Goal: Task Accomplishment & Management: Manage account settings

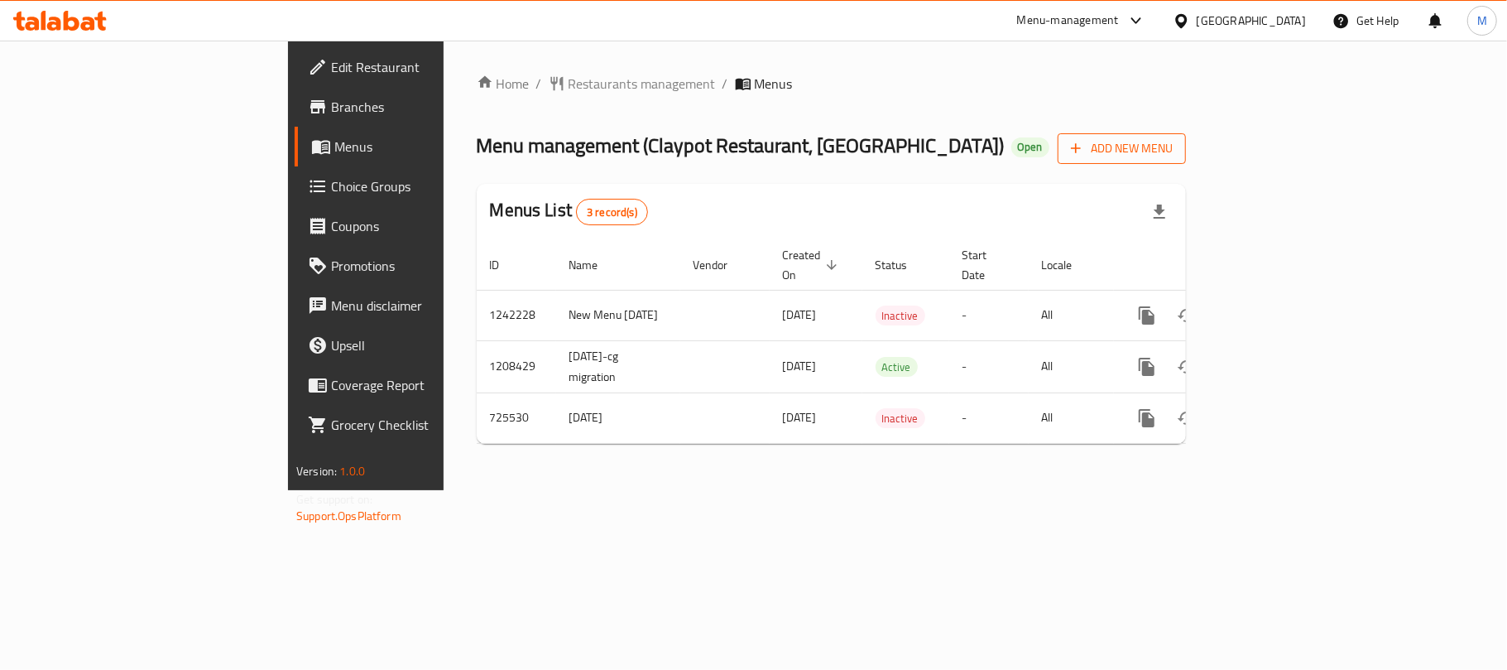
click at [1173, 157] on span "Add New Menu" at bounding box center [1122, 148] width 102 height 21
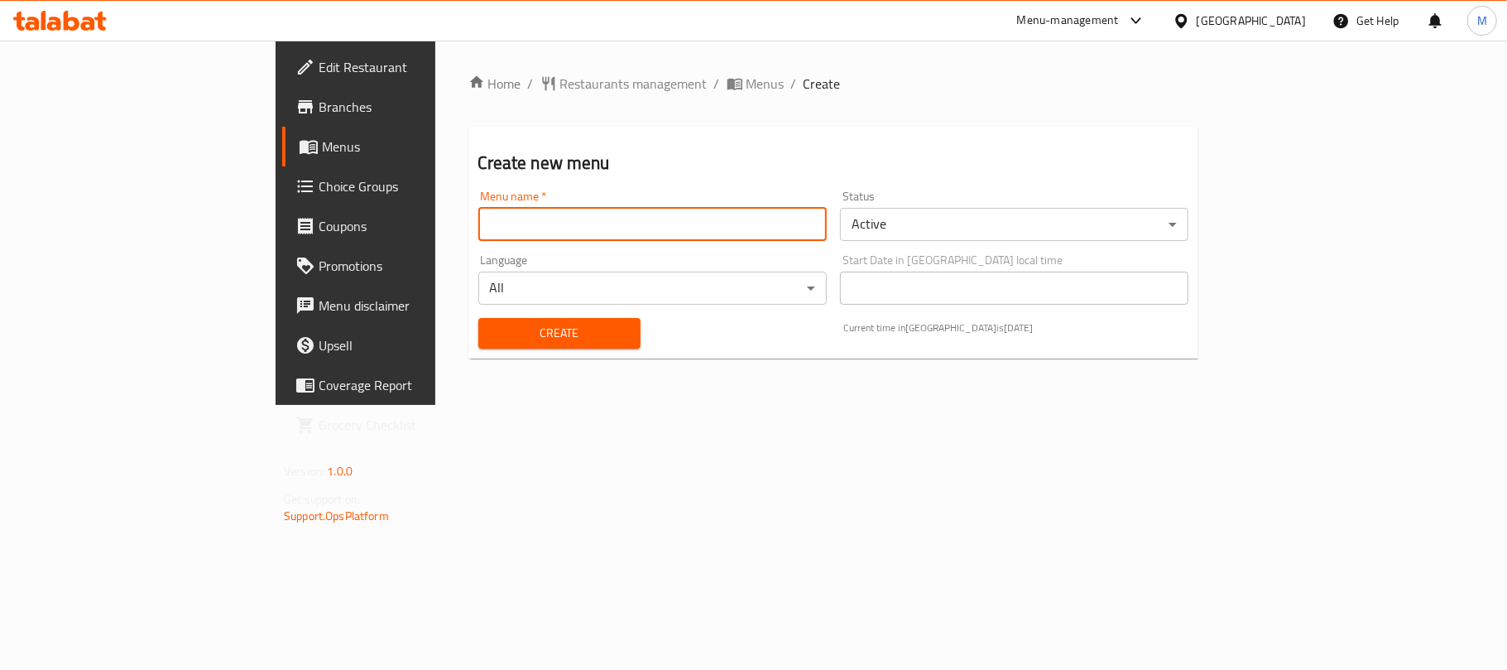
drag, startPoint x: 609, startPoint y: 217, endPoint x: 599, endPoint y: 229, distance: 15.9
click at [609, 217] on input "text" at bounding box center [652, 224] width 348 height 33
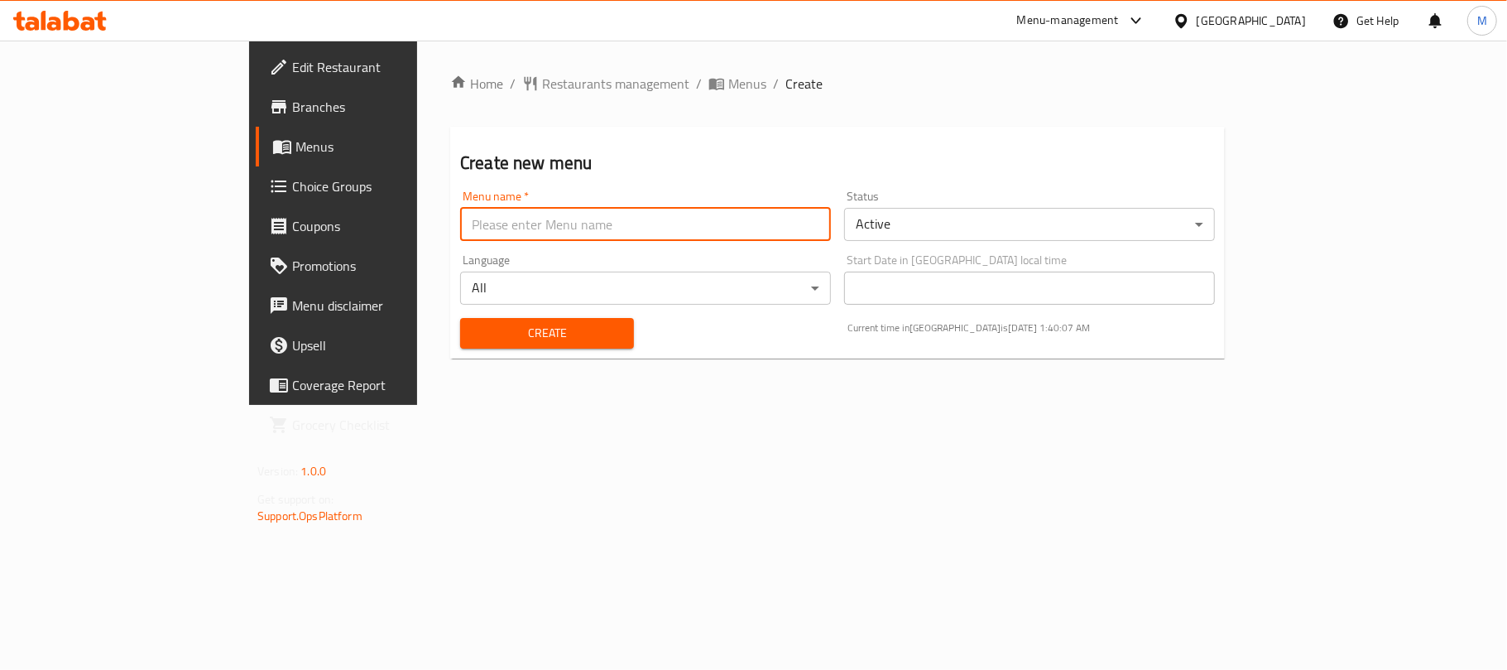
type input "New Menu 2025"
click at [929, 233] on body "​ Menu-management United Arab Emirates Get Help M Edit Restaurant Branches Menu…" at bounding box center [753, 355] width 1507 height 629
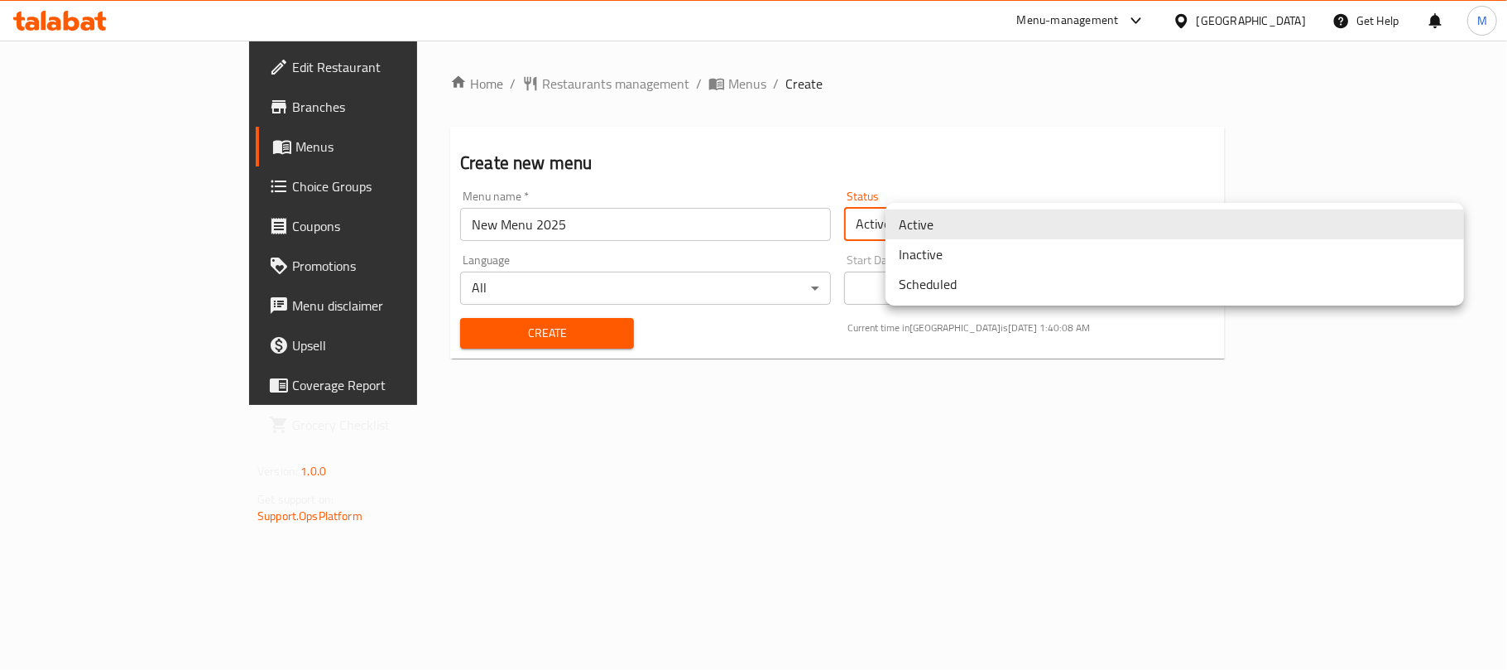
click at [938, 243] on li "Inactive" at bounding box center [1175, 254] width 579 height 30
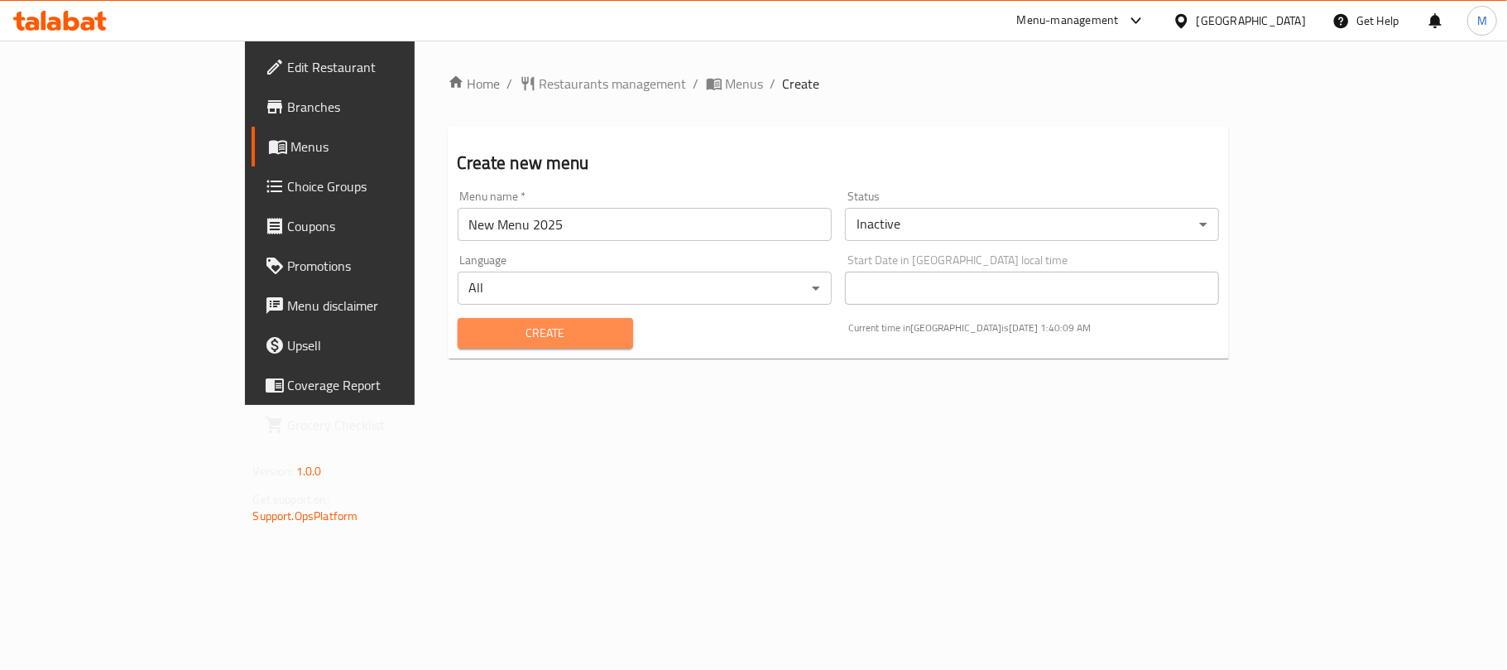
click at [545, 333] on span "Create" at bounding box center [545, 333] width 149 height 21
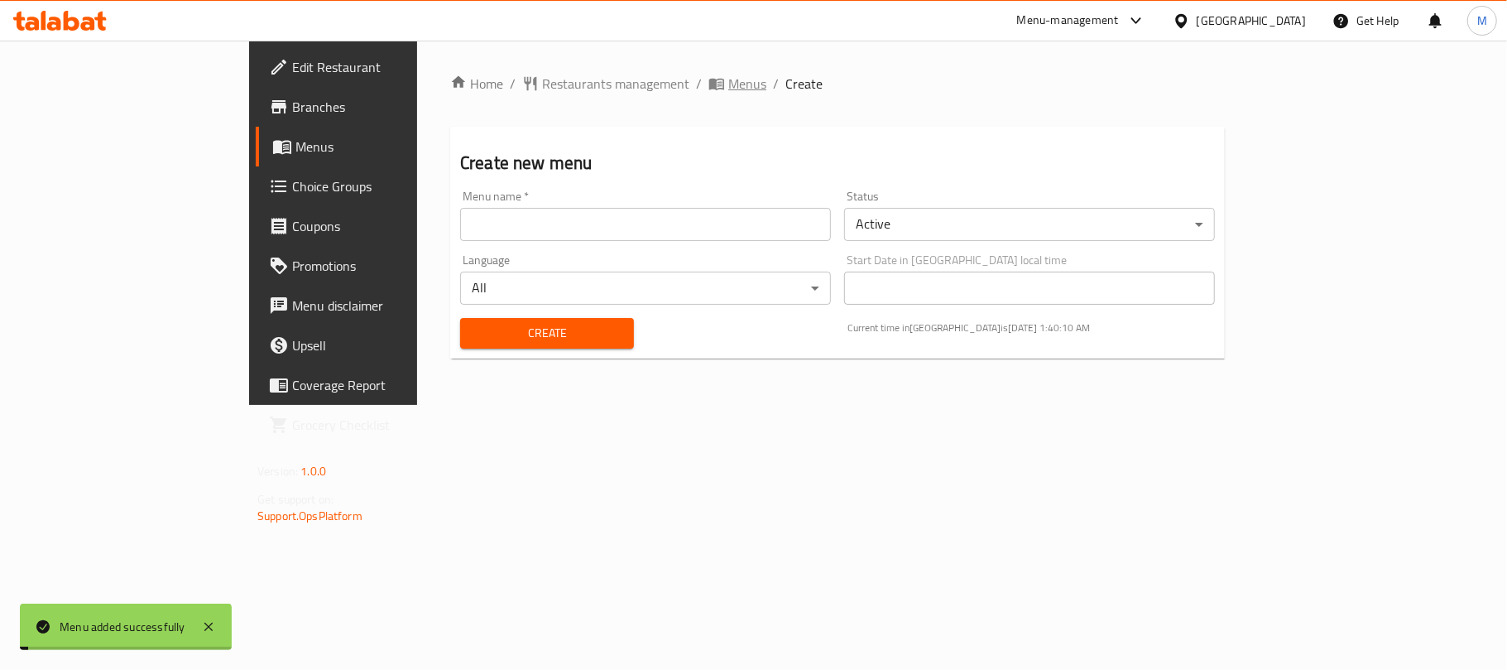
click at [728, 84] on span "Menus" at bounding box center [747, 84] width 38 height 20
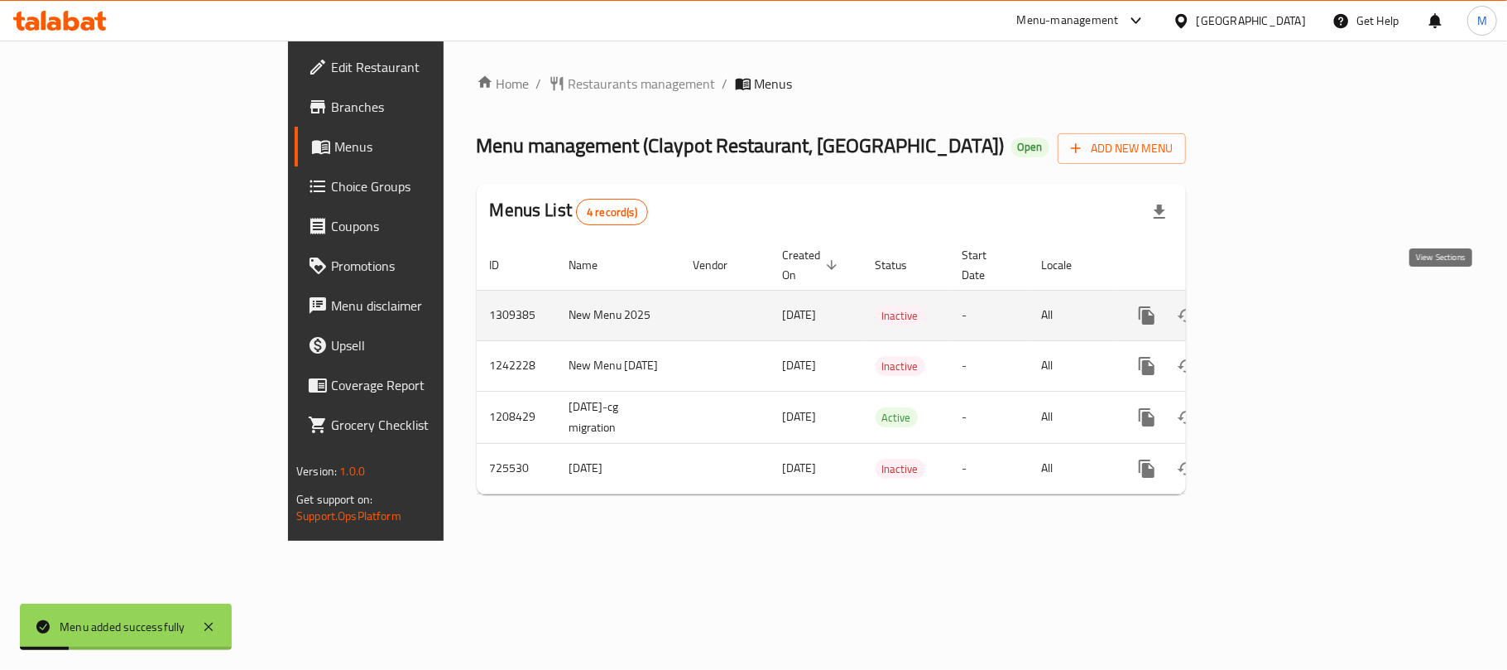
click at [1276, 305] on icon "enhanced table" at bounding box center [1267, 315] width 20 height 20
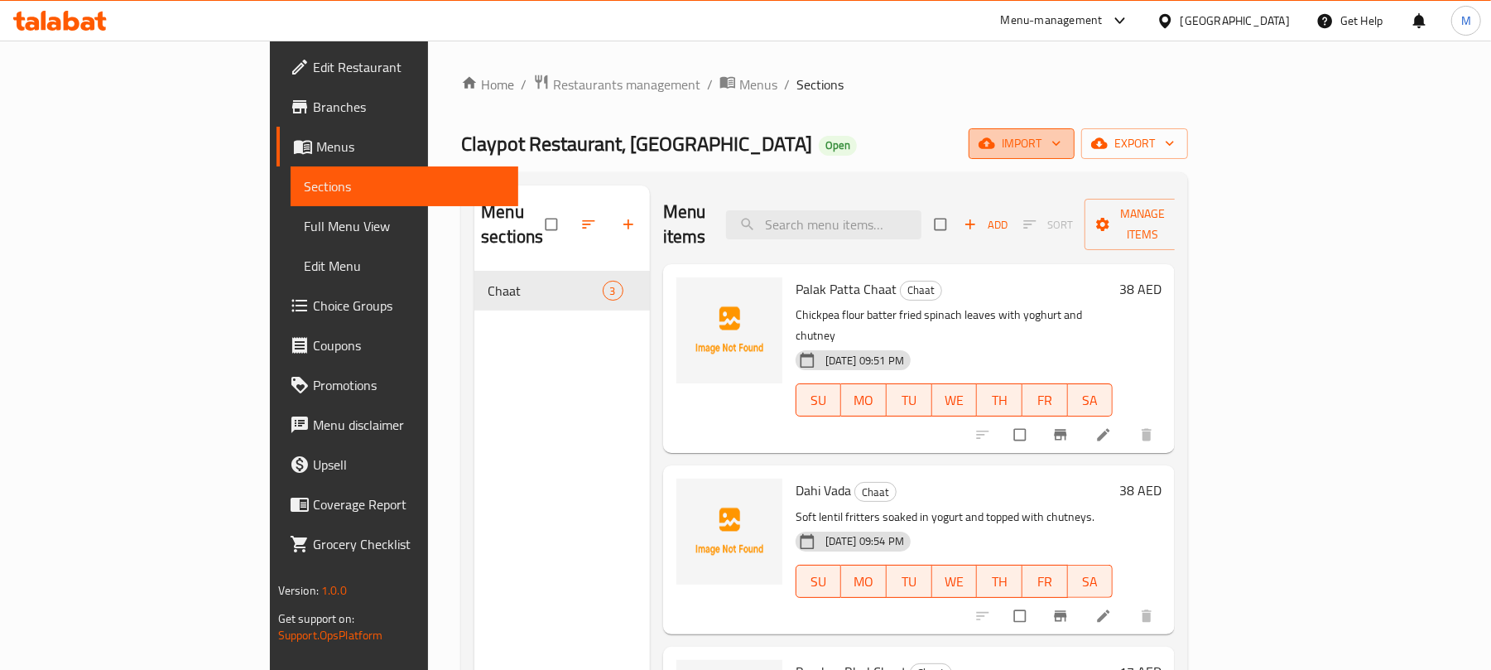
click at [1074, 134] on button "import" at bounding box center [1021, 143] width 106 height 31
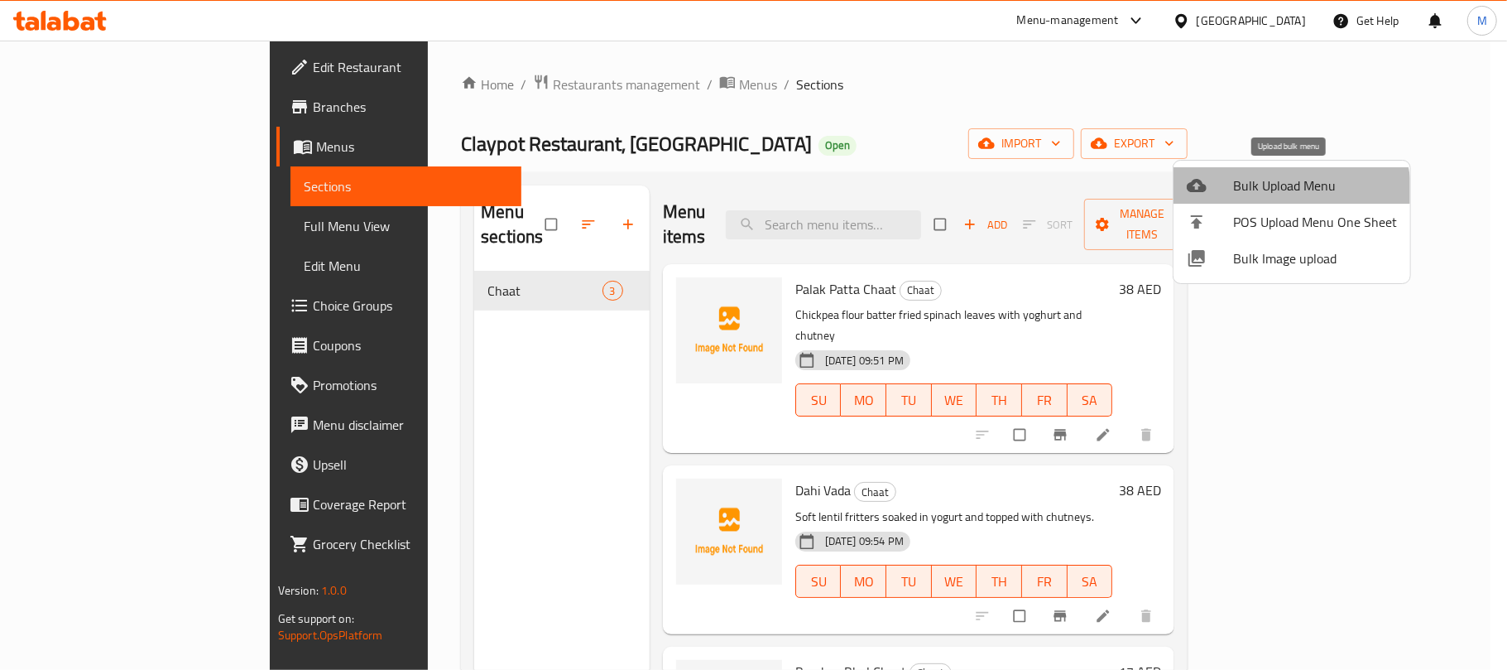
click at [1243, 199] on li "Bulk Upload Menu" at bounding box center [1292, 185] width 237 height 36
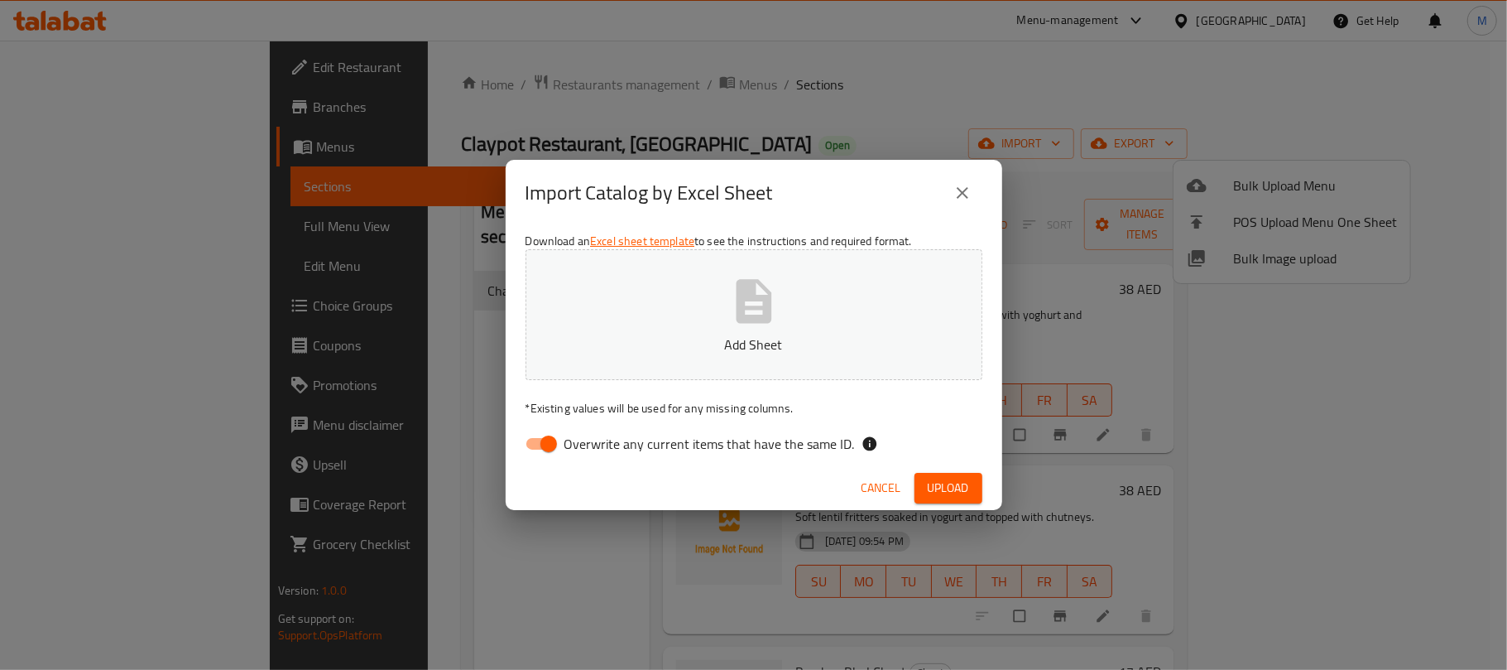
click at [790, 301] on button "Add Sheet" at bounding box center [754, 314] width 457 height 131
click at [950, 497] on span "Upload" at bounding box center [948, 488] width 41 height 21
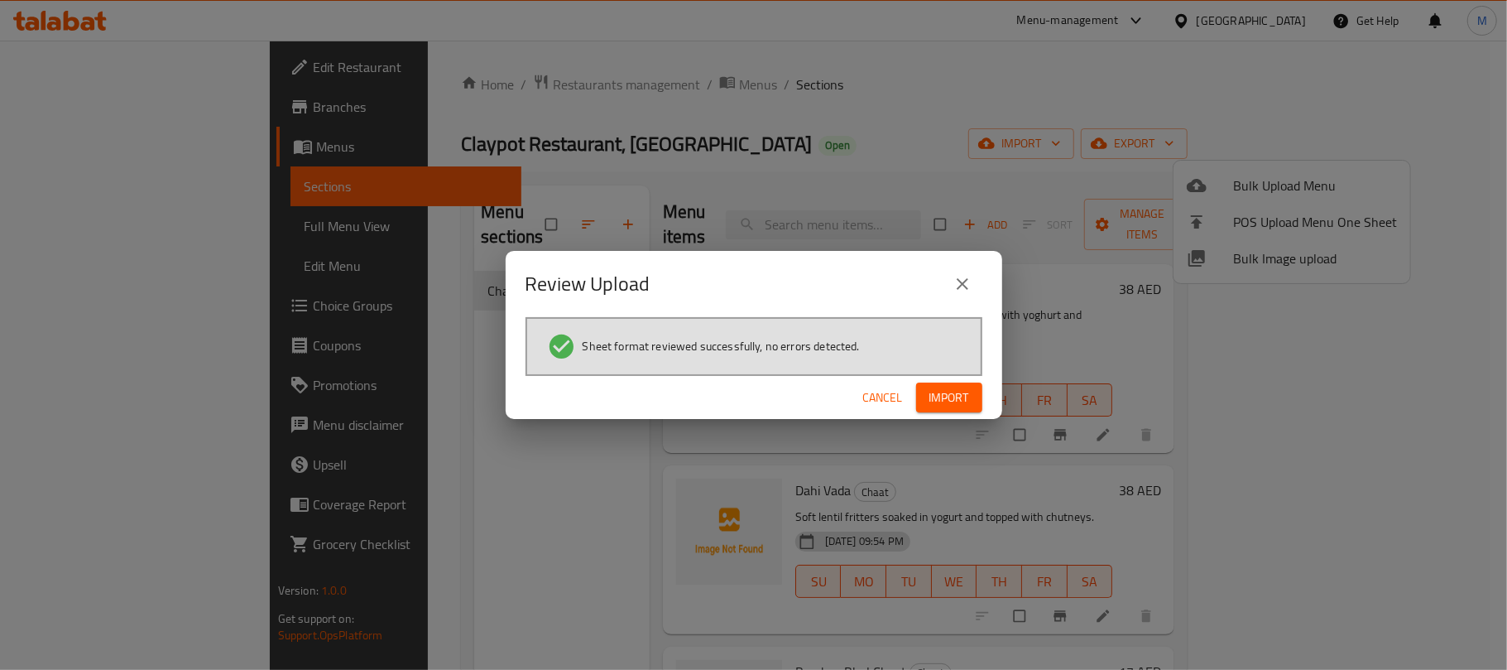
click at [961, 392] on span "Import" at bounding box center [950, 397] width 40 height 21
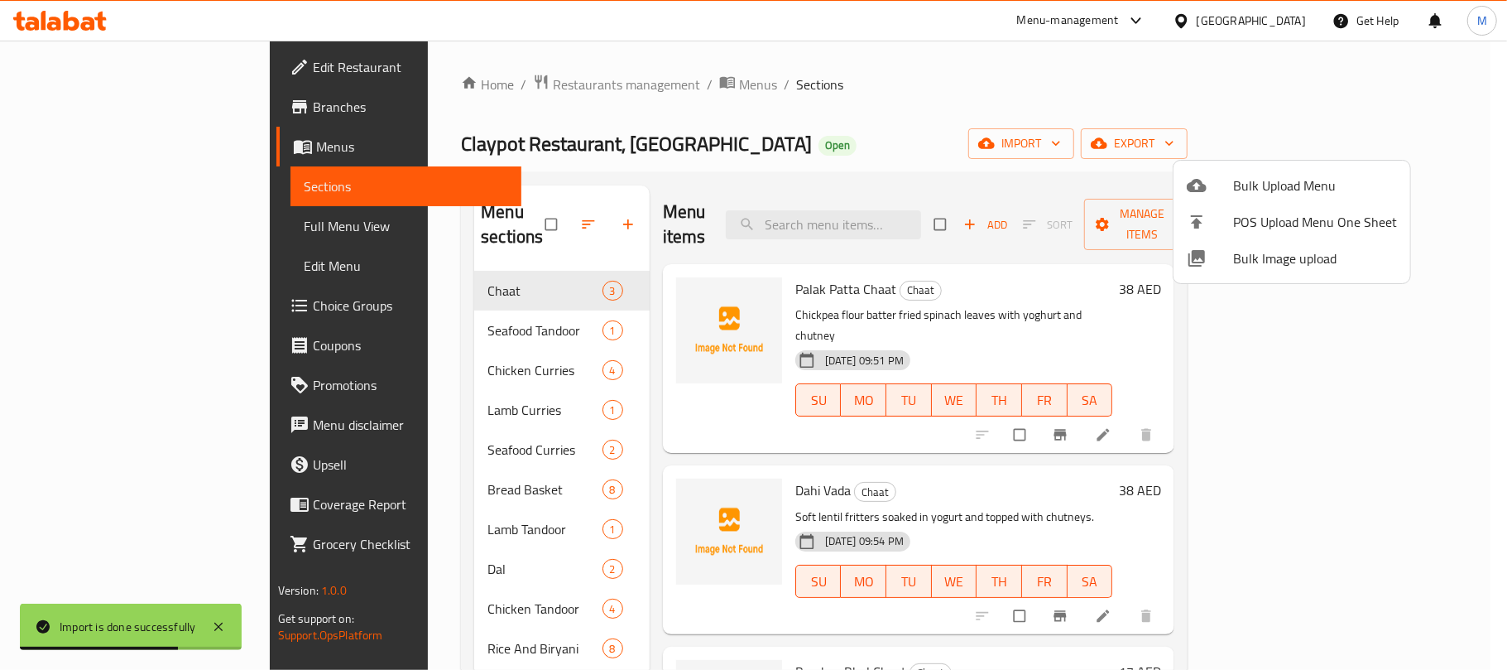
click at [674, 150] on div at bounding box center [753, 335] width 1507 height 670
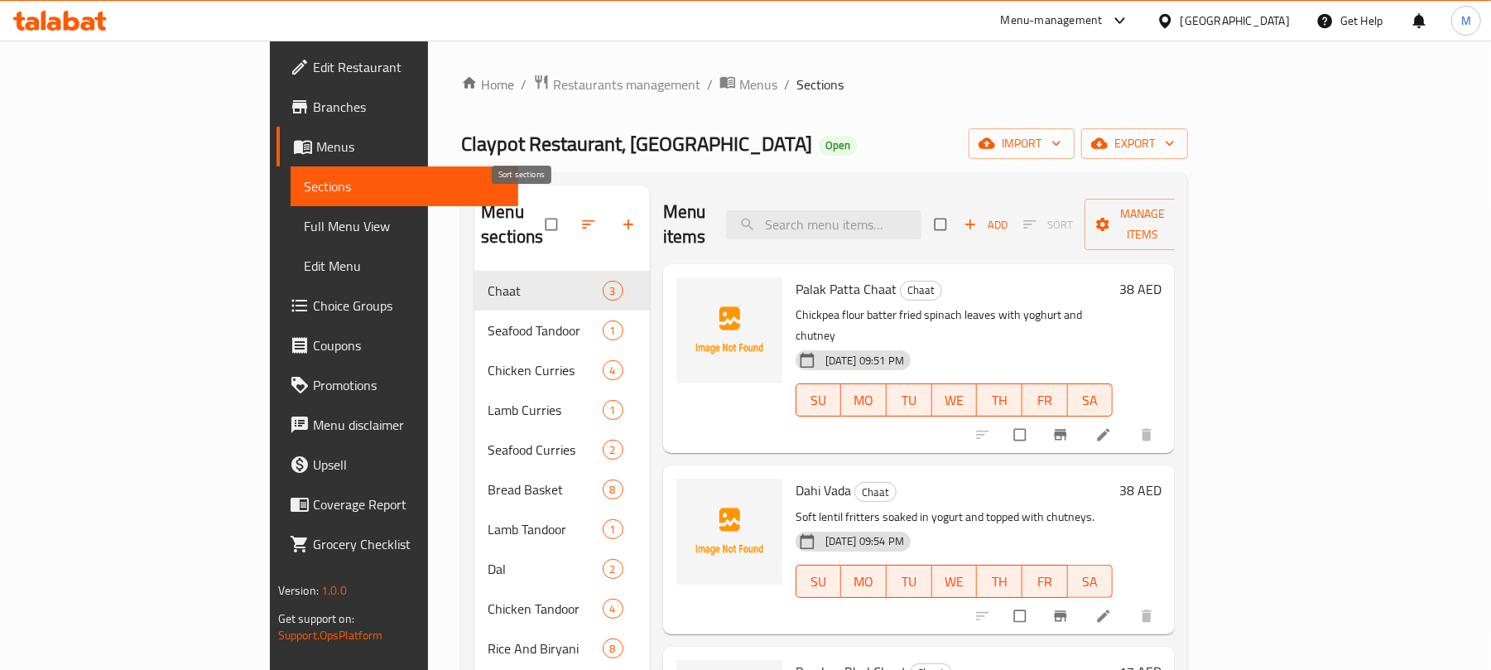
click at [570, 219] on button "button" at bounding box center [590, 224] width 40 height 36
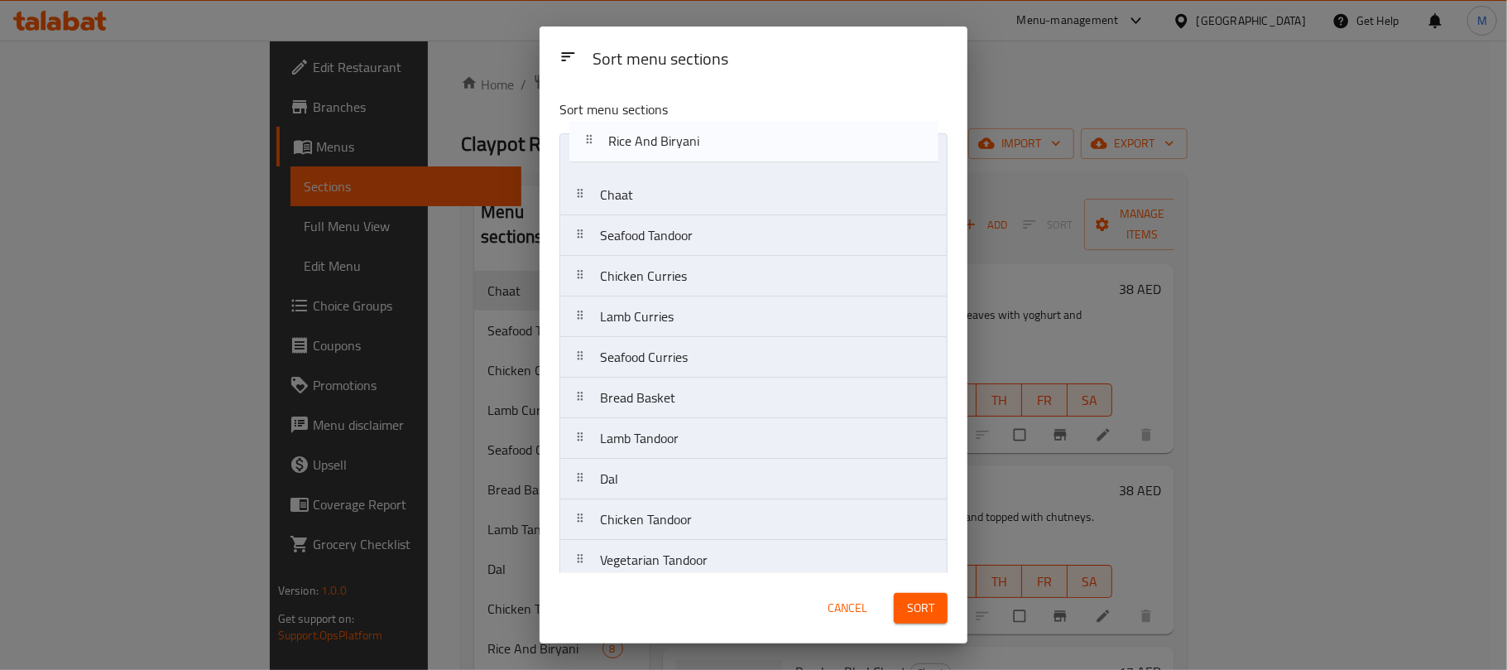
drag, startPoint x: 694, startPoint y: 462, endPoint x: 704, endPoint y: 136, distance: 326.3
click at [704, 136] on nav "Chaat Seafood Tandoor Chicken Curries Lamb Curries Seafood Curries Bread Basket…" at bounding box center [754, 377] width 388 height 488
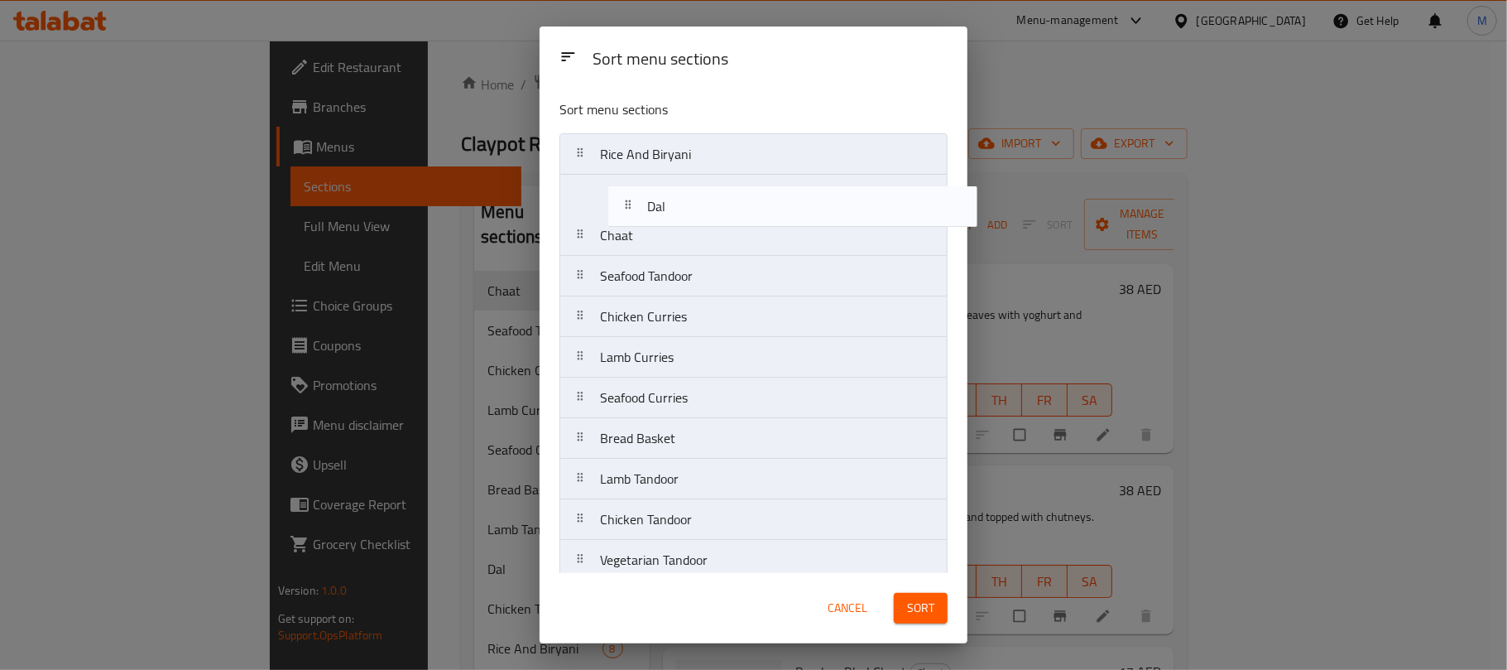
drag, startPoint x: 634, startPoint y: 482, endPoint x: 690, endPoint y: 193, distance: 294.3
click at [689, 199] on nav "Rice And Biryani Chaat Seafood Tandoor Chicken Curries Lamb Curries Seafood Cur…" at bounding box center [754, 377] width 388 height 488
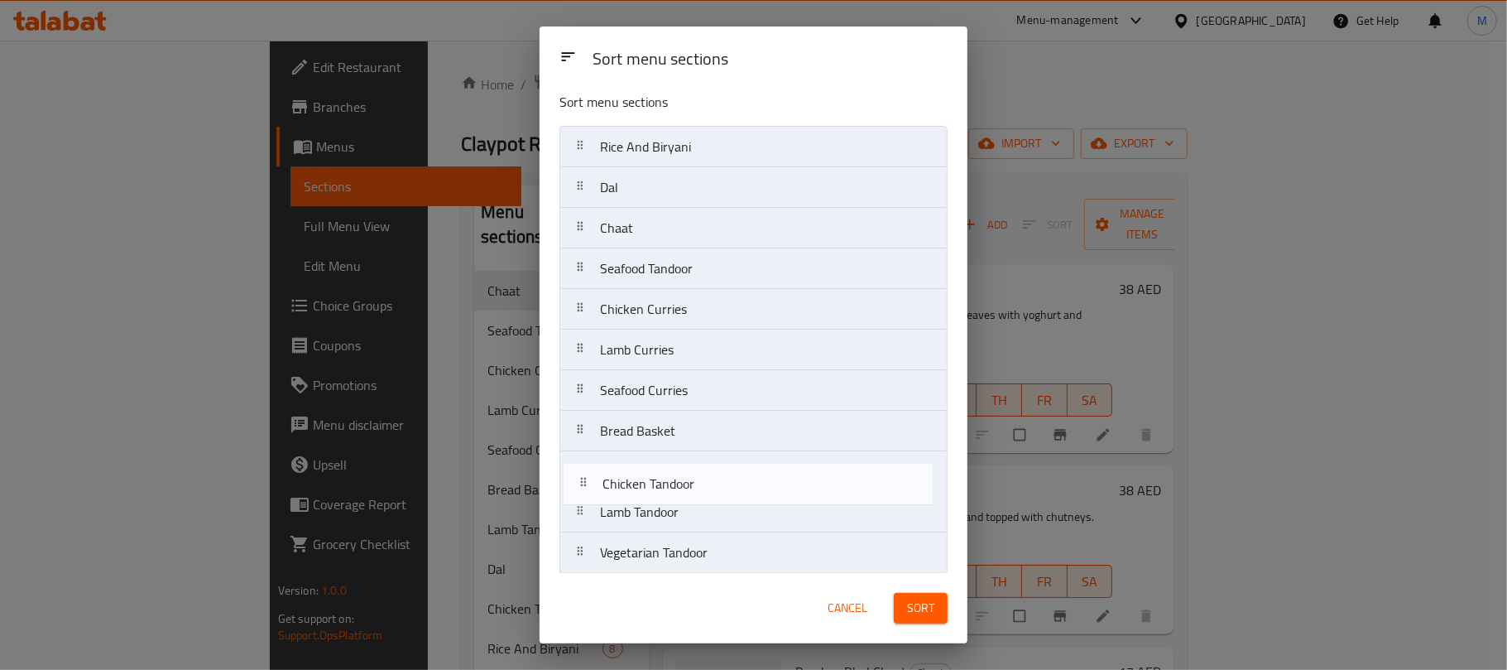
scroll to position [7, 0]
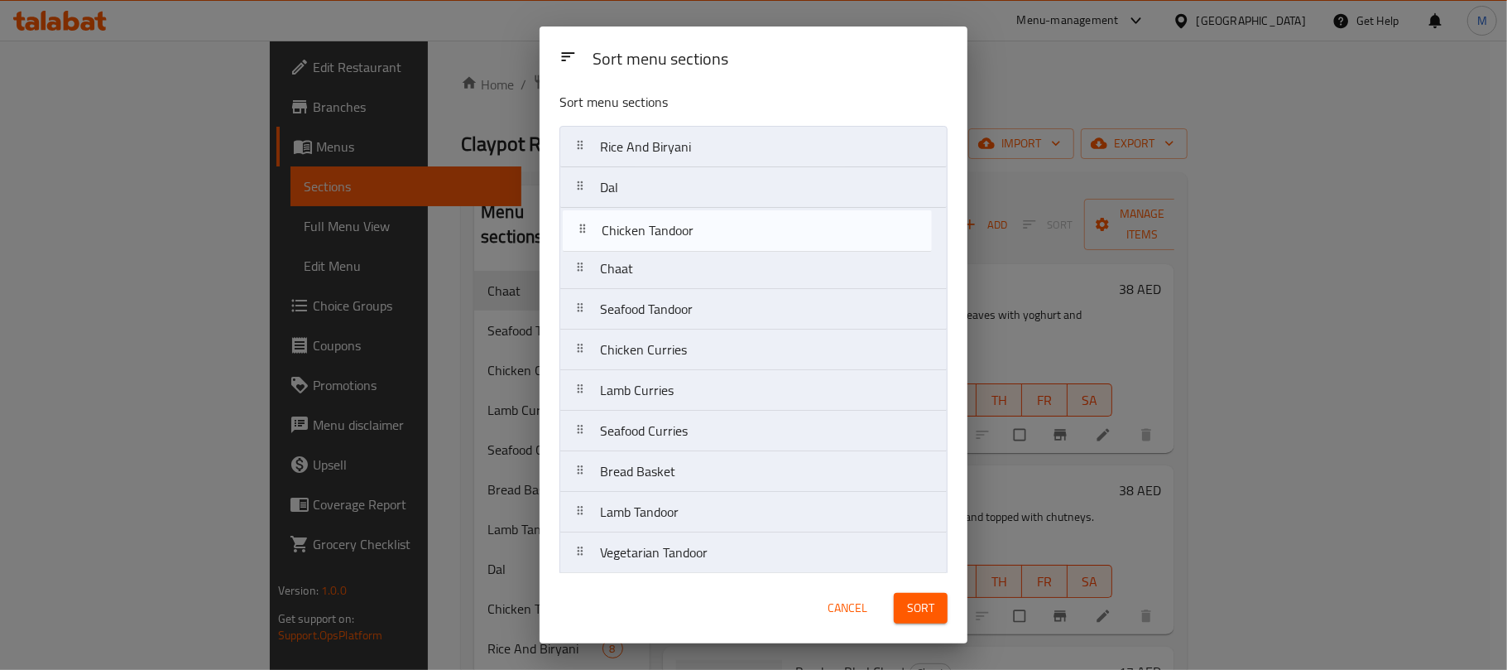
drag, startPoint x: 729, startPoint y: 540, endPoint x: 732, endPoint y: 240, distance: 299.7
click at [732, 240] on nav "Rice And Biryani Dal Chaat Seafood Tandoor Chicken Curries Lamb Curries Seafood…" at bounding box center [754, 370] width 388 height 488
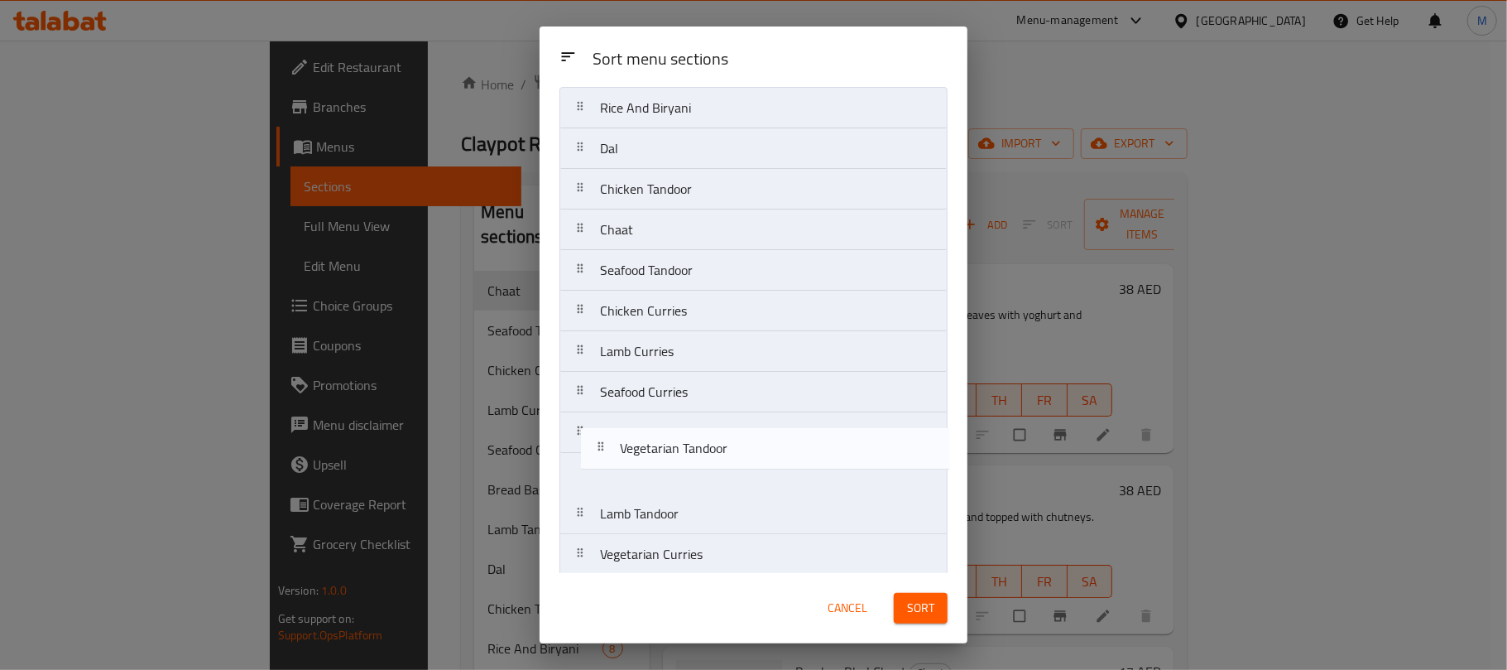
scroll to position [54, 0]
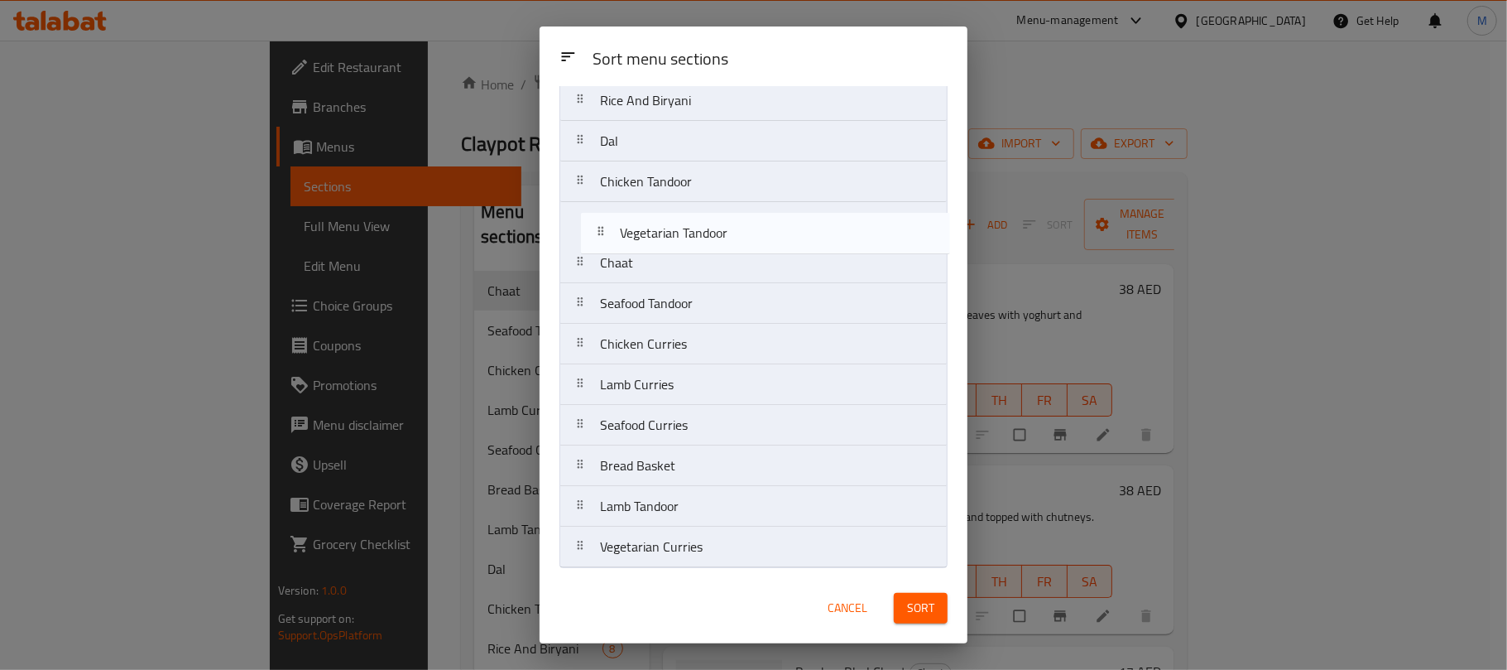
drag, startPoint x: 710, startPoint y: 543, endPoint x: 729, endPoint y: 215, distance: 328.4
click at [729, 215] on nav "Rice And Biryani Dal Chicken Tandoor Chaat Seafood Tandoor Chicken Curries Lamb…" at bounding box center [754, 323] width 388 height 488
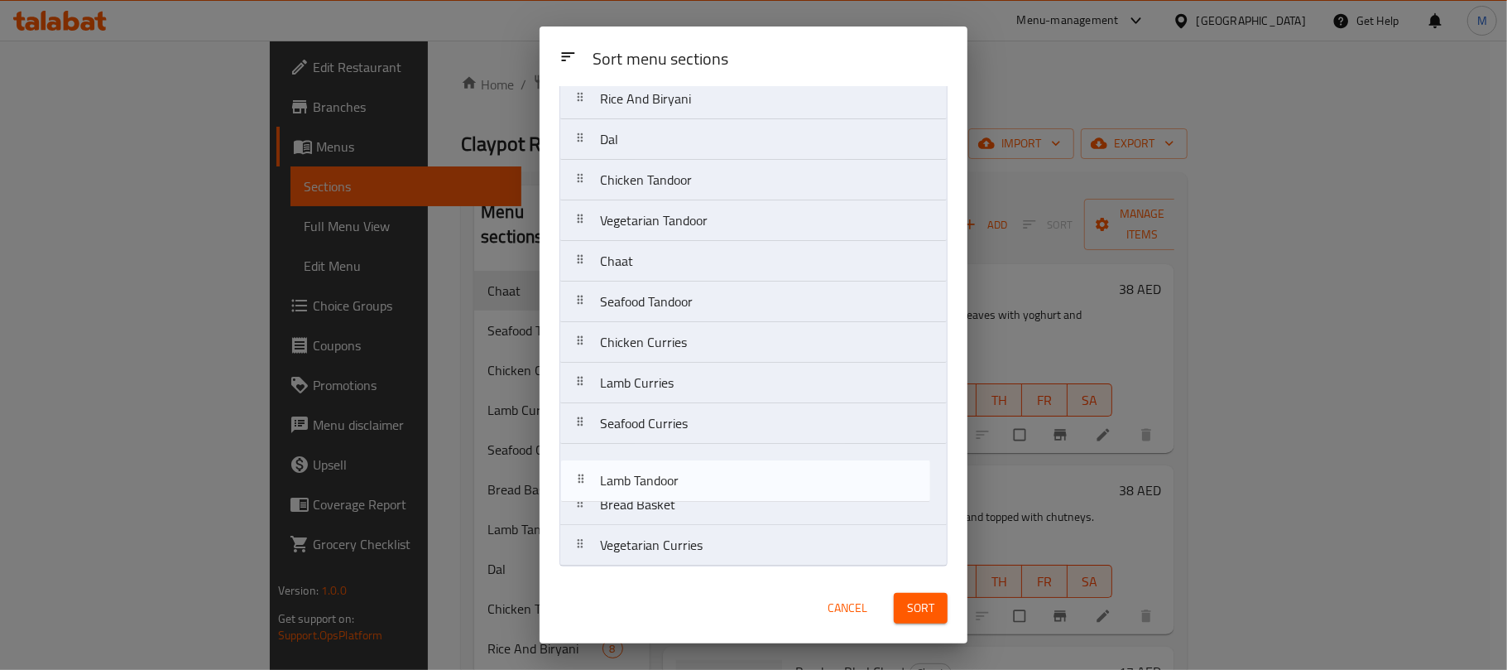
scroll to position [60, 0]
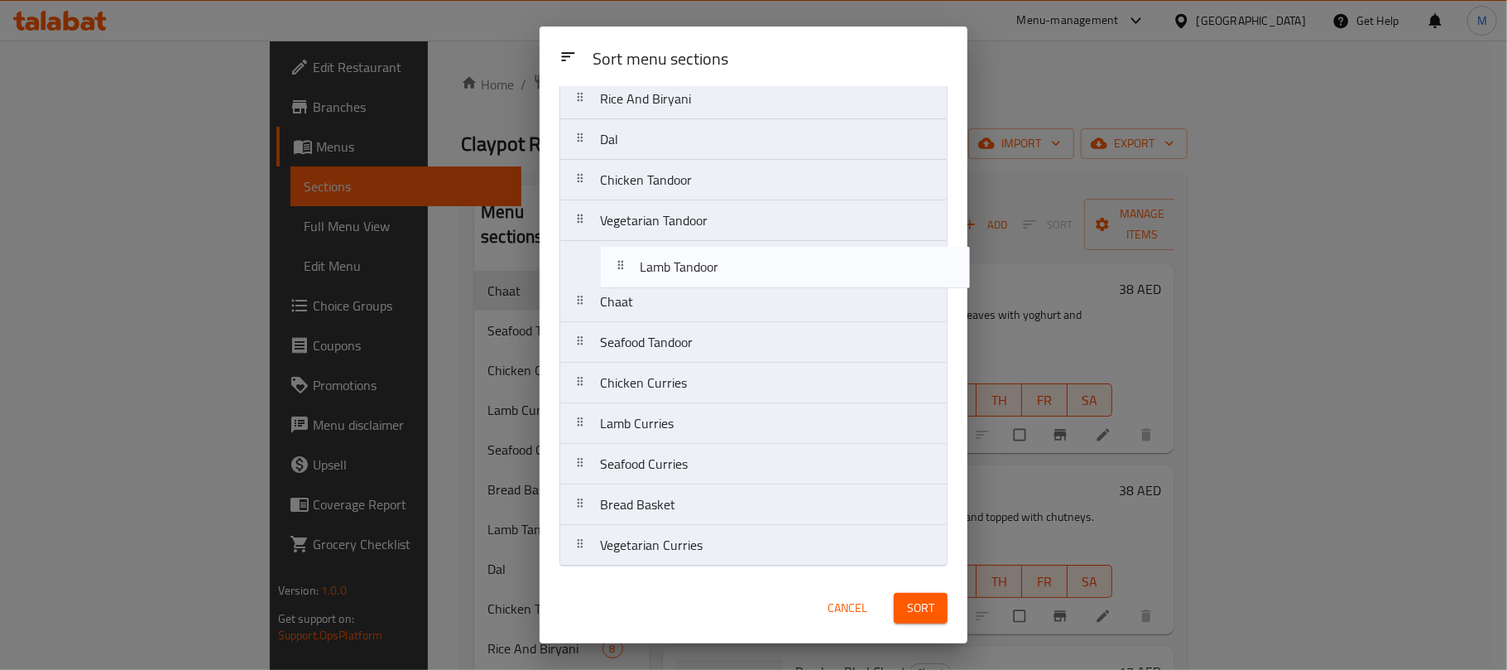
drag, startPoint x: 695, startPoint y: 507, endPoint x: 746, endPoint y: 222, distance: 290.0
click at [742, 239] on nav "Rice And Biryani Dal Chicken Tandoor Vegetarian Tandoor Chaat Seafood Tandoor C…" at bounding box center [754, 322] width 388 height 488
drag, startPoint x: 713, startPoint y: 301, endPoint x: 704, endPoint y: 282, distance: 21.1
click at [704, 282] on nav "Rice And Biryani Dal Chicken Tandoor Vegetarian Tandoor Lamb Tandoor Chaat Seaf…" at bounding box center [754, 322] width 388 height 488
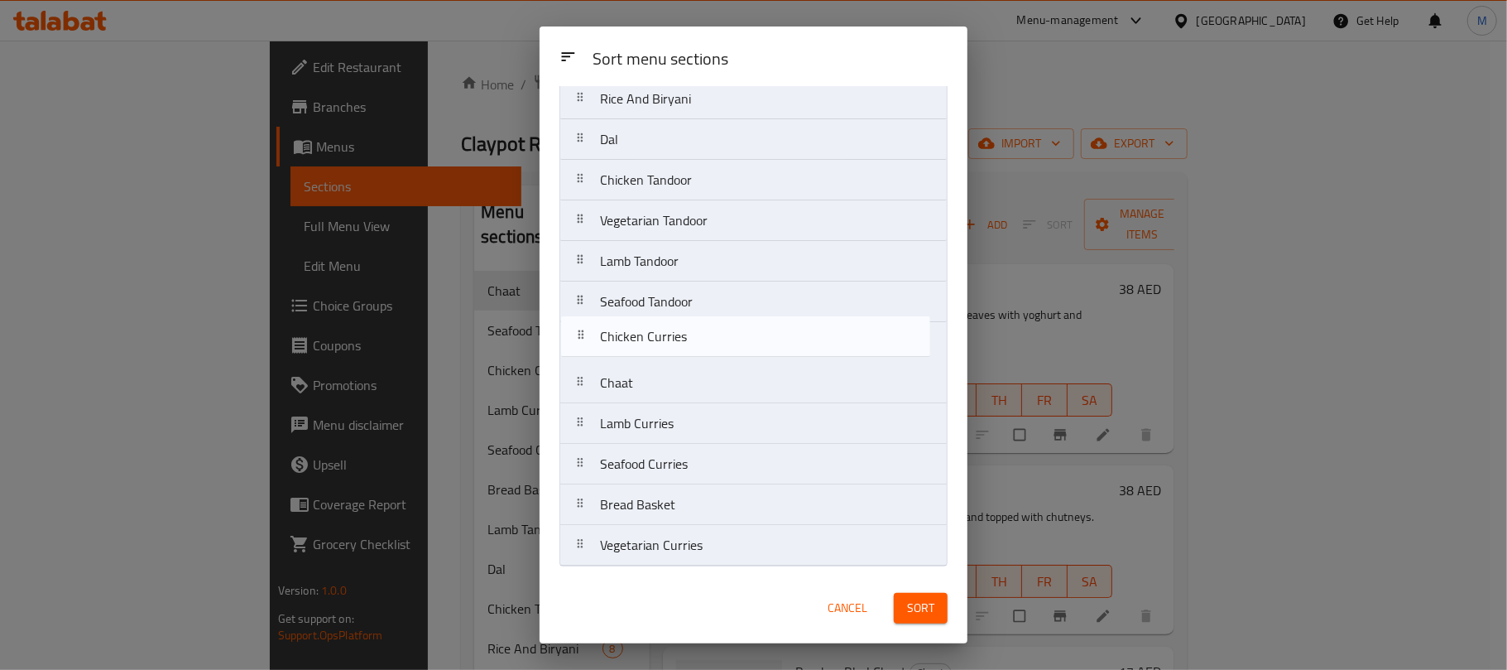
drag, startPoint x: 726, startPoint y: 387, endPoint x: 727, endPoint y: 336, distance: 51.3
click at [727, 336] on nav "Rice And Biryani Dal Chicken Tandoor Vegetarian Tandoor Lamb Tandoor Seafood Ta…" at bounding box center [754, 322] width 388 height 488
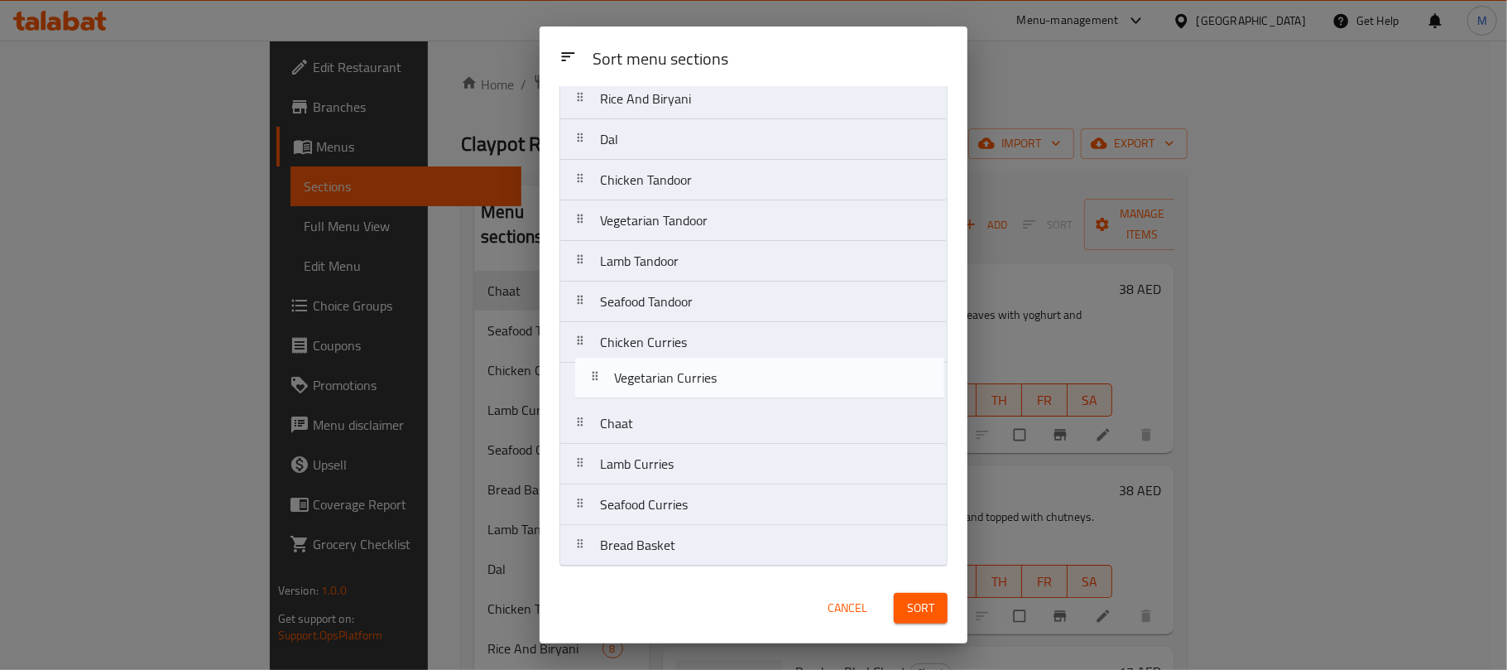
drag, startPoint x: 709, startPoint y: 551, endPoint x: 723, endPoint y: 381, distance: 171.1
click at [723, 381] on nav "Rice And Biryani Dal Chicken Tandoor Vegetarian Tandoor Lamb Tandoor Seafood Ta…" at bounding box center [754, 322] width 388 height 488
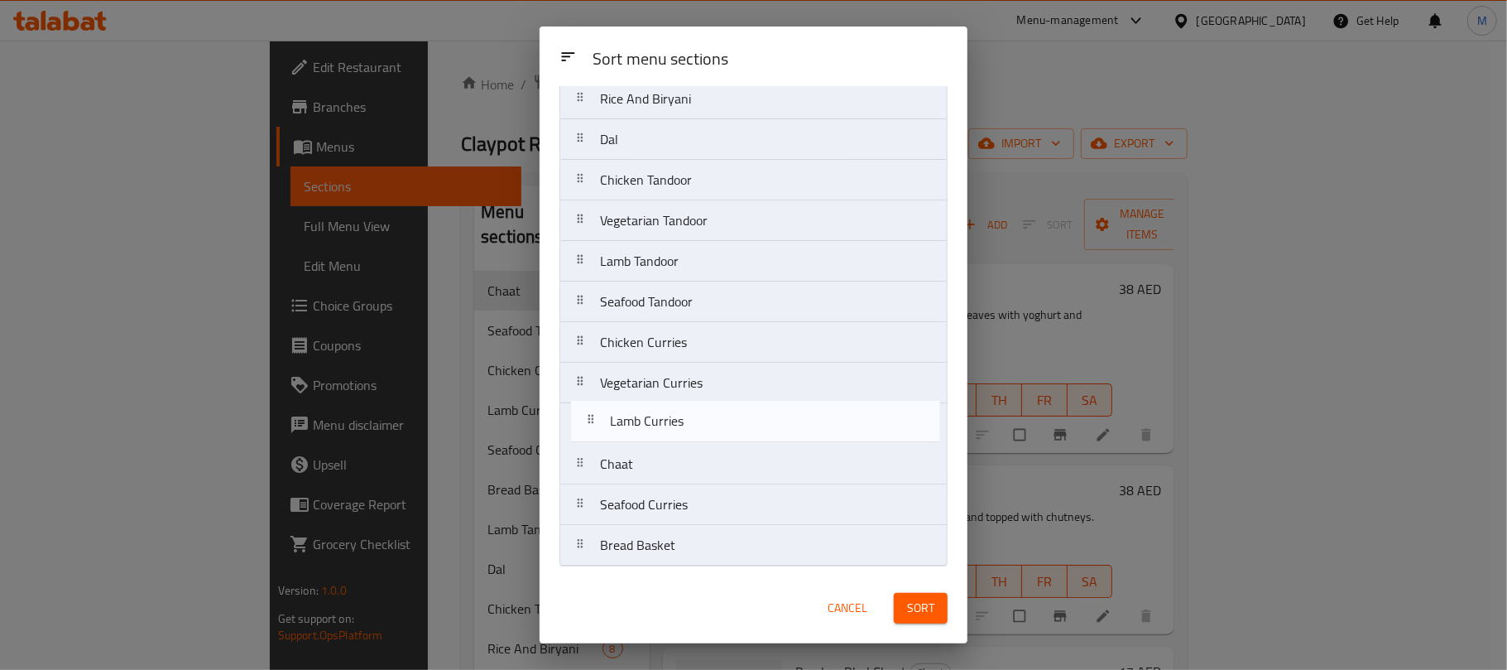
drag, startPoint x: 710, startPoint y: 465, endPoint x: 722, endPoint y: 414, distance: 52.6
click at [722, 414] on nav "Rice And Biryani Dal Chicken Tandoor Vegetarian Tandoor Lamb Tandoor Seafood Ta…" at bounding box center [754, 322] width 388 height 488
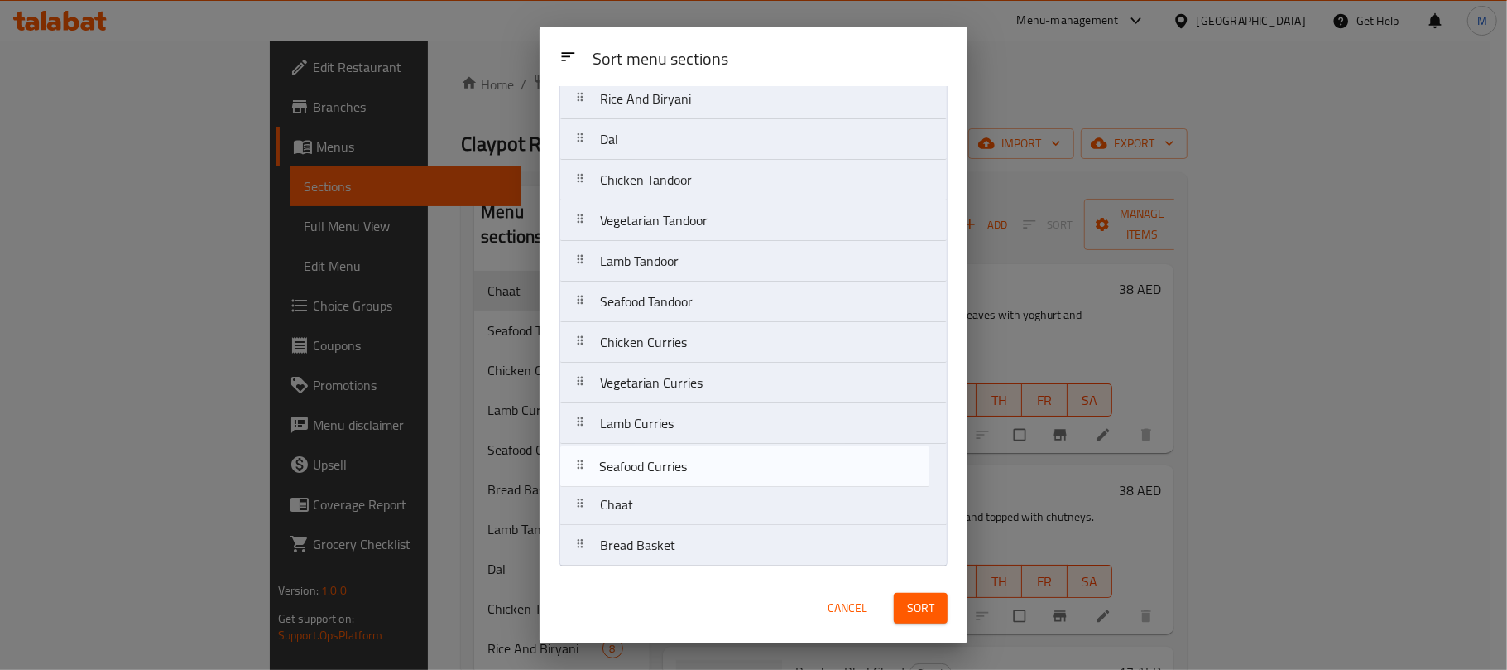
drag, startPoint x: 706, startPoint y: 507, endPoint x: 705, endPoint y: 464, distance: 43.1
click at [705, 464] on nav "Rice And Biryani Dal Chicken Tandoor Vegetarian Tandoor Lamb Tandoor Seafood Ta…" at bounding box center [754, 322] width 388 height 488
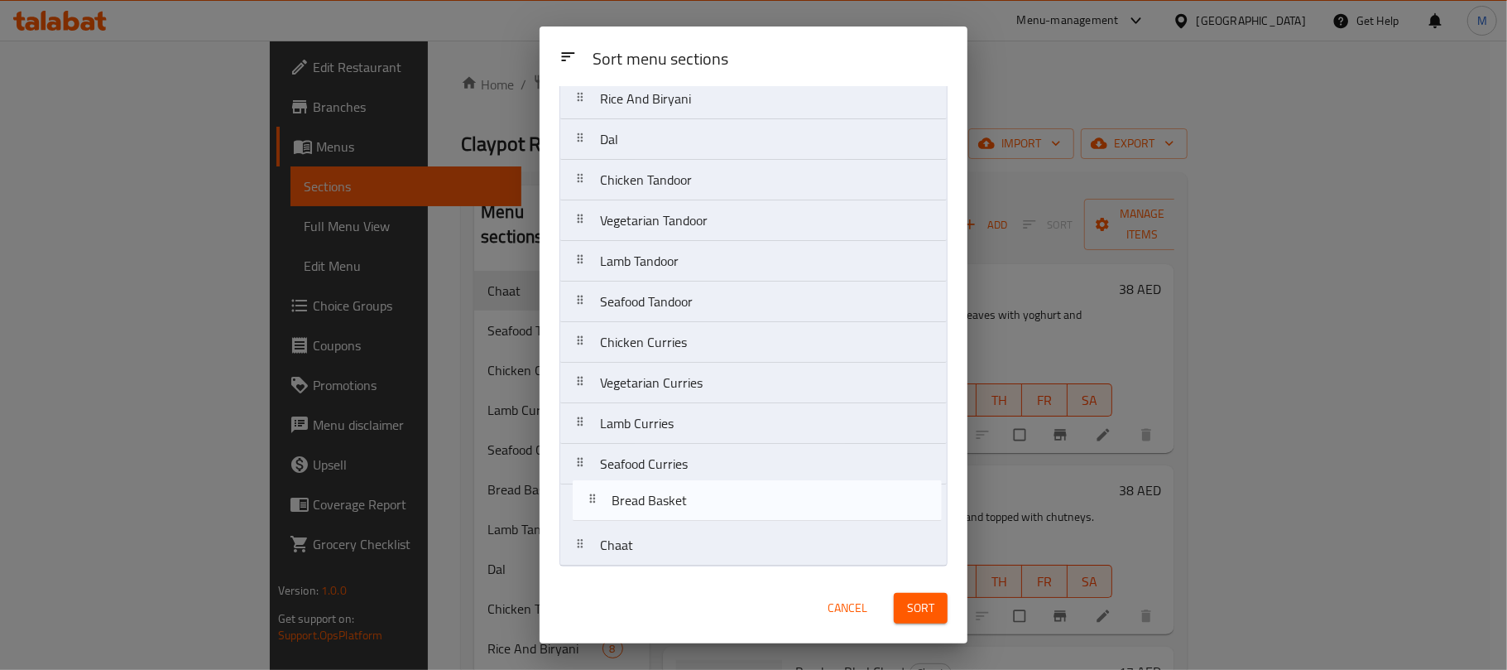
drag, startPoint x: 700, startPoint y: 533, endPoint x: 714, endPoint y: 497, distance: 38.8
click at [714, 497] on nav "Rice And Biryani Dal Chicken Tandoor Vegetarian Tandoor Lamb Tandoor Seafood Ta…" at bounding box center [754, 322] width 388 height 488
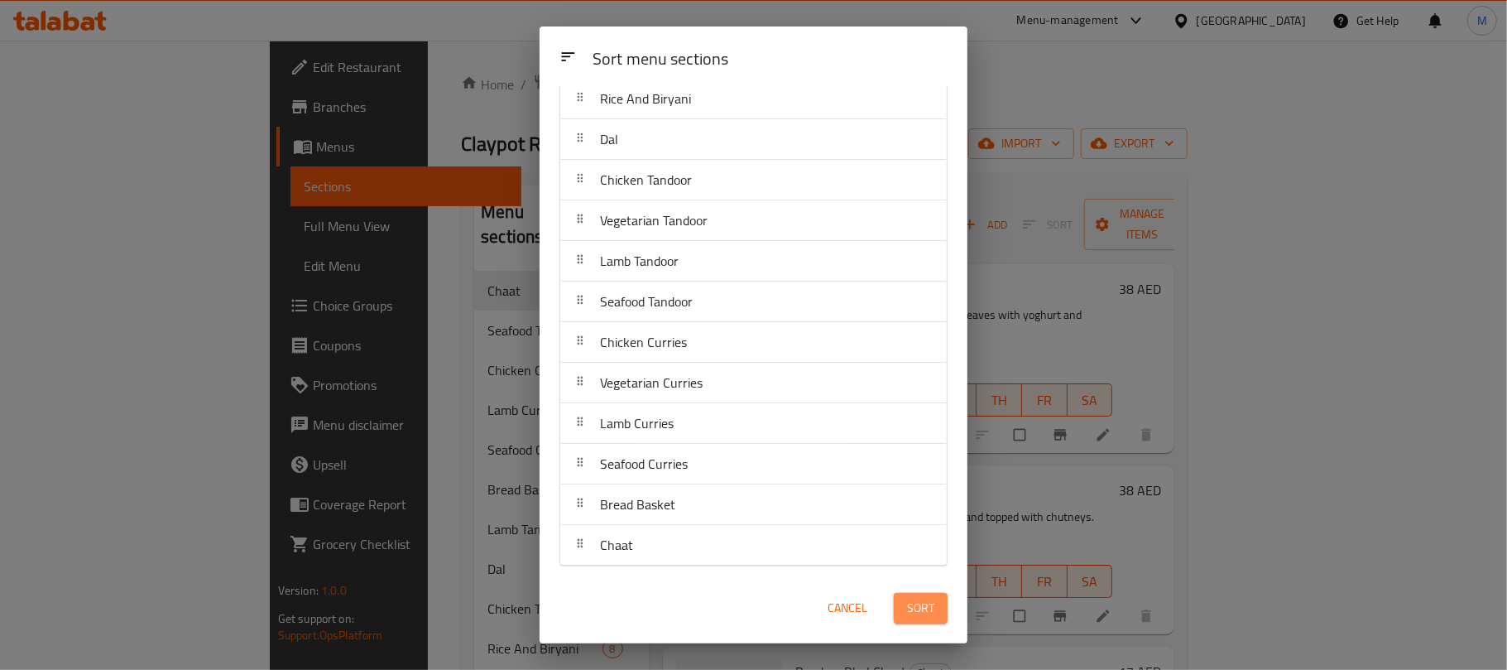
click at [917, 607] on span "Sort" at bounding box center [920, 608] width 27 height 21
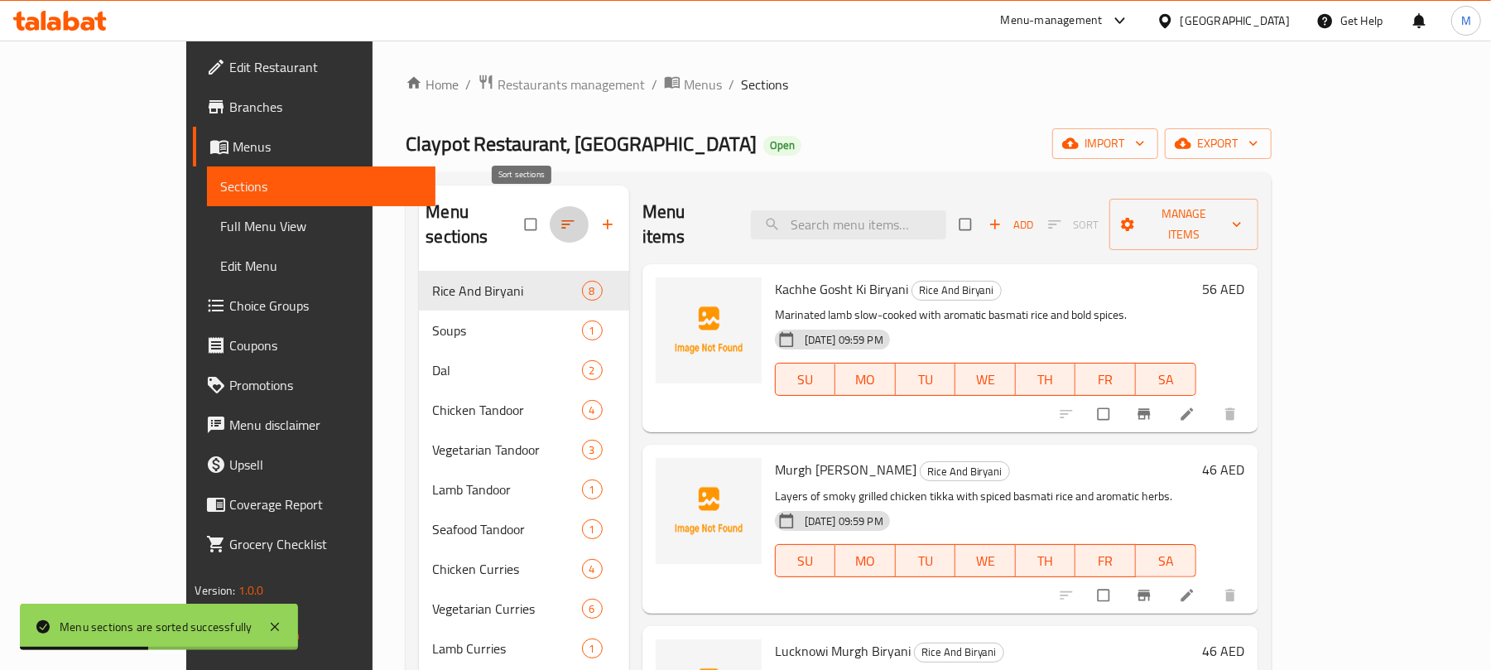
click at [560, 216] on icon "button" at bounding box center [568, 224] width 17 height 17
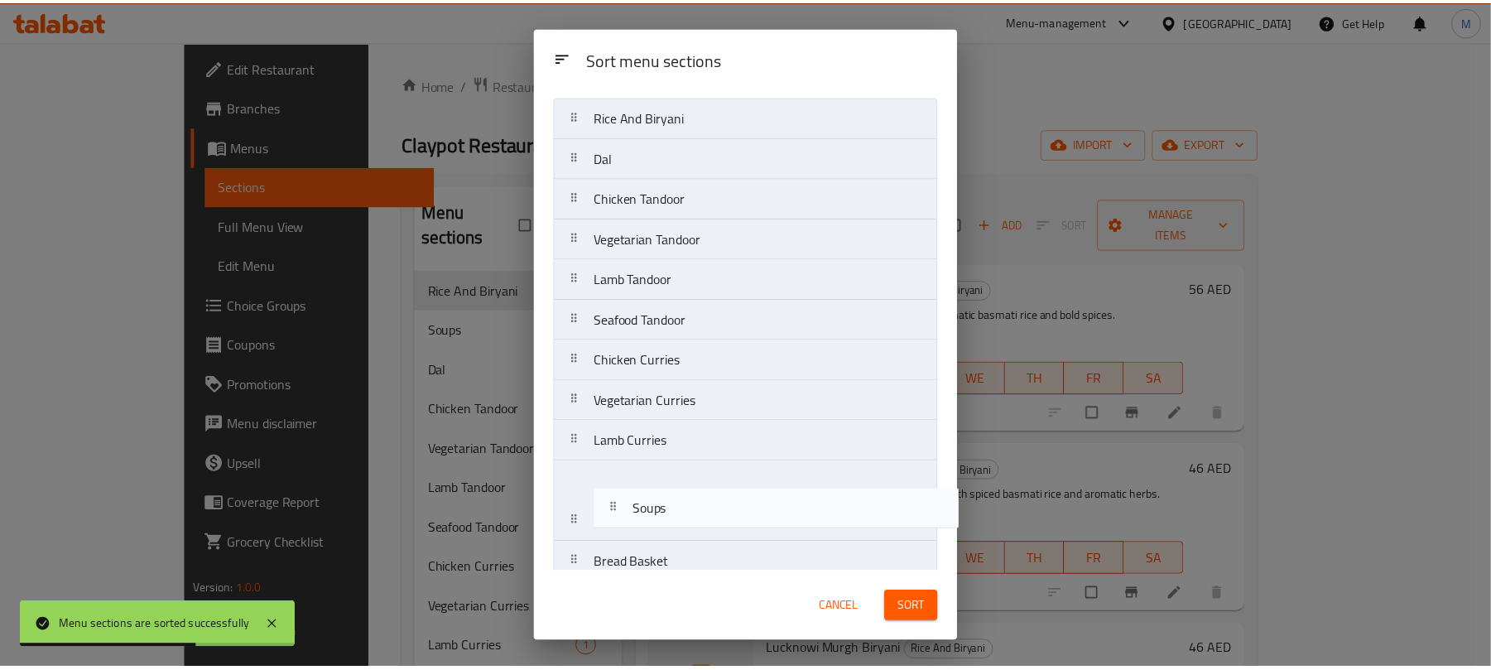
scroll to position [100, 0]
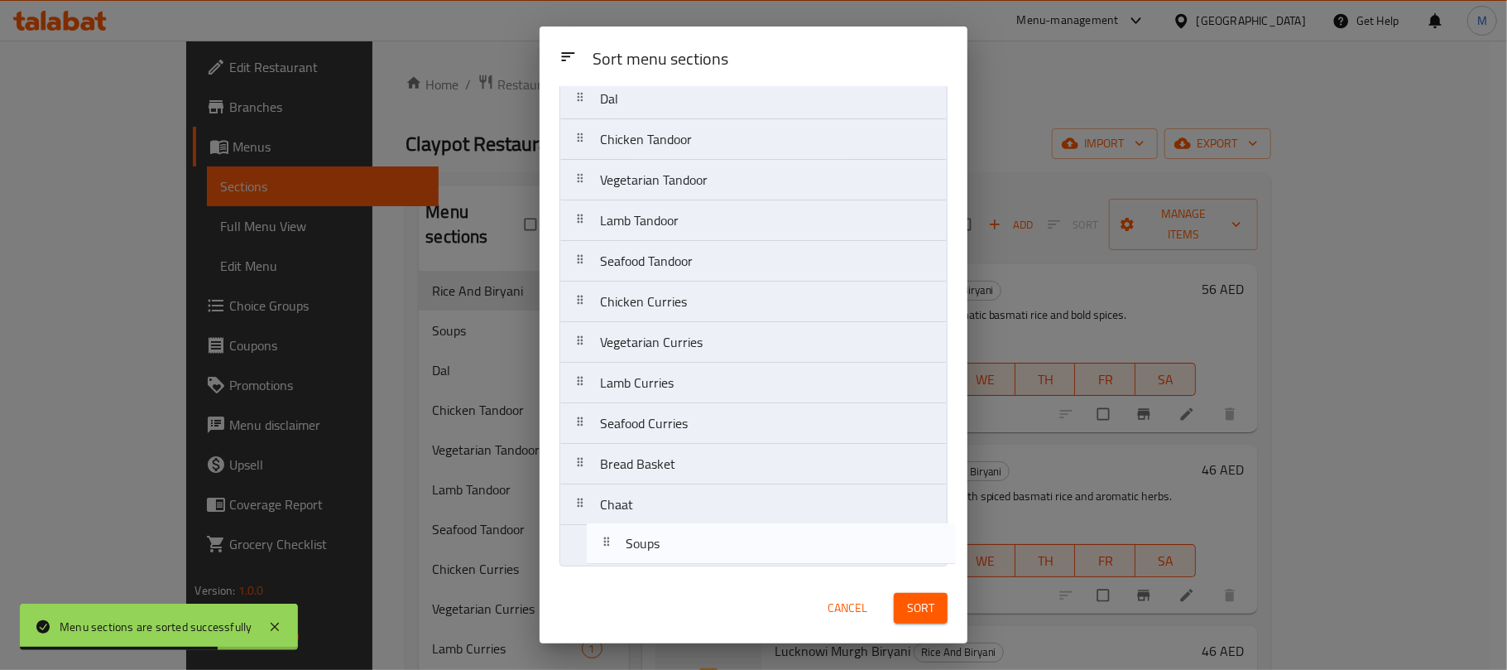
drag, startPoint x: 620, startPoint y: 202, endPoint x: 646, endPoint y: 556, distance: 355.2
click at [646, 556] on nav "Rice And Biryani Soups Dal Chicken Tandoor Vegetarian Tandoor Lamb Tandoor Seaf…" at bounding box center [754, 301] width 388 height 529
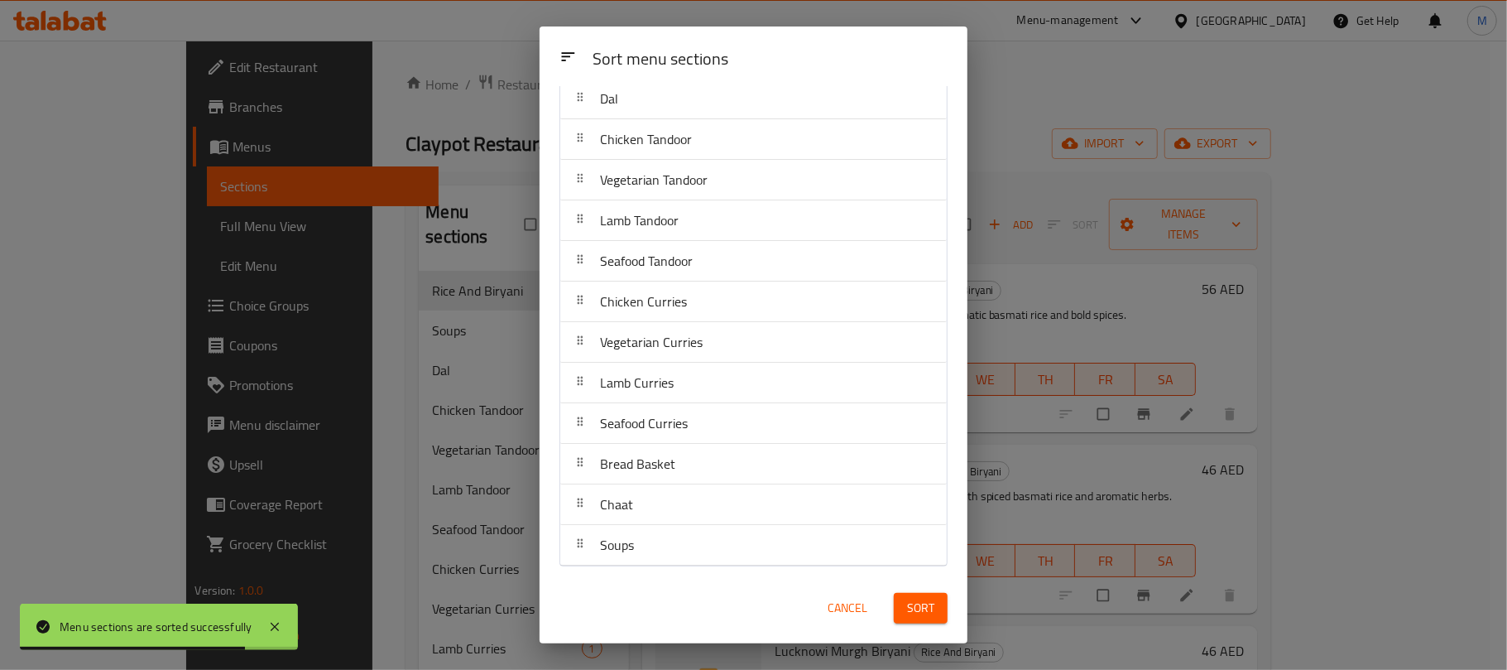
click at [925, 613] on span "Sort" at bounding box center [920, 608] width 27 height 21
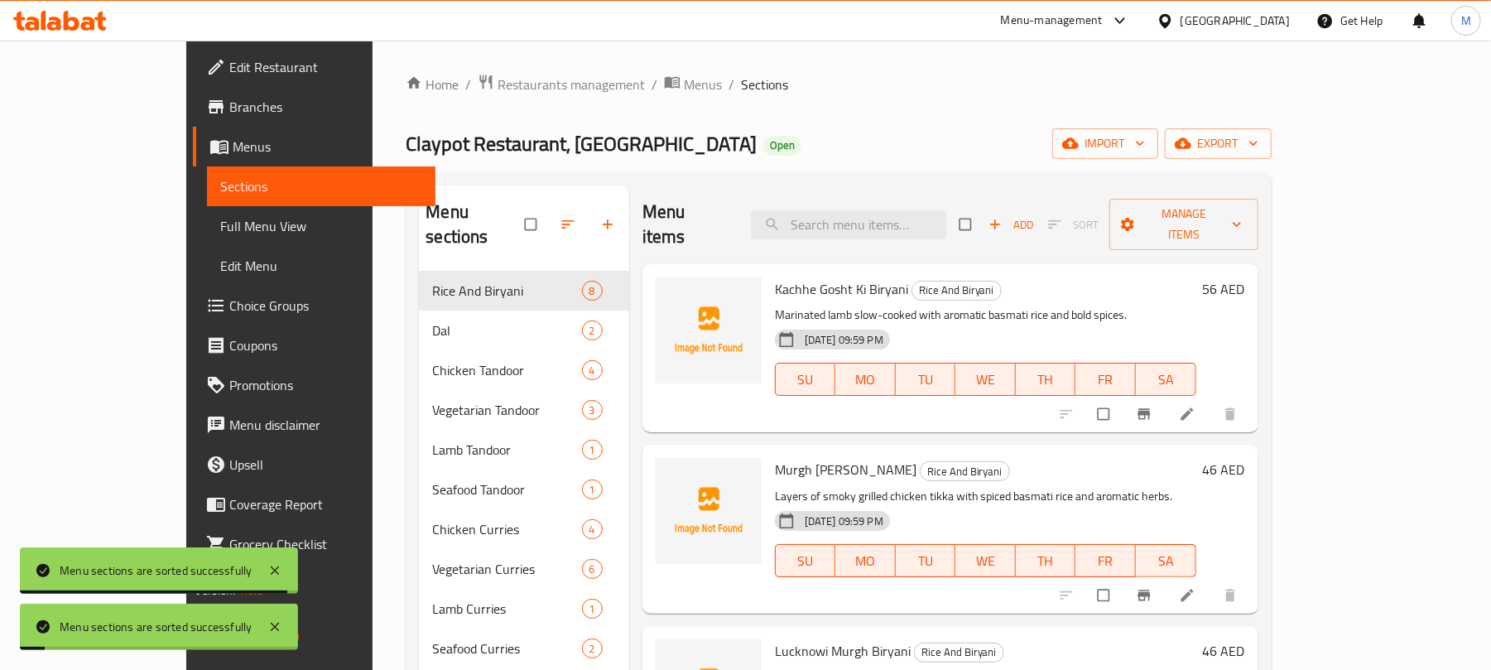
click at [755, 150] on div "Claypot Restaurant, Abu Shagara Open import export" at bounding box center [838, 143] width 865 height 31
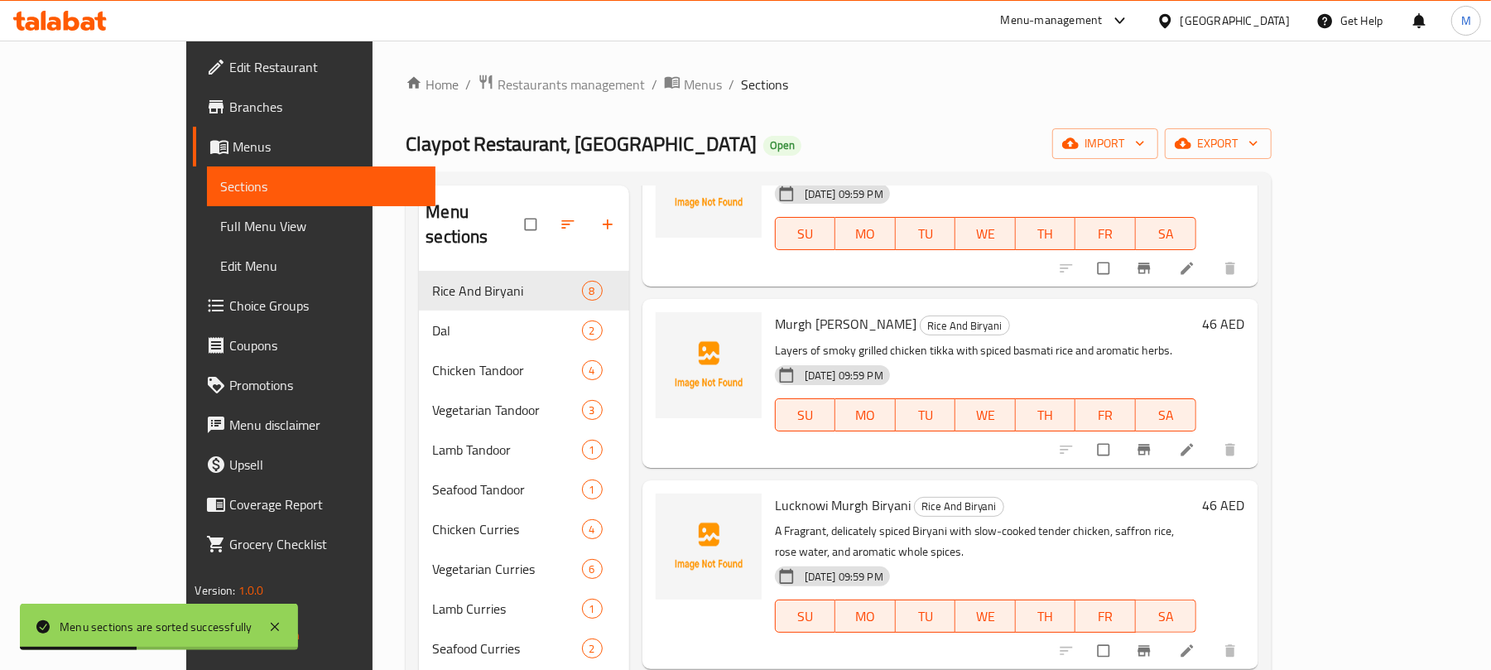
scroll to position [0, 0]
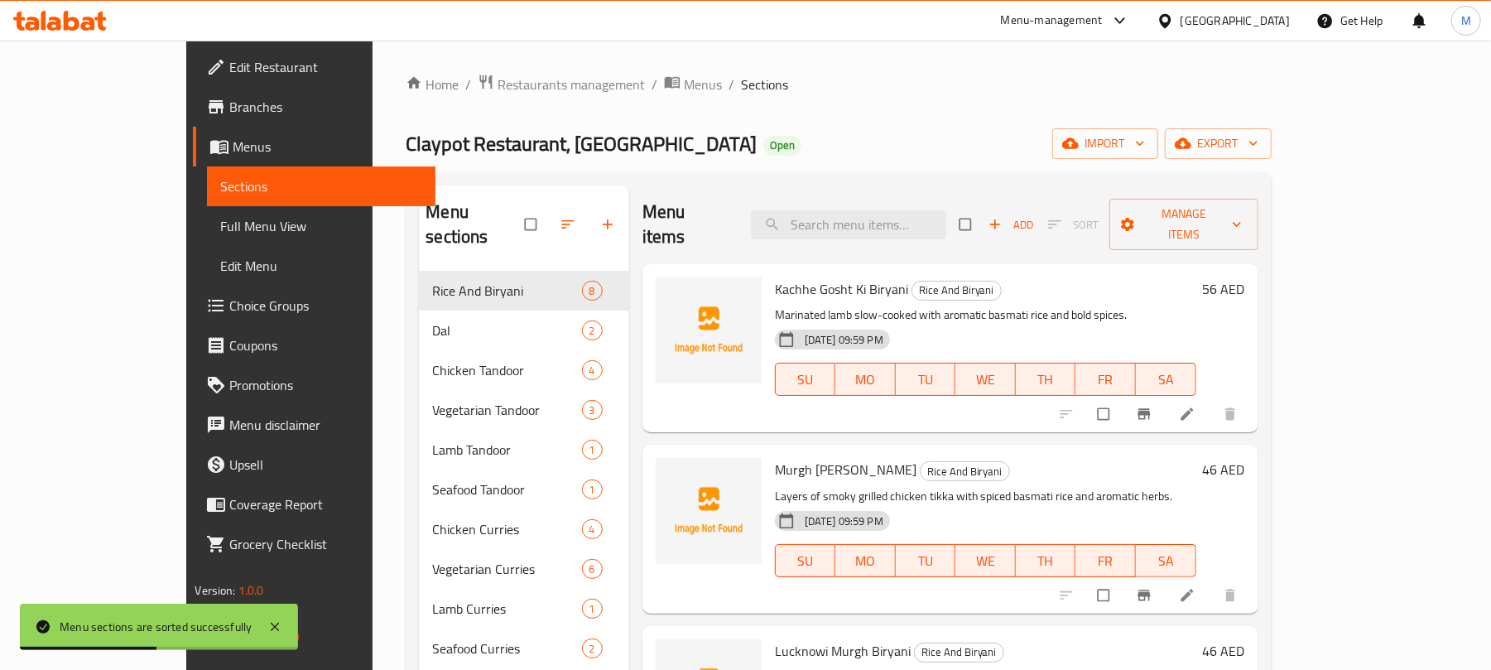
click at [686, 186] on div "Menu items Add Sort Manage items" at bounding box center [950, 224] width 616 height 79
click at [693, 147] on div "Claypot Restaurant, Abu Shagara Open import export" at bounding box center [838, 143] width 865 height 31
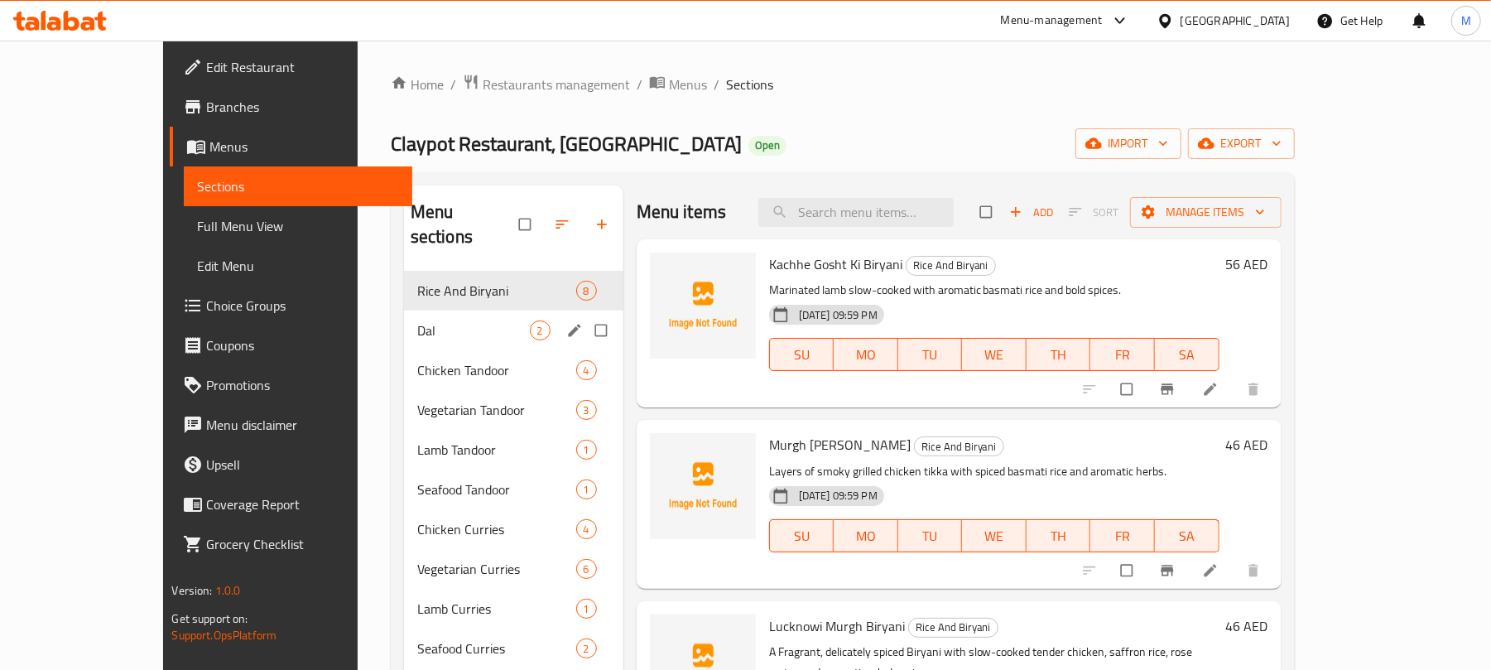
click at [472, 318] on div "Dal 2" at bounding box center [513, 330] width 219 height 40
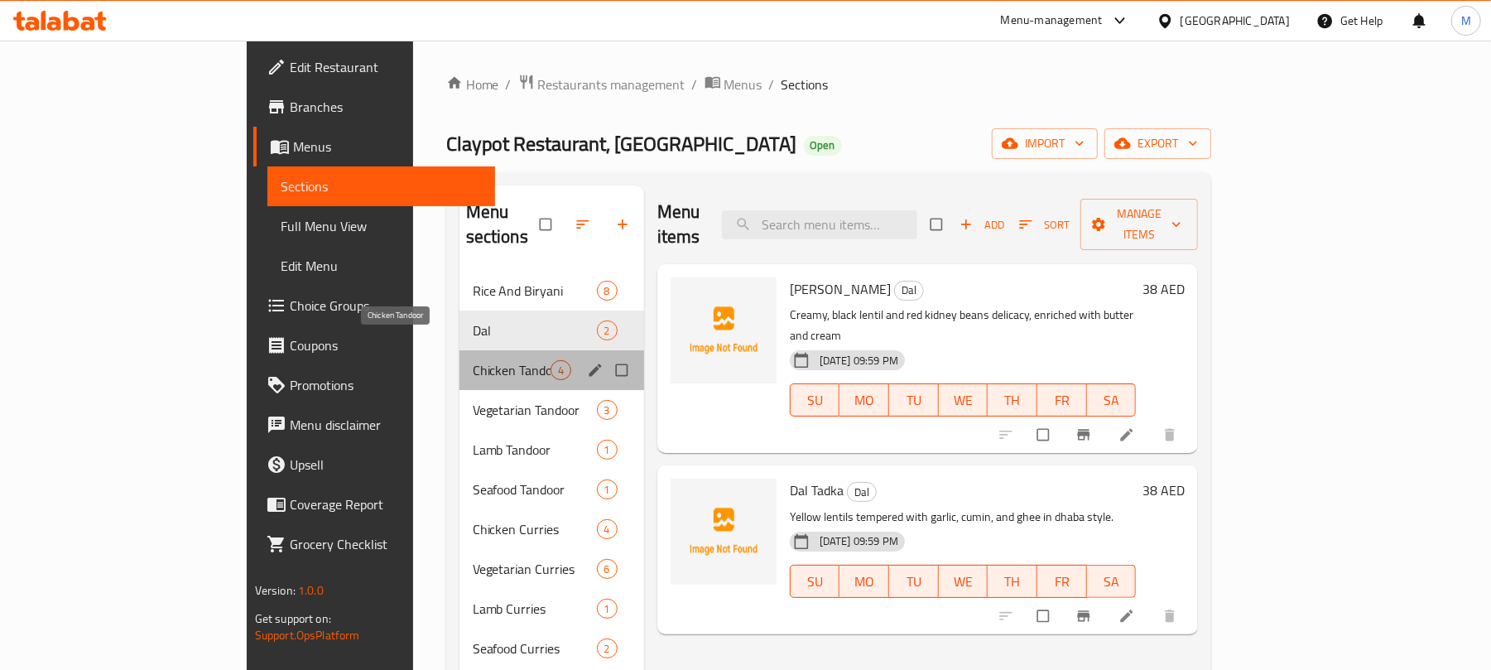
click at [473, 360] on span "Chicken Tandoor" at bounding box center [512, 370] width 78 height 20
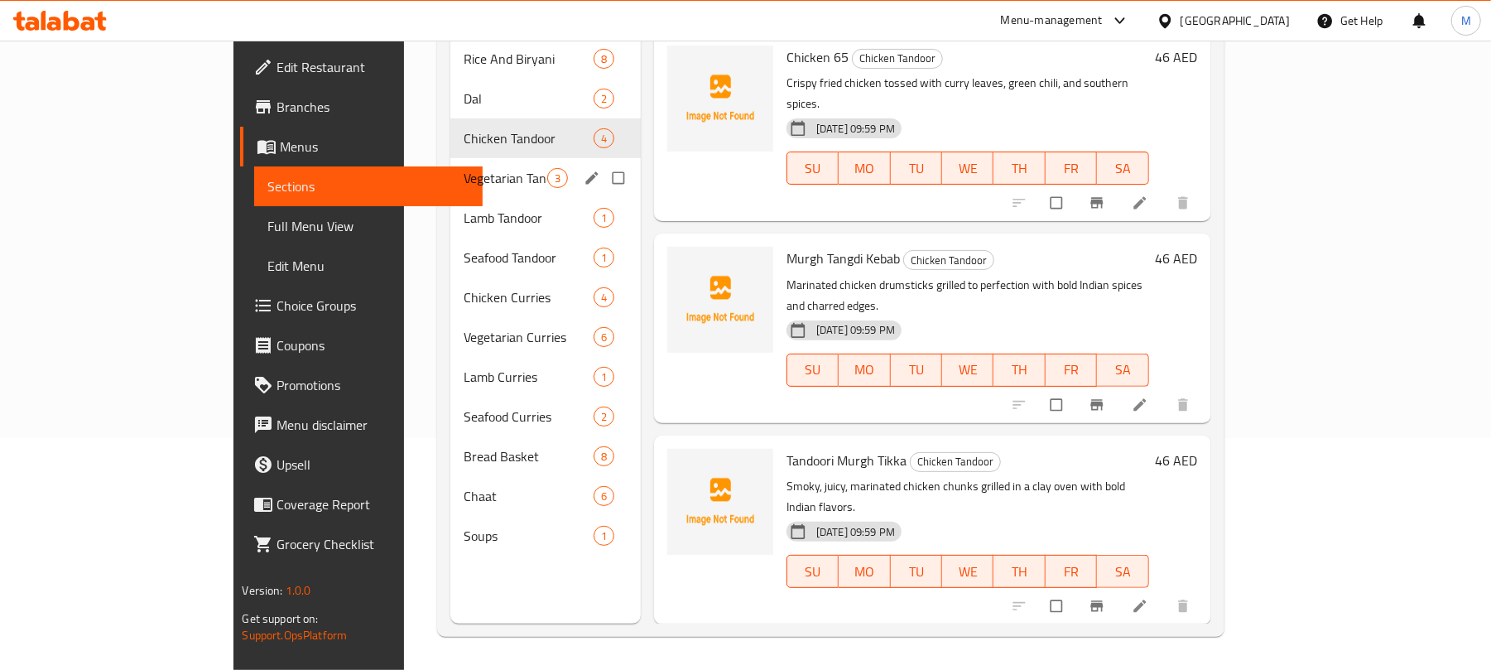
click at [450, 158] on div "Vegetarian Tandoor 3" at bounding box center [545, 178] width 190 height 40
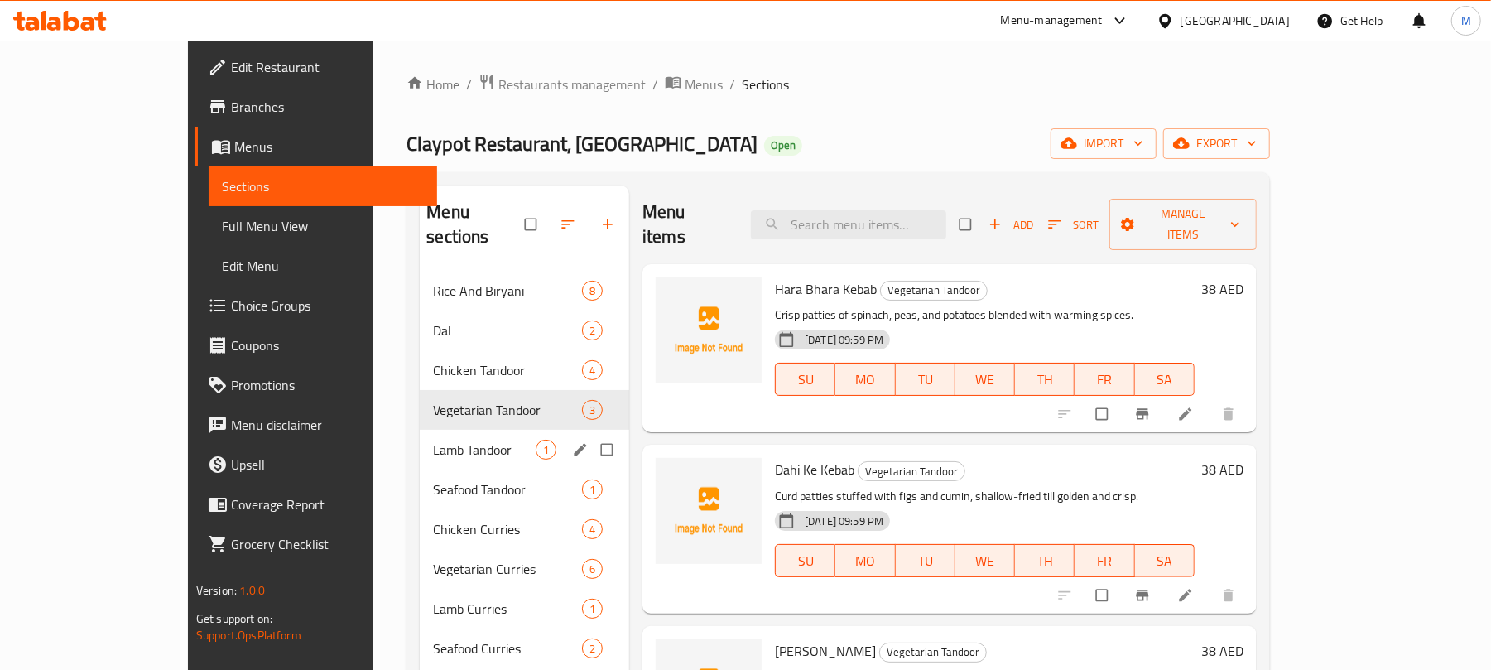
click at [420, 438] on div "Lamb Tandoor 1" at bounding box center [524, 450] width 209 height 40
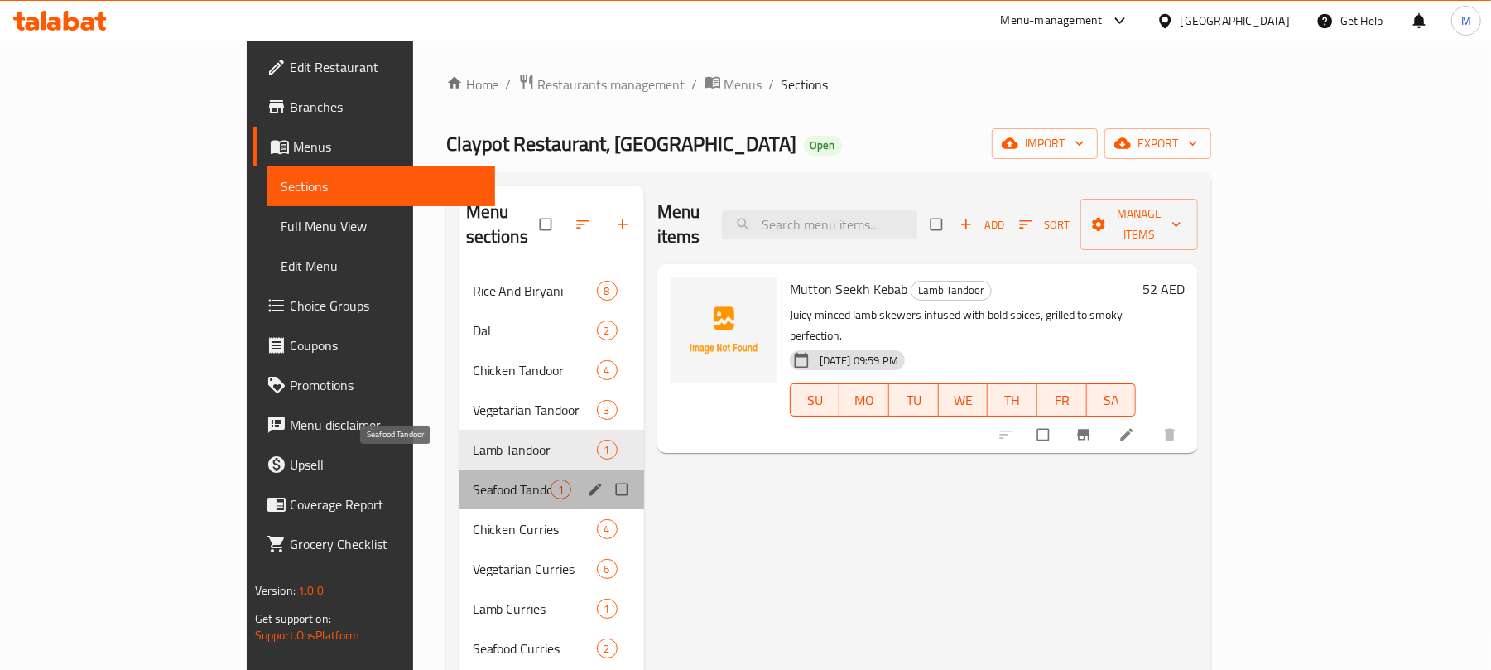
click at [473, 479] on span "Seafood Tandoor" at bounding box center [512, 489] width 78 height 20
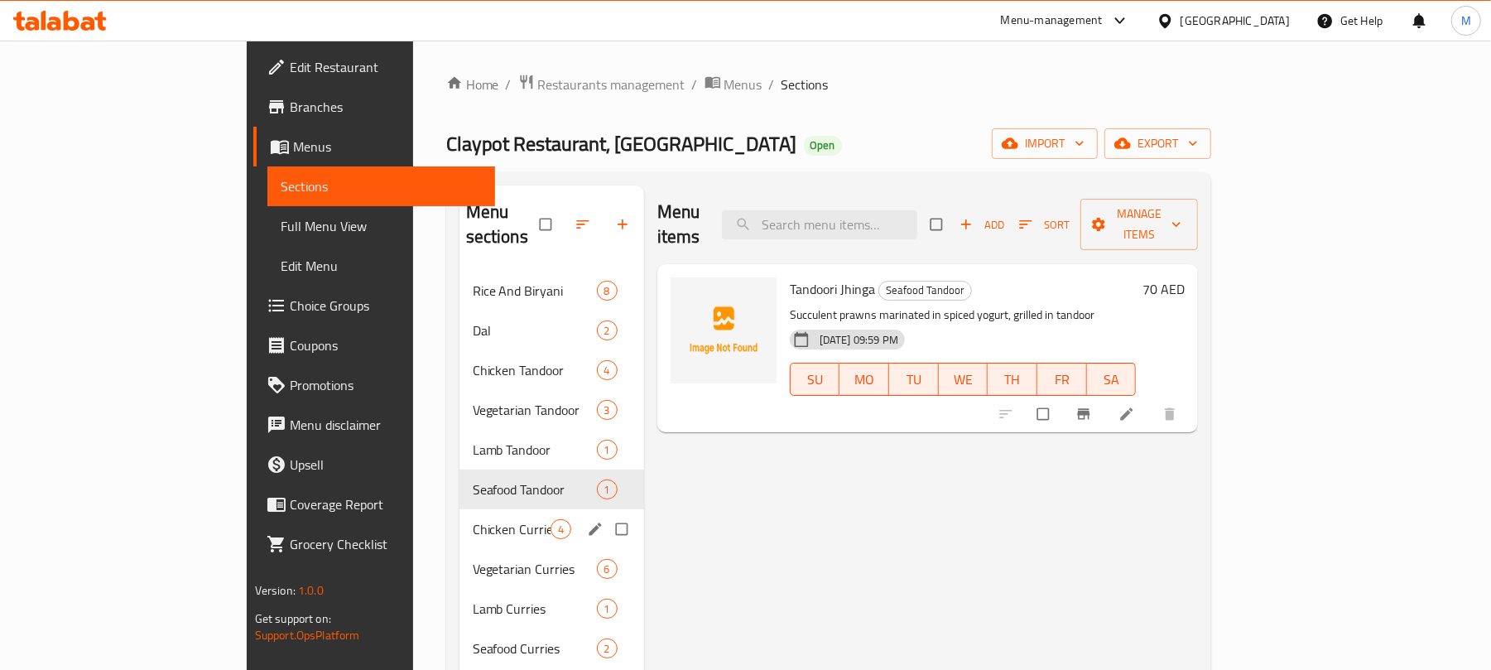
click at [459, 509] on div "Chicken Curries 4" at bounding box center [551, 529] width 185 height 40
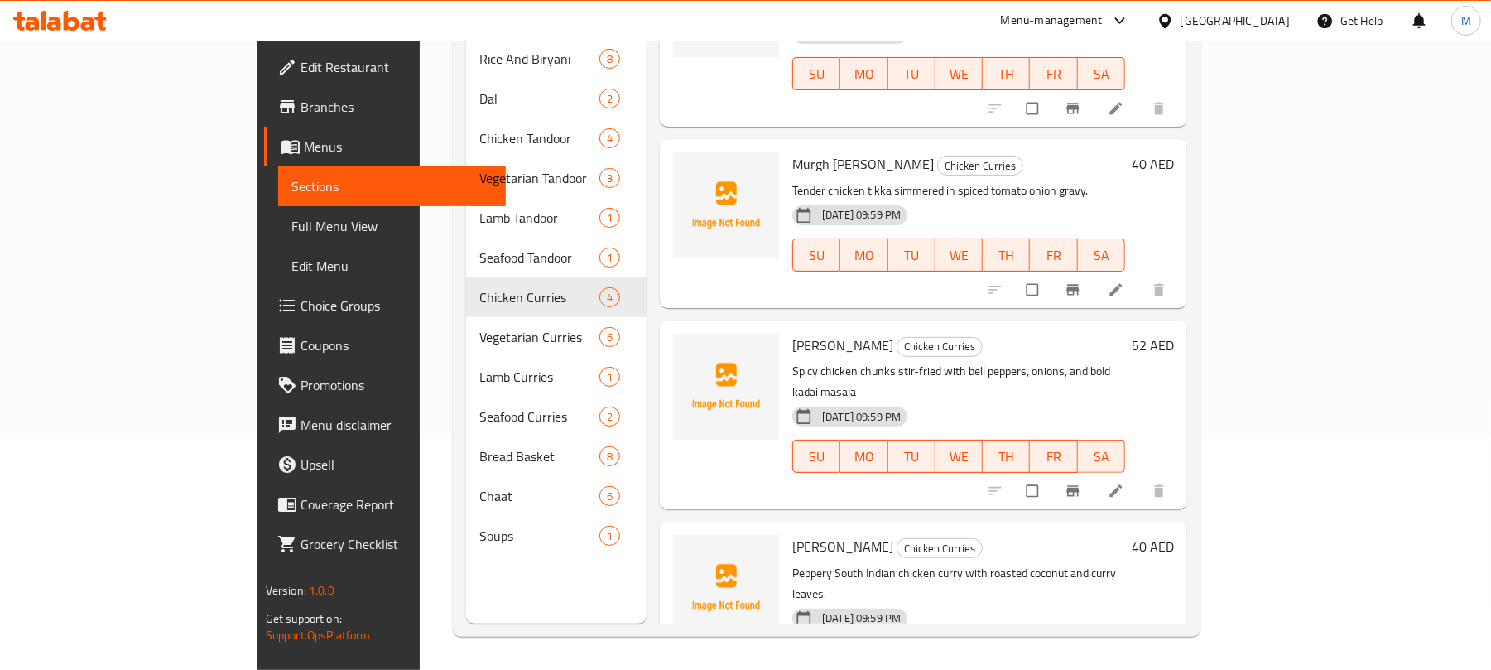
scroll to position [233, 0]
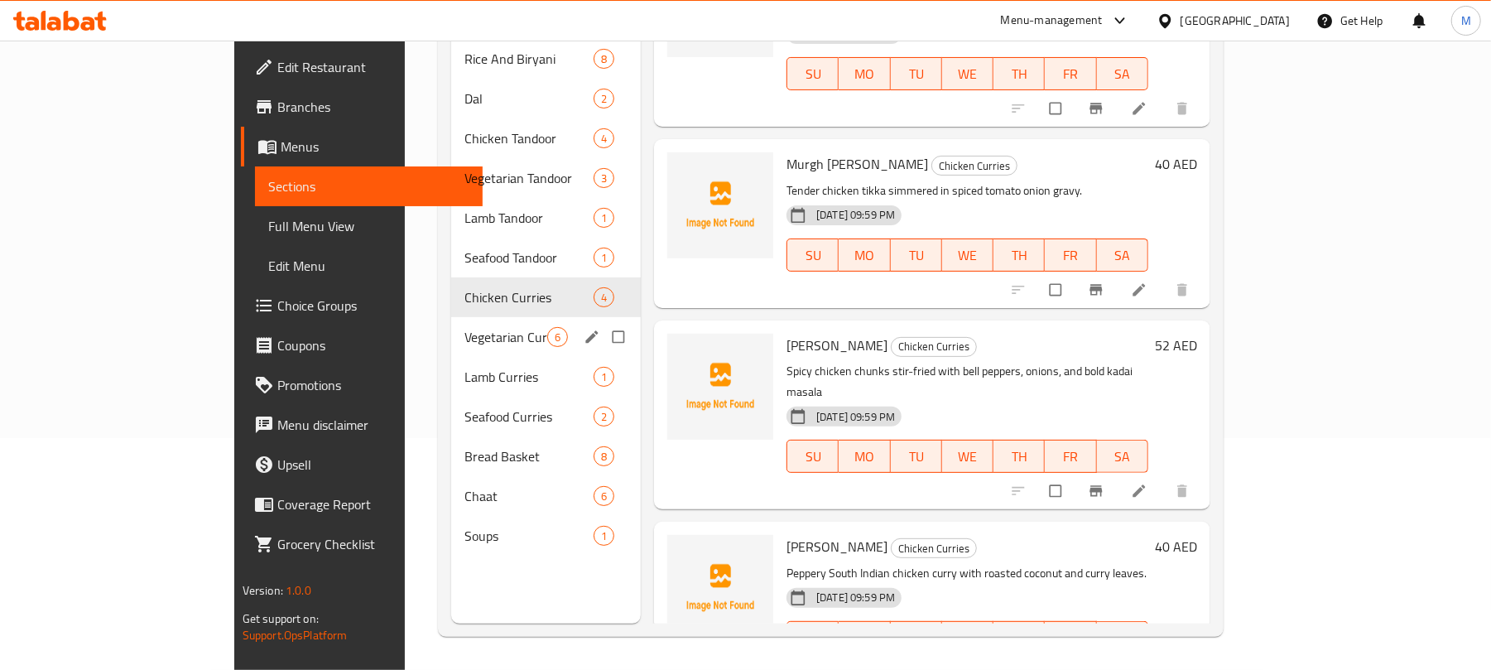
click at [451, 317] on div "Vegetarian Curries 6" at bounding box center [546, 337] width 190 height 40
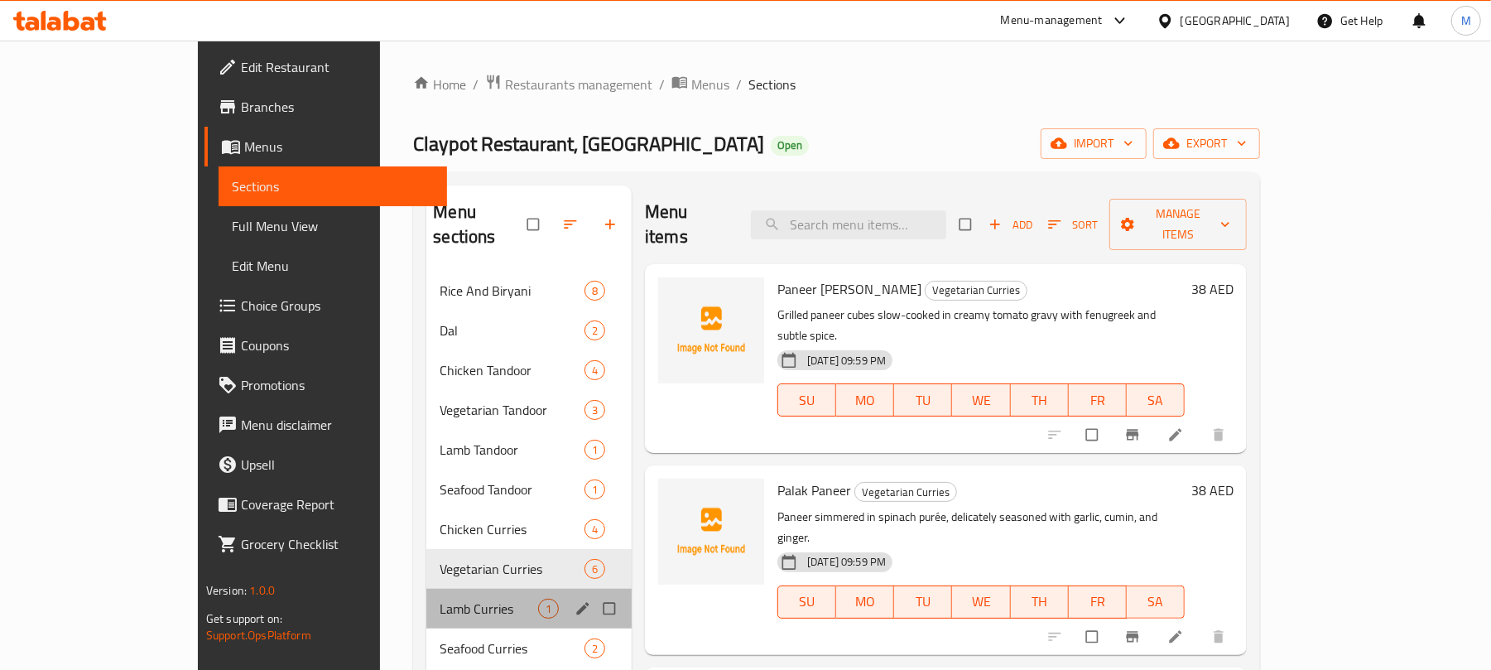
click at [440, 598] on span "Lamb Curries" at bounding box center [489, 608] width 99 height 20
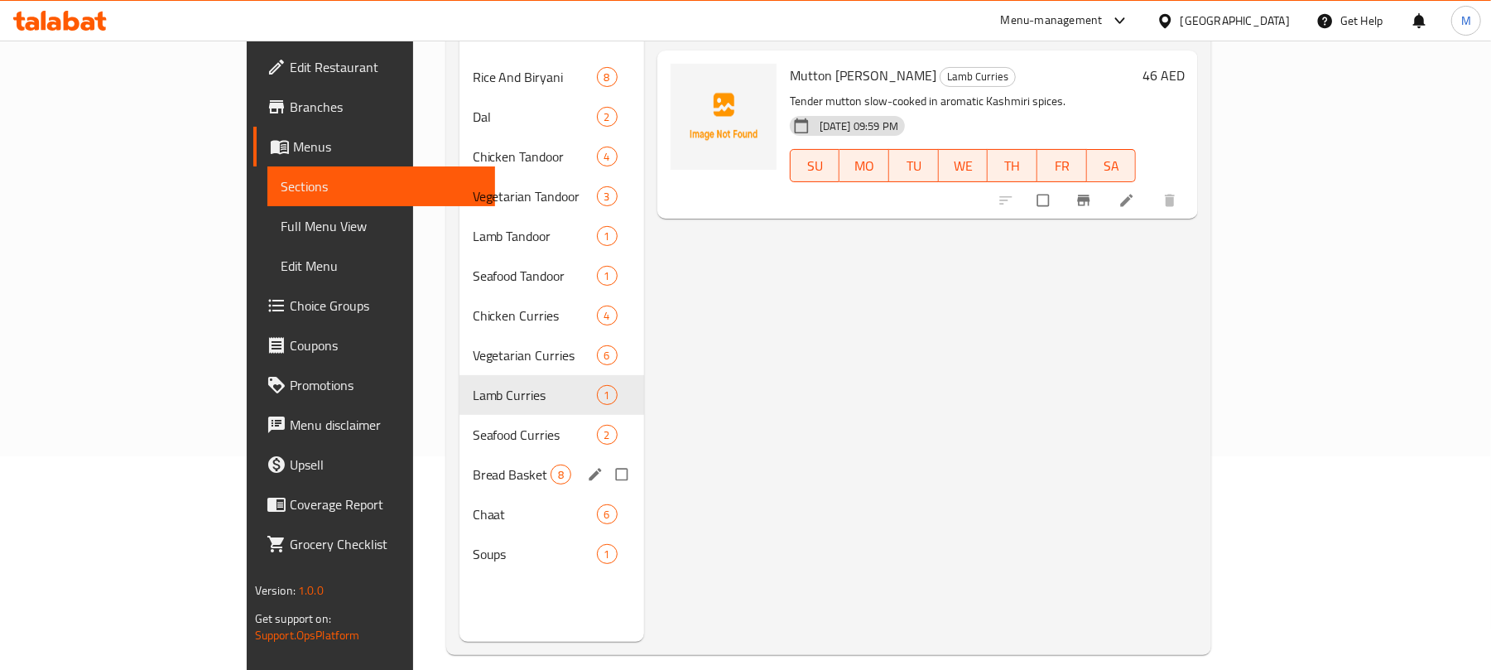
scroll to position [220, 0]
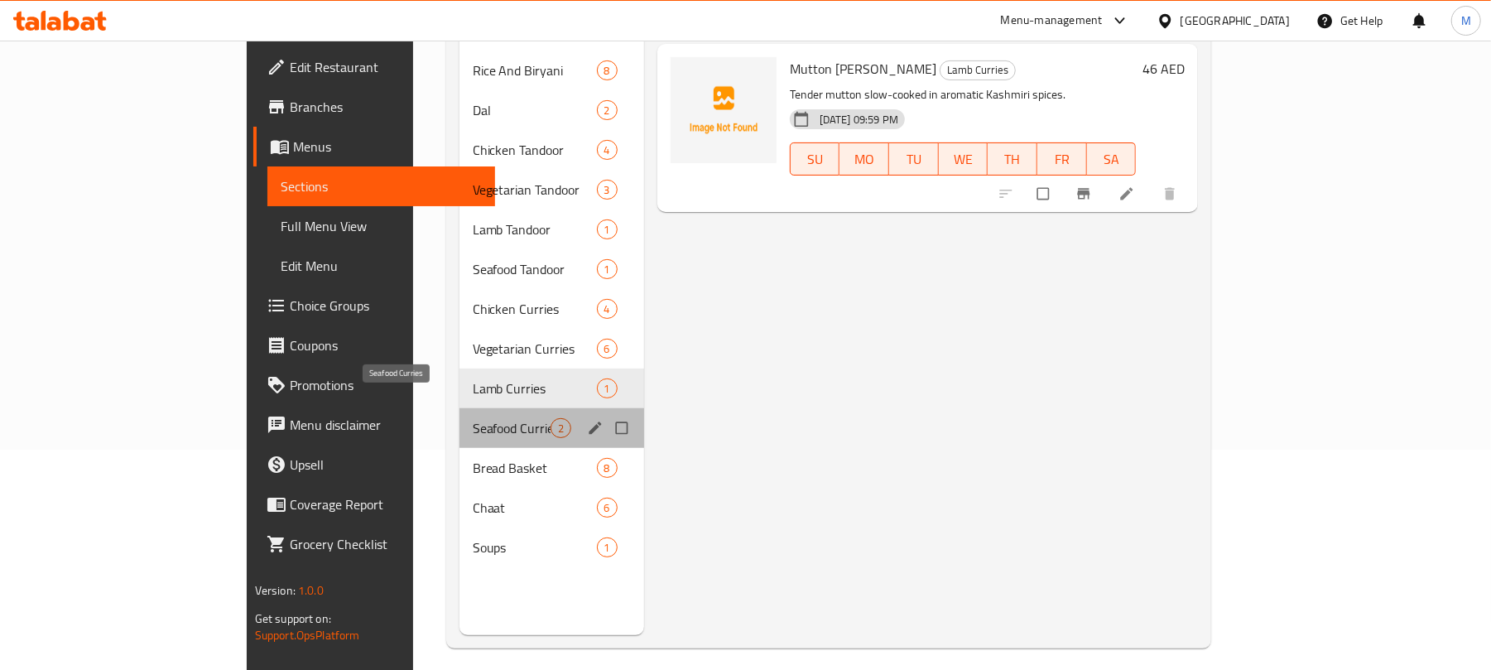
click at [473, 418] on span "Seafood Curries" at bounding box center [512, 428] width 78 height 20
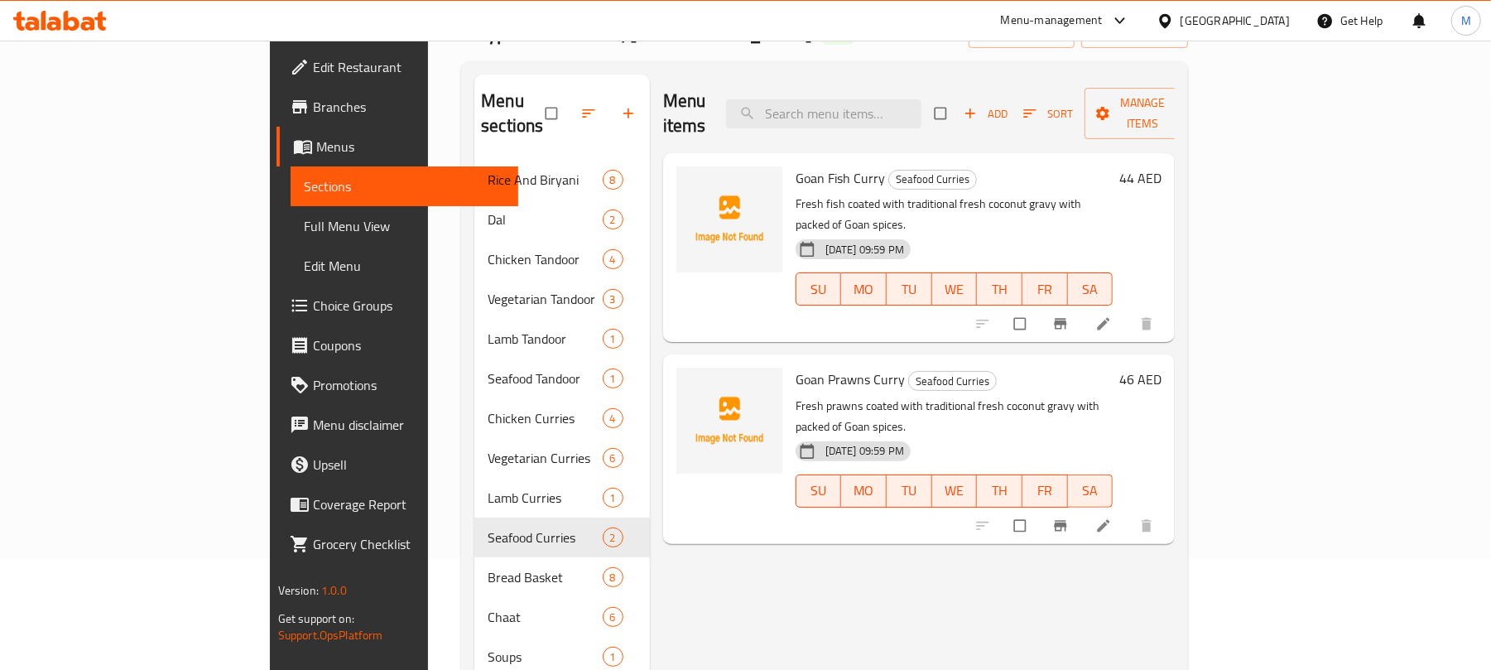
scroll to position [110, 0]
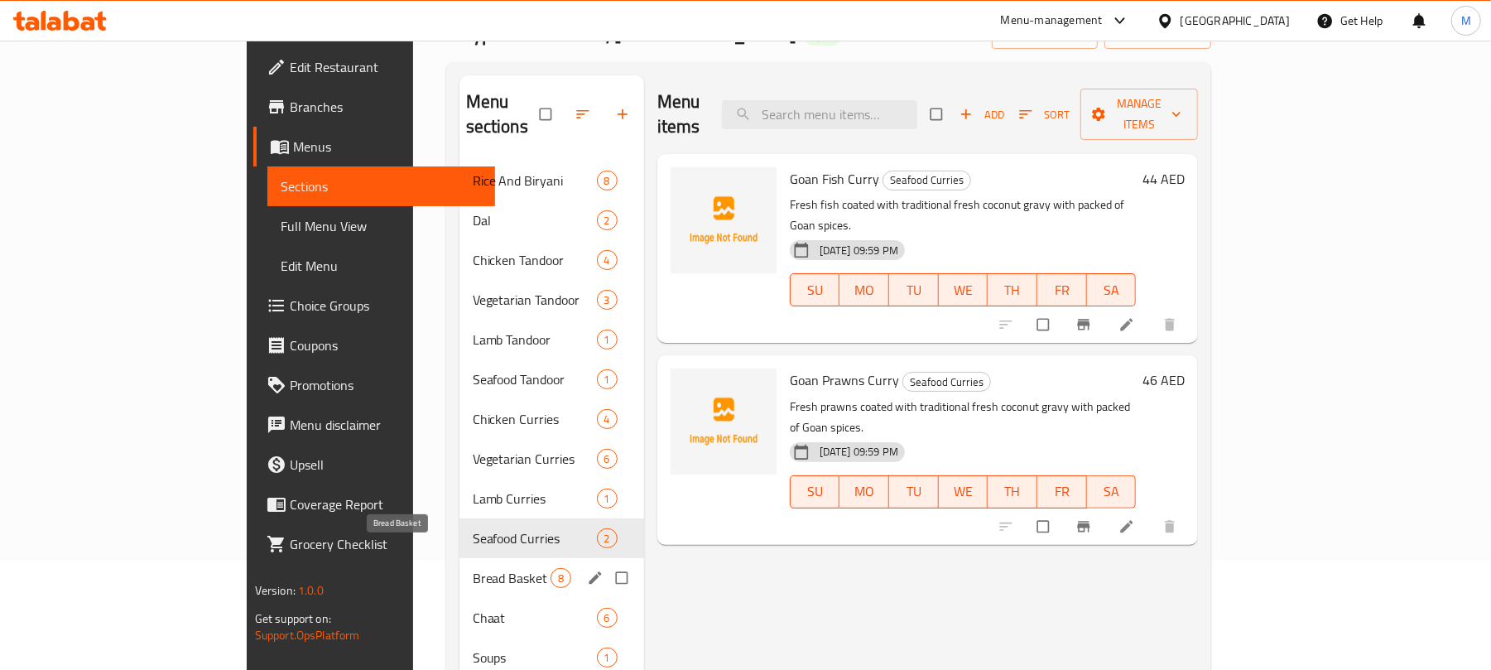
click at [473, 568] on span "Bread Basket" at bounding box center [512, 578] width 78 height 20
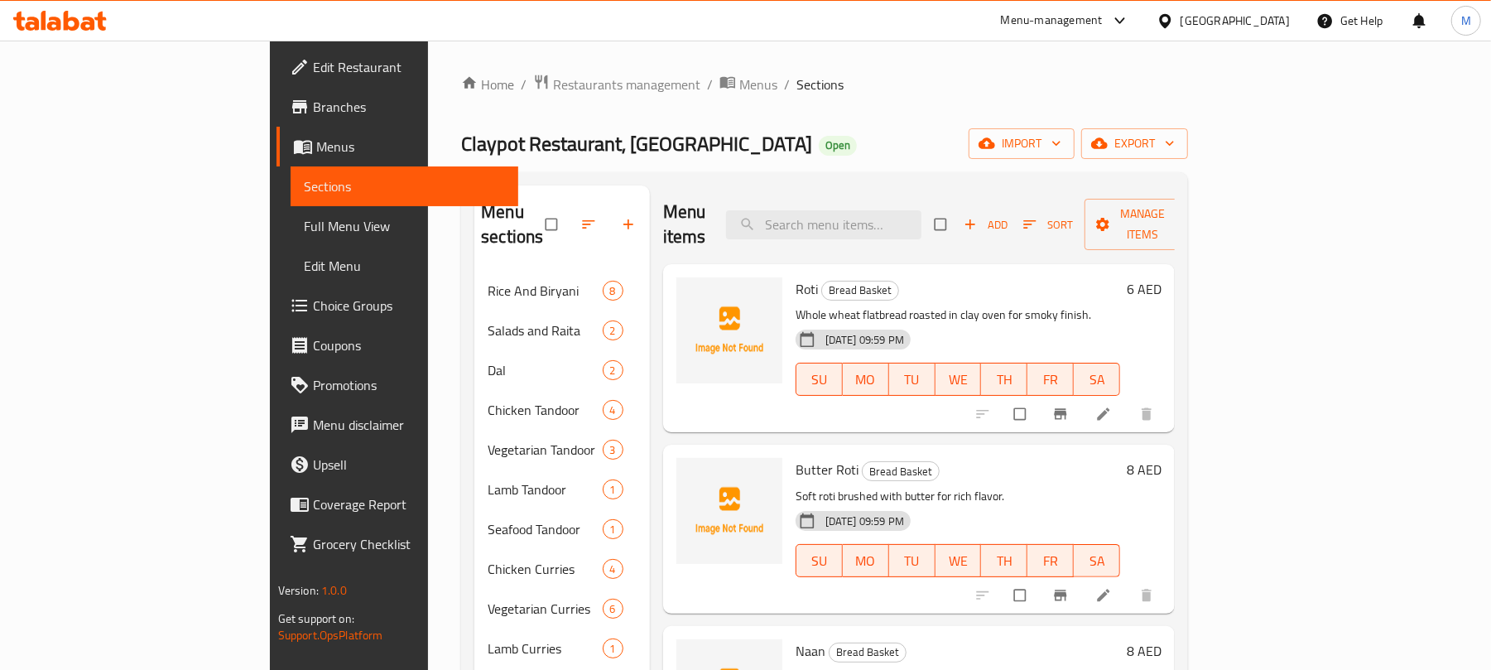
click at [798, 107] on div "Home / Restaurants management / Menus / Sections Claypot Restaurant, Abu Shagar…" at bounding box center [824, 471] width 727 height 795
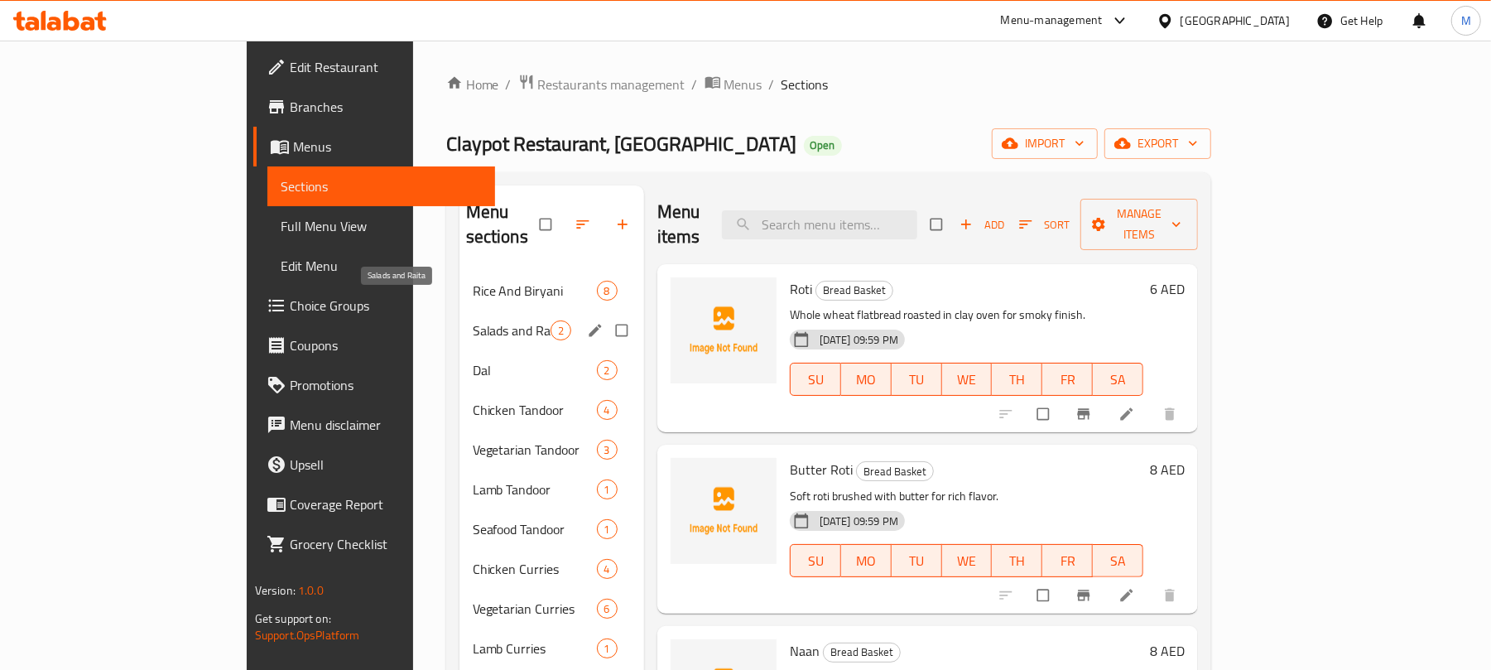
click at [473, 320] on span "Salads and Raita" at bounding box center [512, 330] width 78 height 20
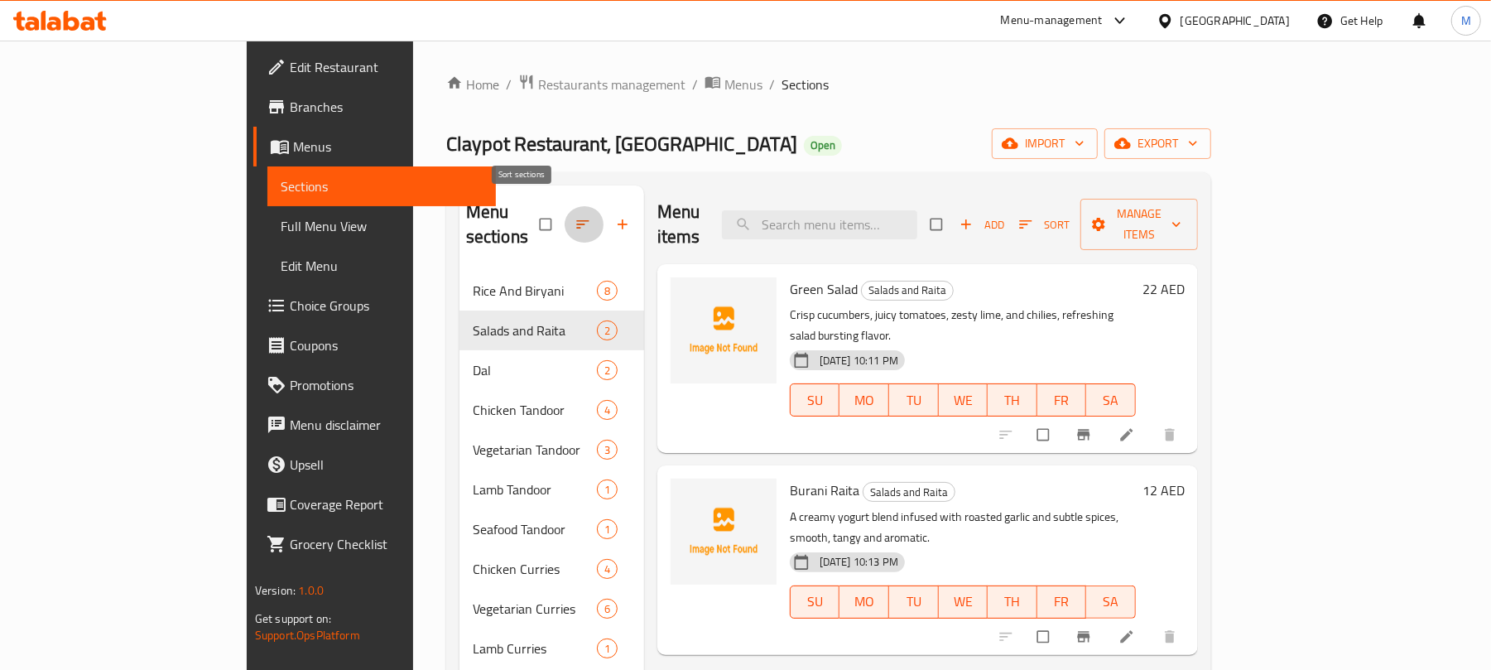
click at [574, 219] on icon "button" at bounding box center [582, 224] width 17 height 17
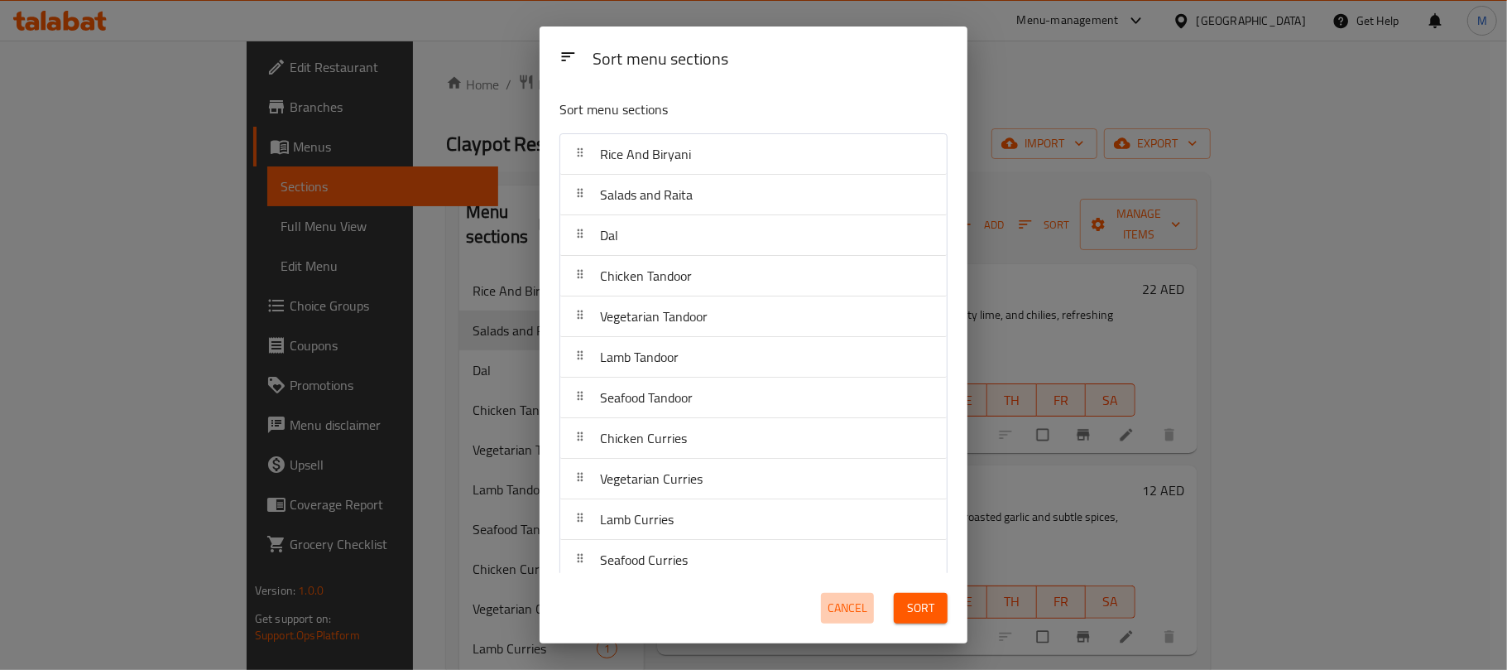
click at [849, 610] on span "Cancel" at bounding box center [848, 608] width 40 height 21
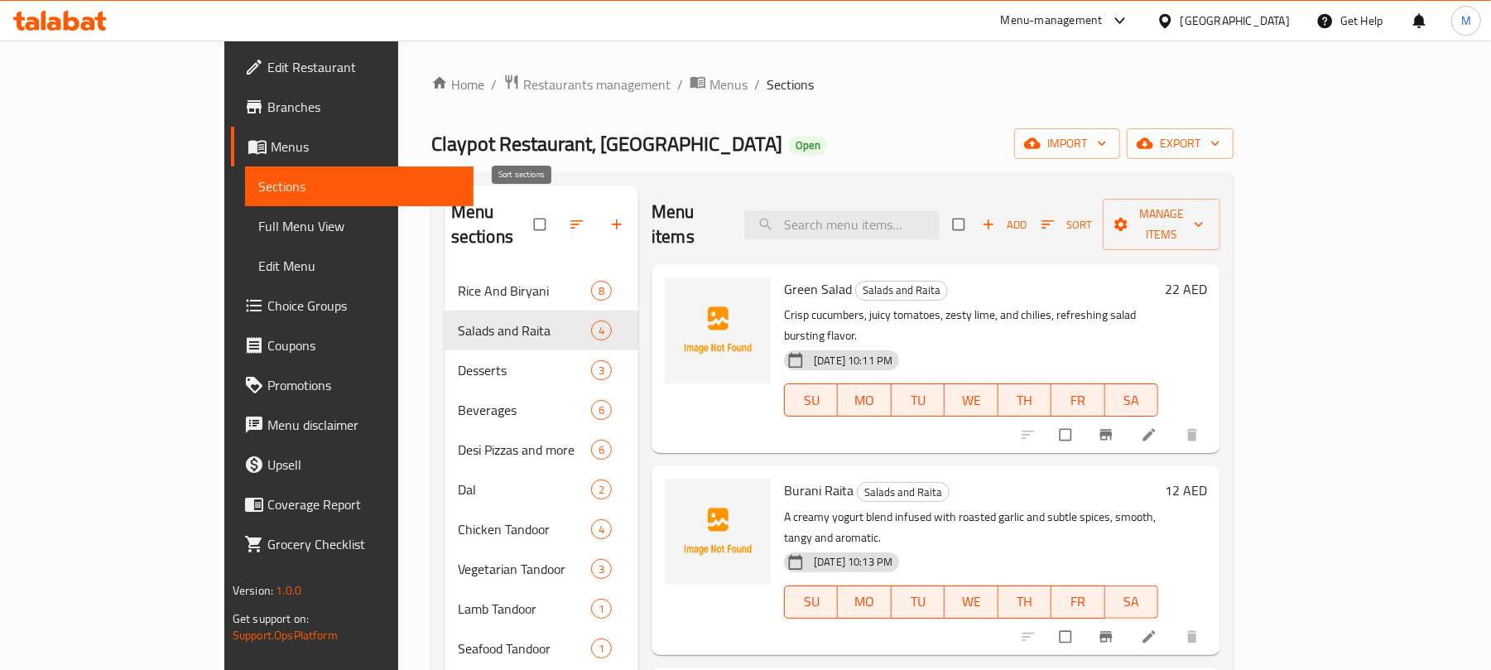
click at [569, 216] on icon "button" at bounding box center [577, 224] width 17 height 17
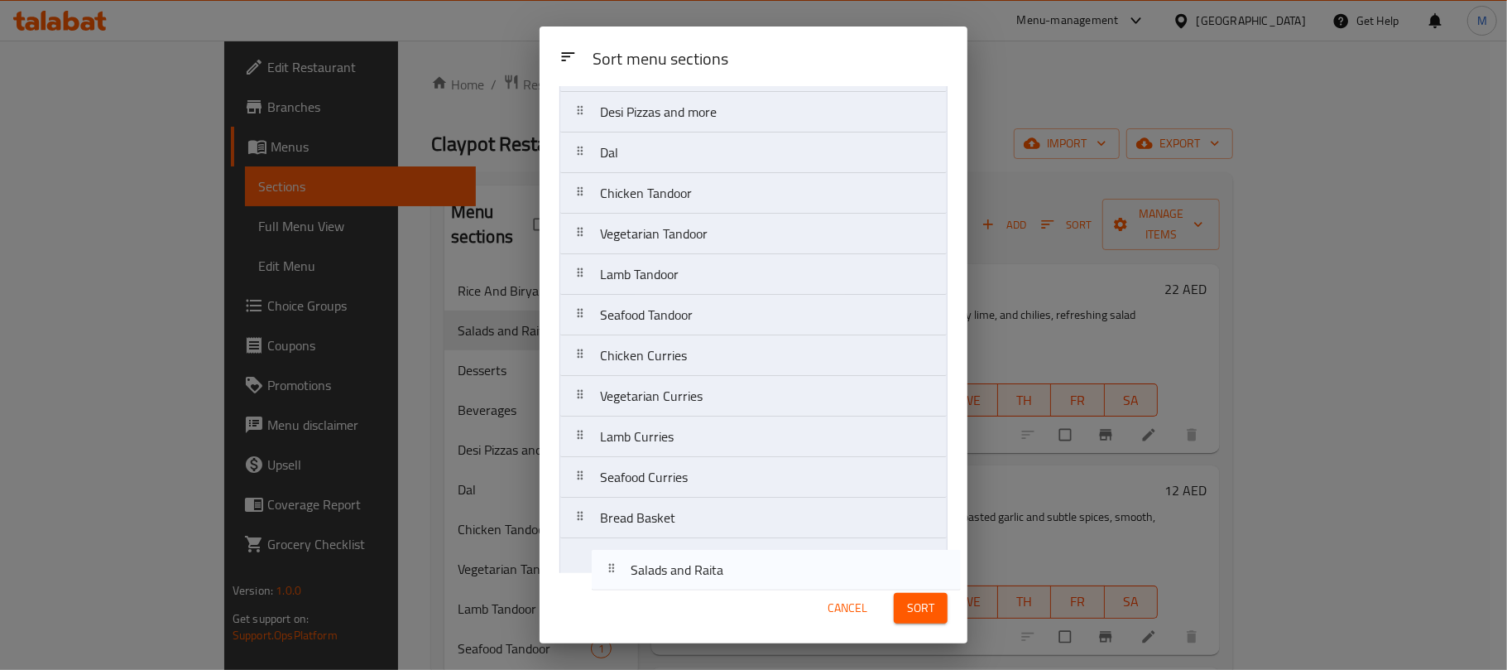
scroll to position [263, 0]
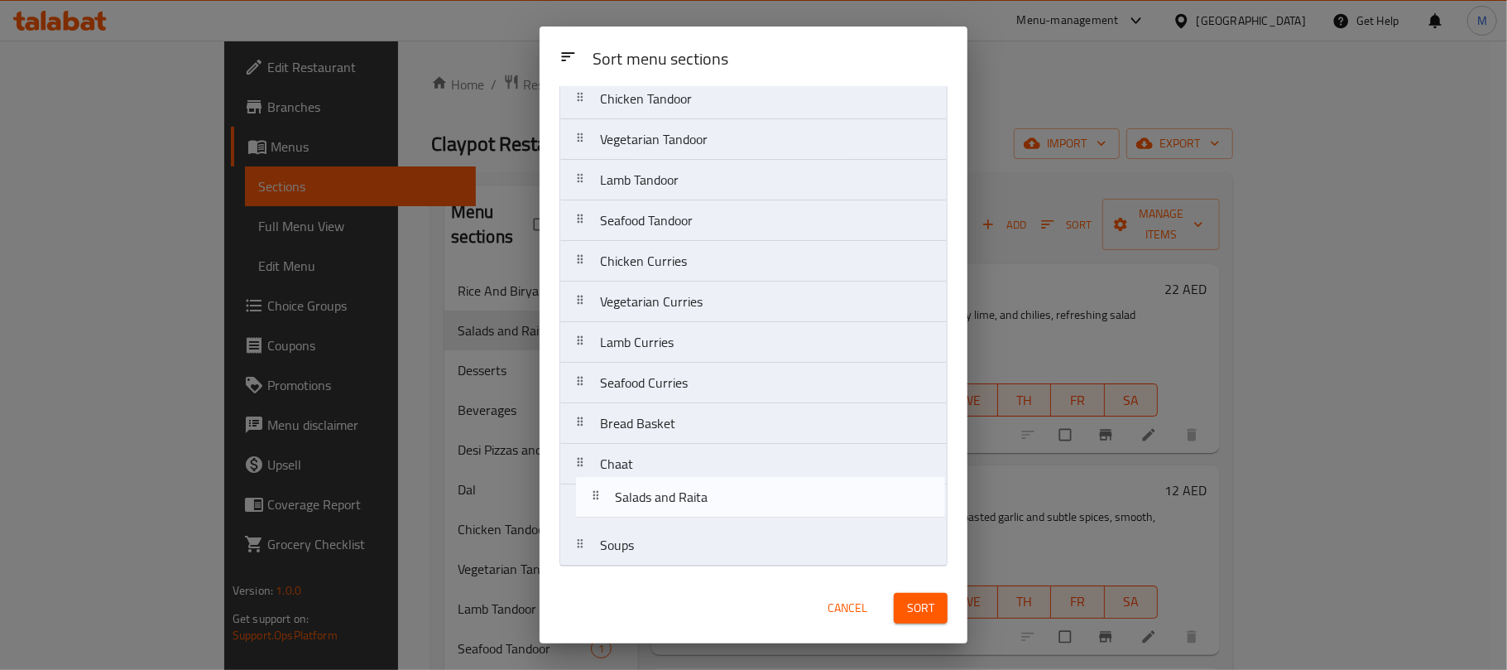
drag, startPoint x: 632, startPoint y: 190, endPoint x: 647, endPoint y: 502, distance: 312.4
click at [647, 502] on nav "Rice And Biryani Salads and Raita Desserts Beverages Desi Pizzas and more Dal C…" at bounding box center [754, 220] width 388 height 691
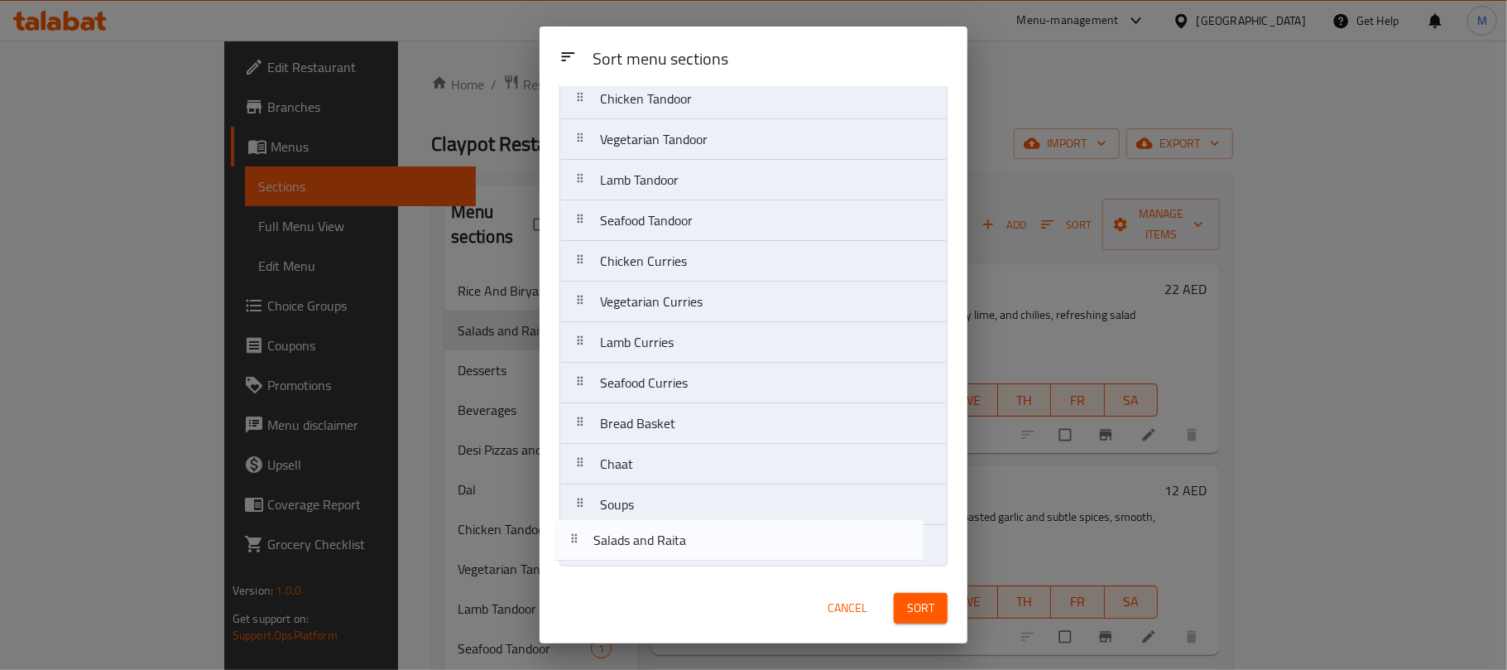
drag, startPoint x: 647, startPoint y: 502, endPoint x: 637, endPoint y: 544, distance: 43.4
click at [637, 544] on nav "Rice And Biryani Desserts Beverages Desi Pizzas and more Dal Chicken Tandoor Ve…" at bounding box center [754, 220] width 388 height 691
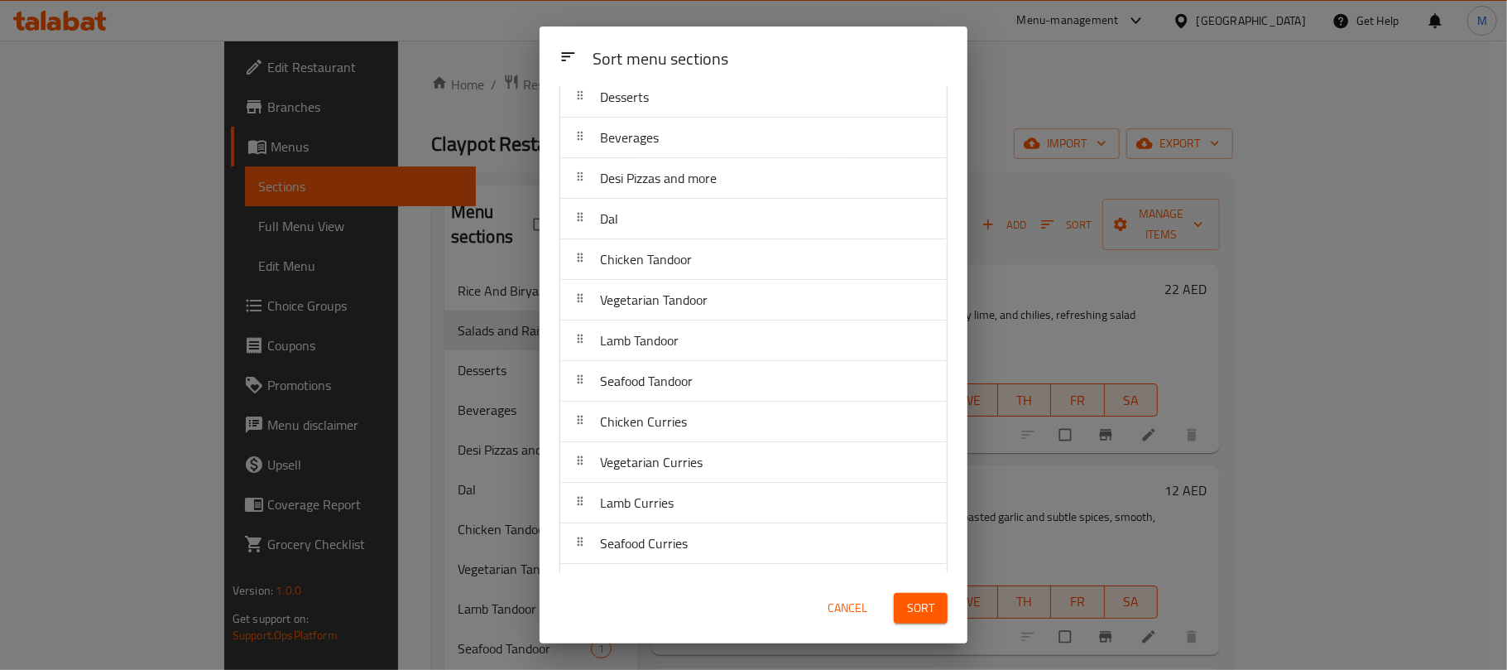
scroll to position [0, 0]
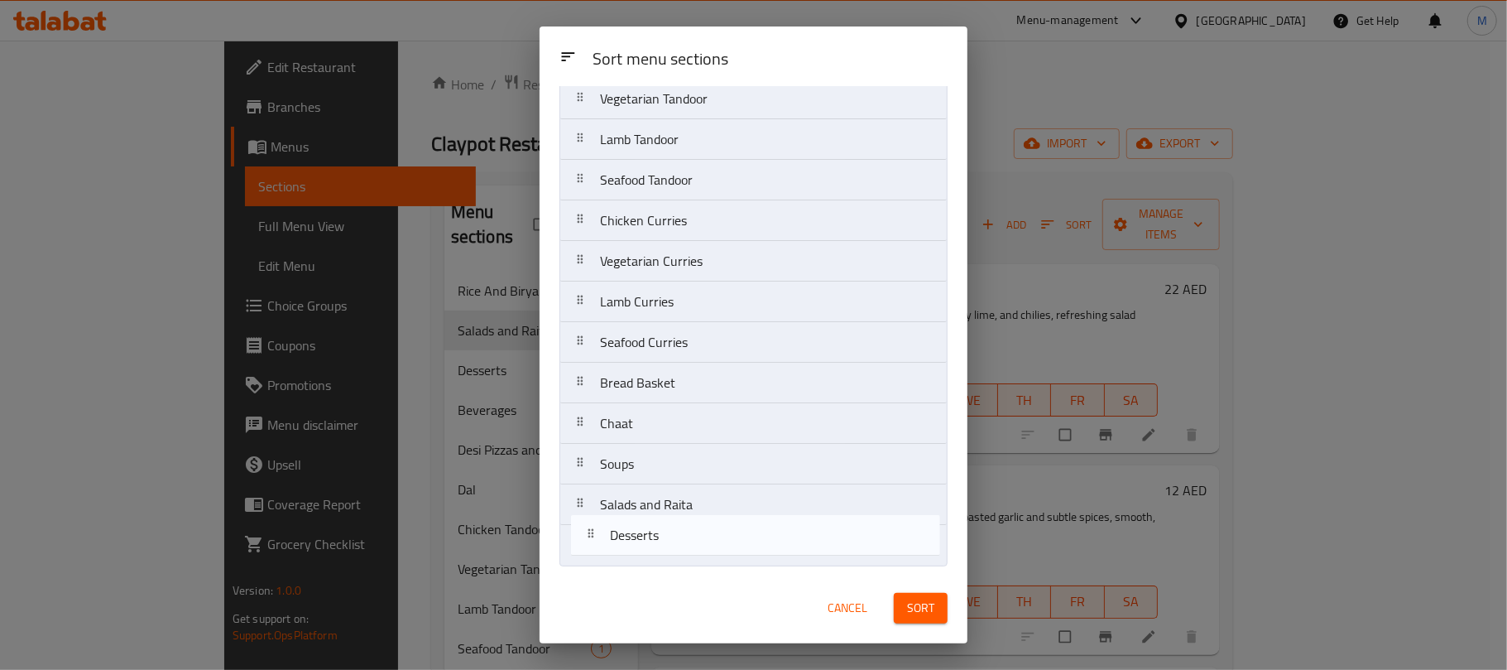
drag, startPoint x: 683, startPoint y: 199, endPoint x: 694, endPoint y: 545, distance: 346.2
click at [694, 545] on nav "Rice And Biryani Desserts Beverages Desi Pizzas and more Dal Chicken Tandoor Ve…" at bounding box center [754, 220] width 388 height 691
drag, startPoint x: 700, startPoint y: 206, endPoint x: 699, endPoint y: 584, distance: 377.5
click at [699, 584] on div "Sort menu sections Sort menu sections Rice And Biryani Beverages Desi Pizzas an…" at bounding box center [754, 334] width 428 height 617
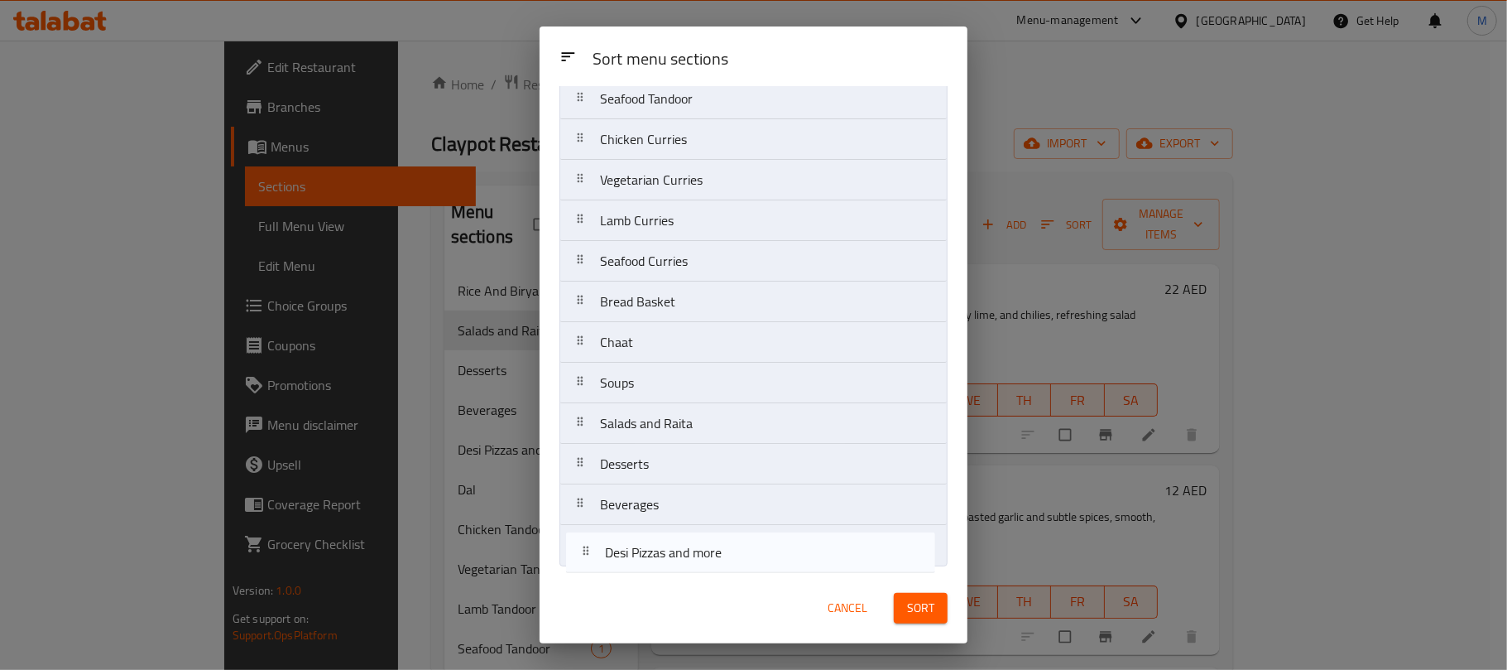
drag, startPoint x: 750, startPoint y: 203, endPoint x: 755, endPoint y: 570, distance: 366.7
click at [755, 570] on div "Sort menu sections Rice And Biryani Desi Pizzas and more Dal Chicken Tandoor Ve…" at bounding box center [754, 329] width 428 height 487
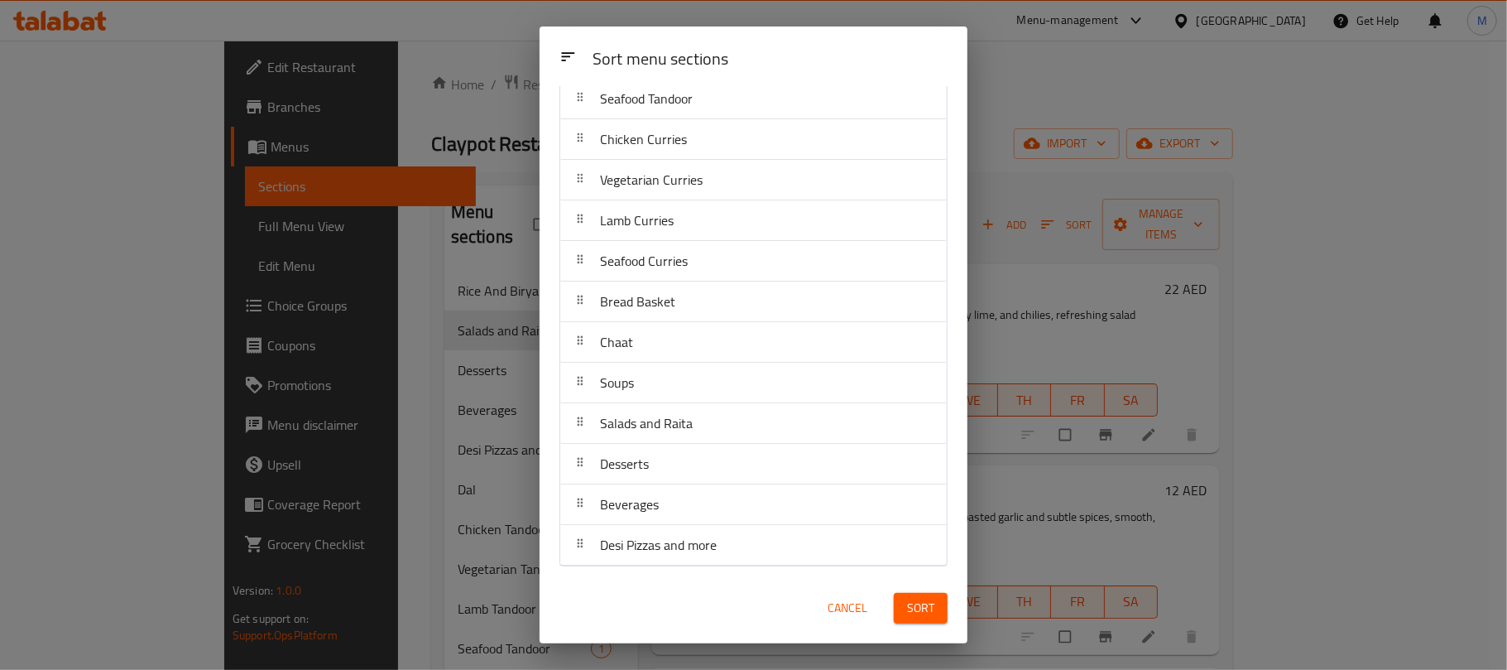
click at [915, 611] on span "Sort" at bounding box center [920, 608] width 27 height 21
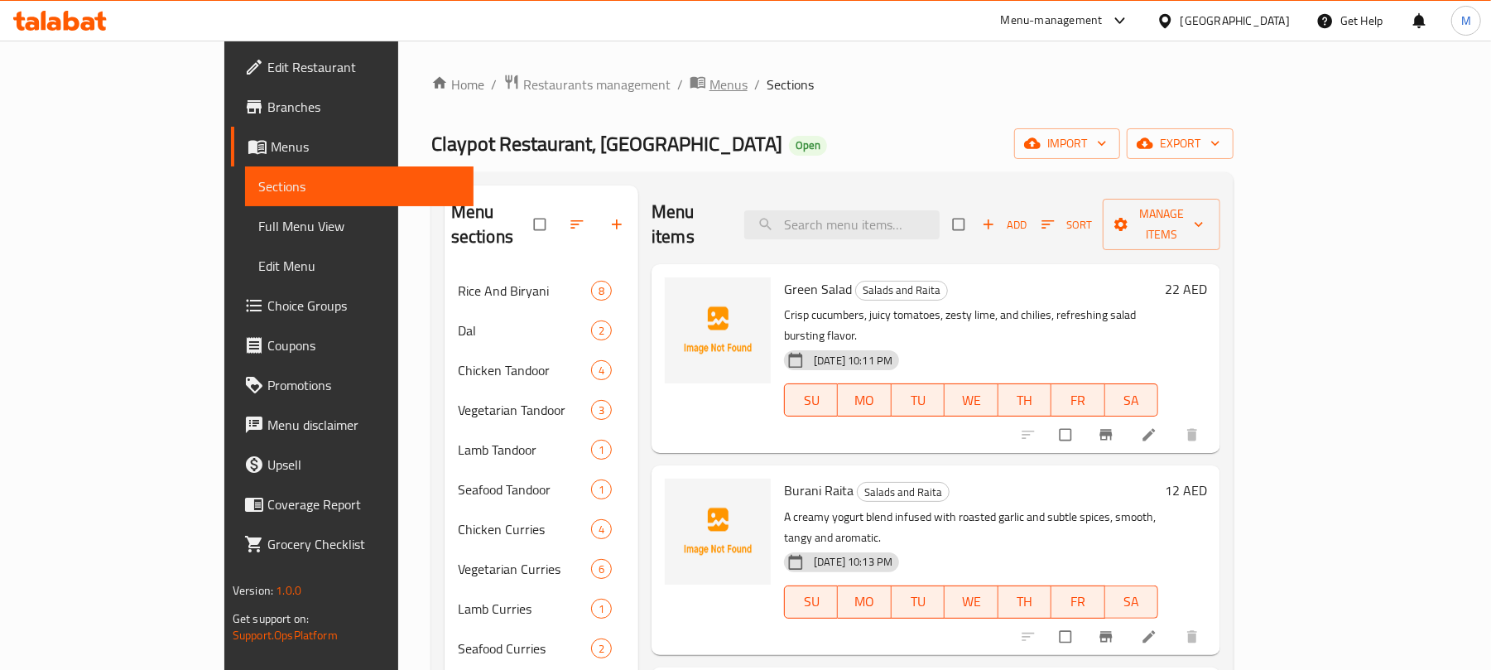
click at [709, 79] on span "Menus" at bounding box center [728, 84] width 38 height 20
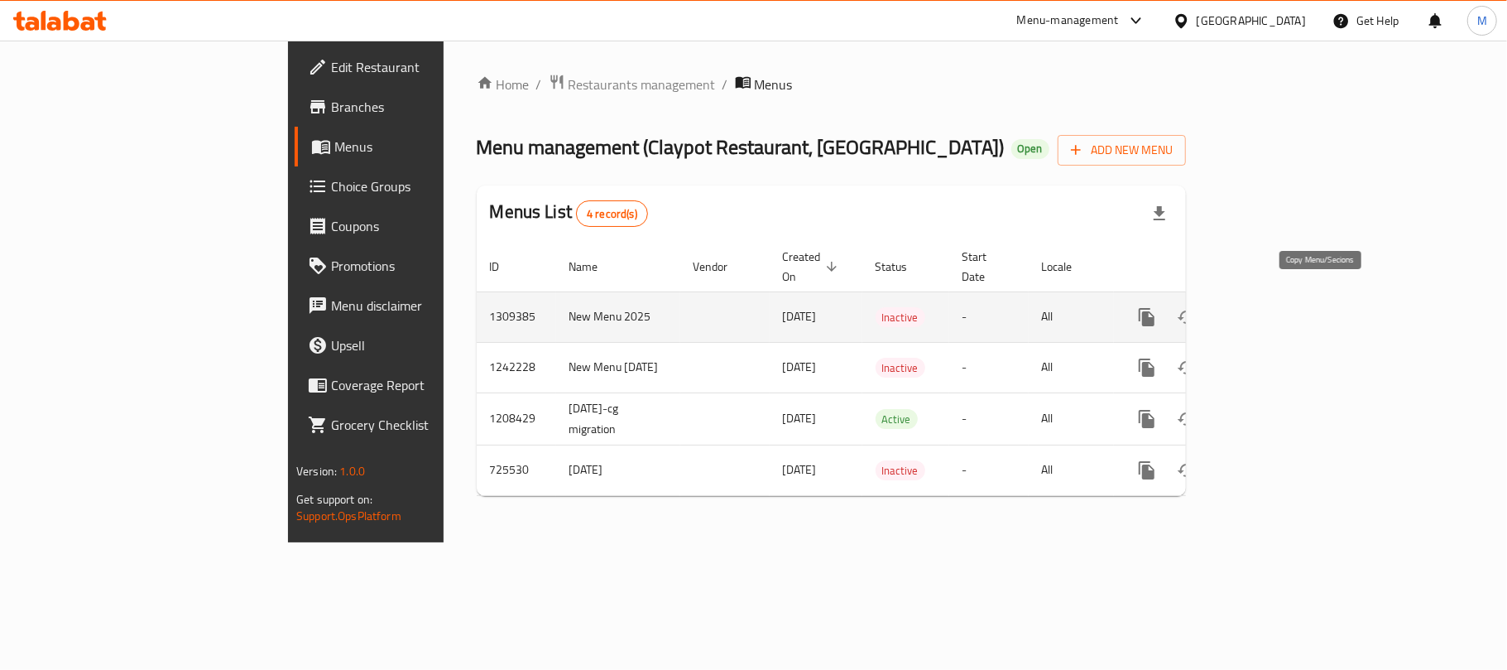
click at [1157, 307] on icon "more" at bounding box center [1147, 317] width 20 height 20
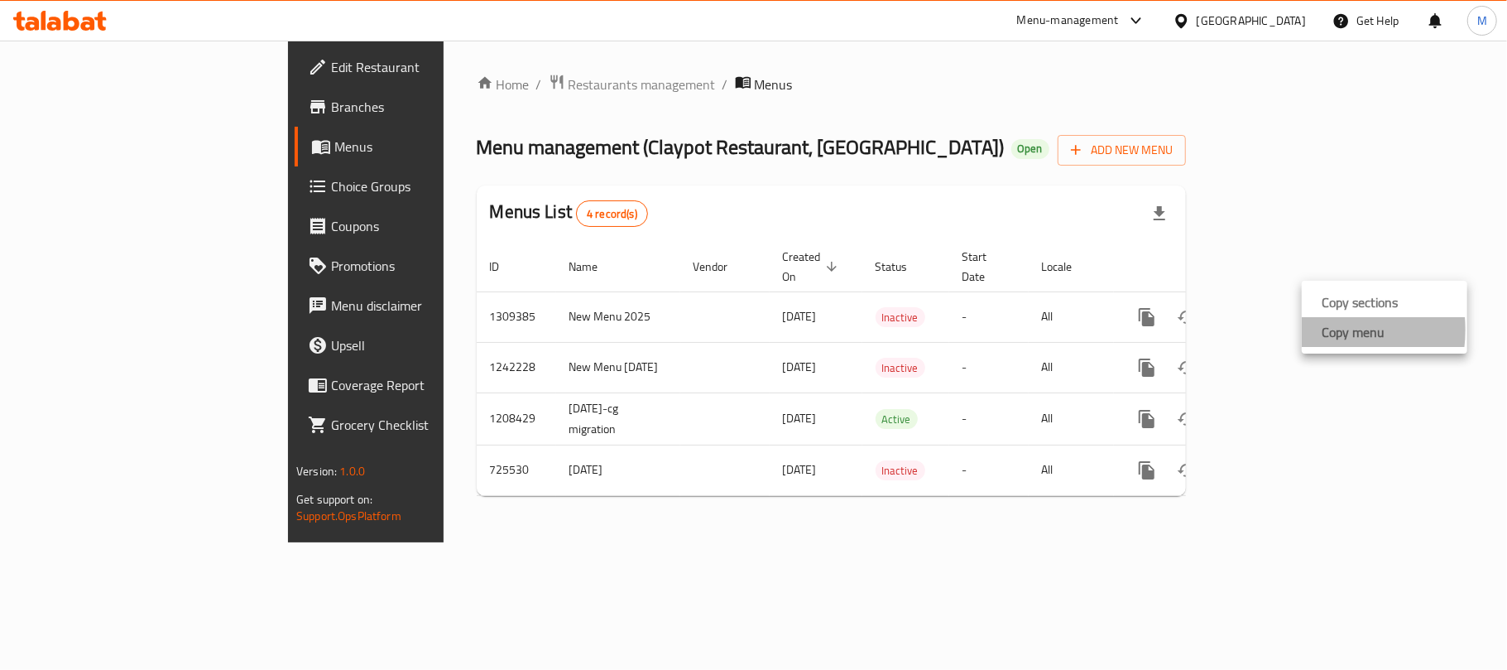
click at [1309, 329] on li "Copy menu" at bounding box center [1385, 332] width 166 height 30
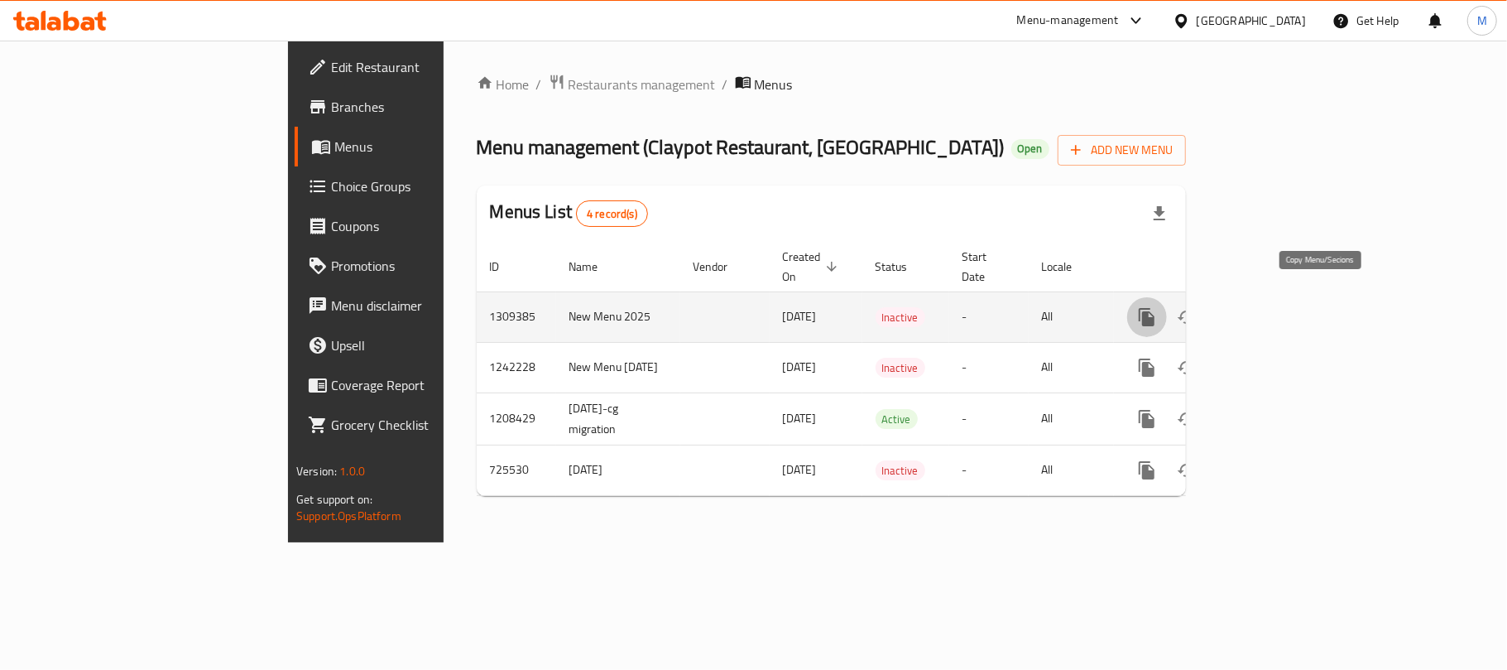
click at [1157, 307] on icon "more" at bounding box center [1147, 317] width 20 height 20
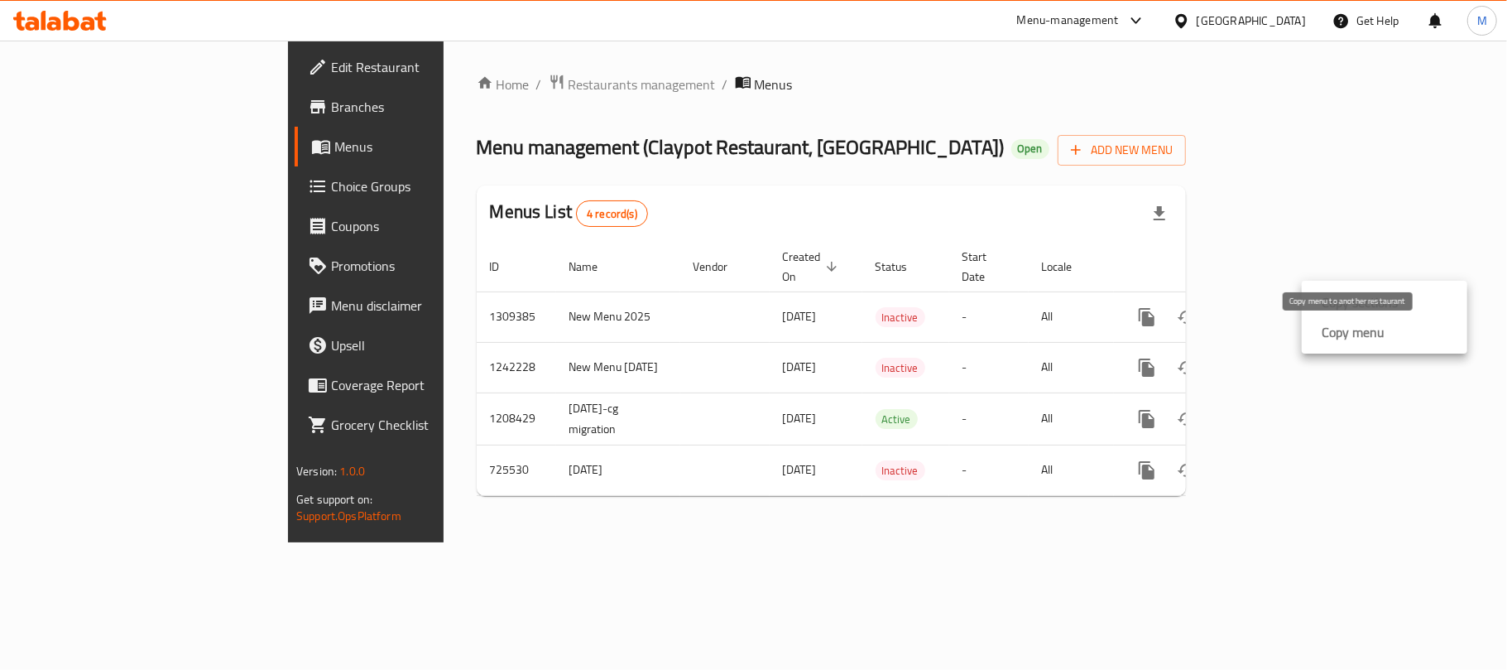
click at [1368, 334] on strong "Copy menu" at bounding box center [1353, 332] width 63 height 20
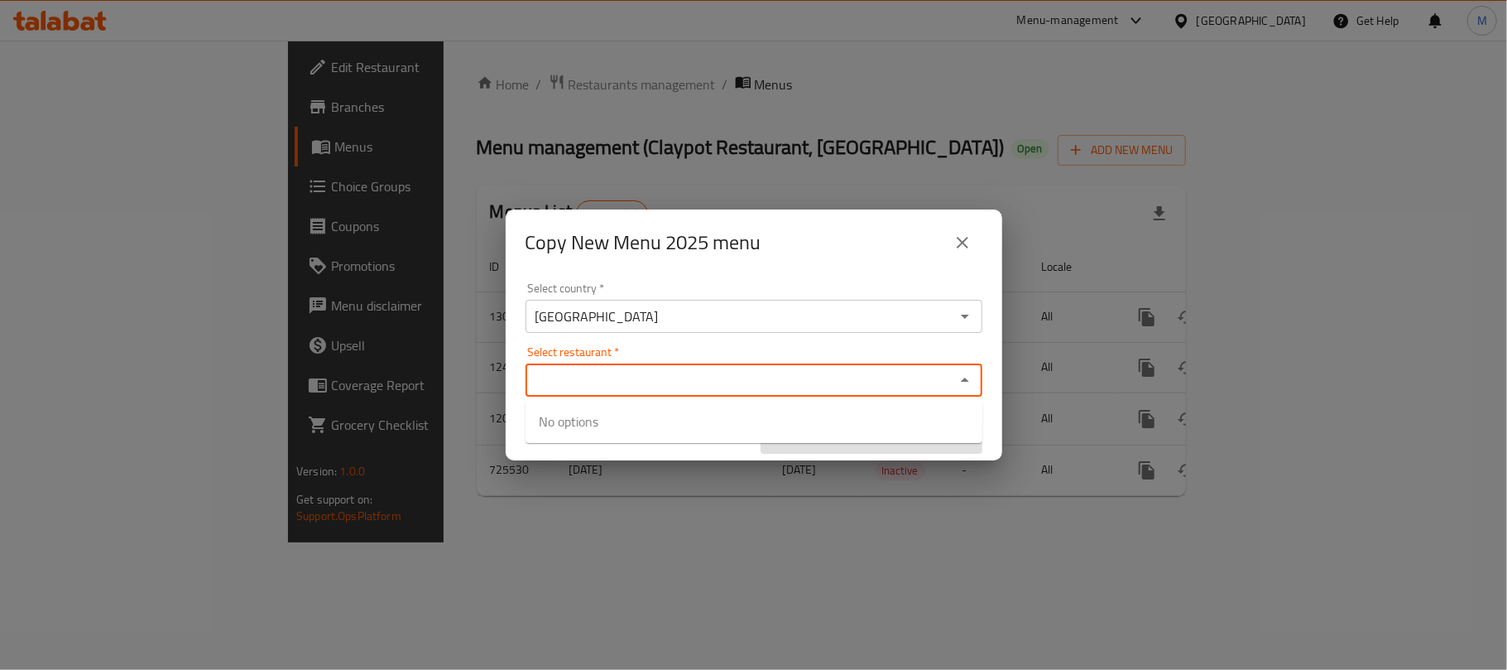
click at [641, 388] on input "Select restaurant   *" at bounding box center [741, 379] width 420 height 23
paste input "Claypot Restaurant, Al Barsha"
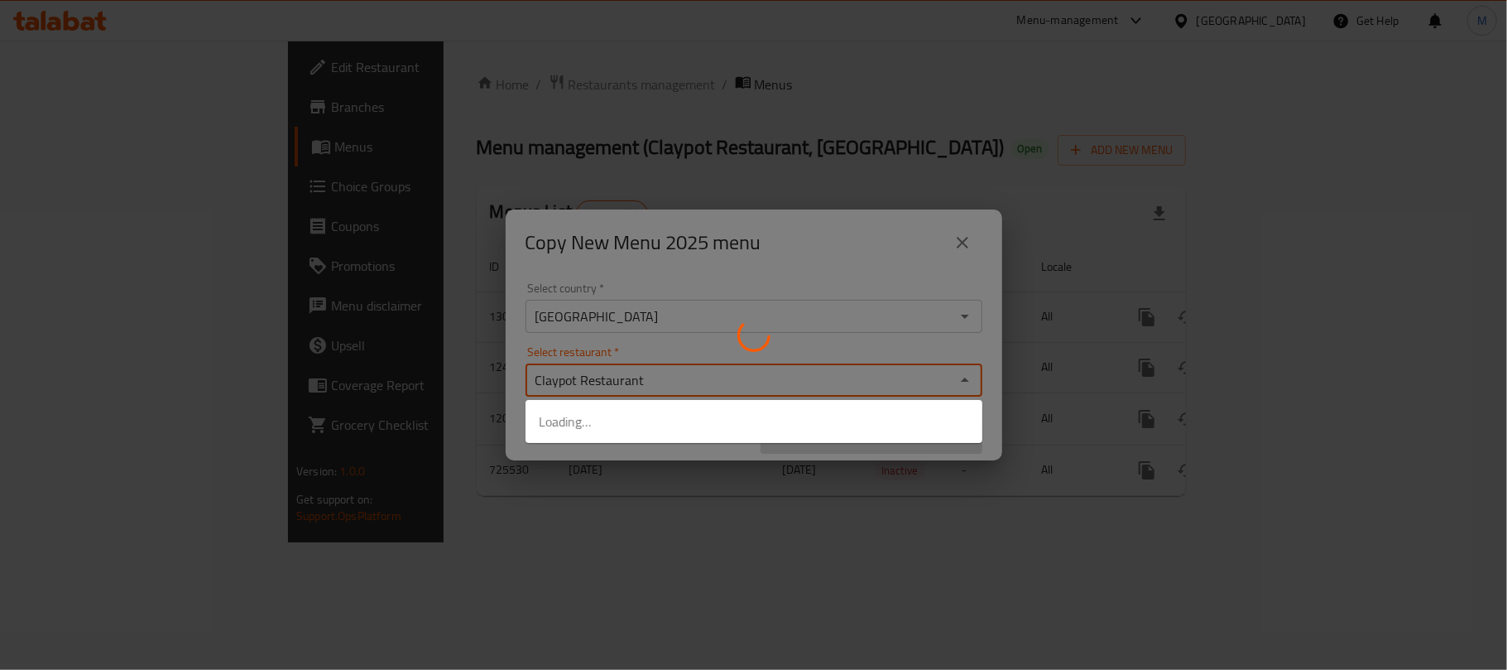
type input "Claypot Restauran"
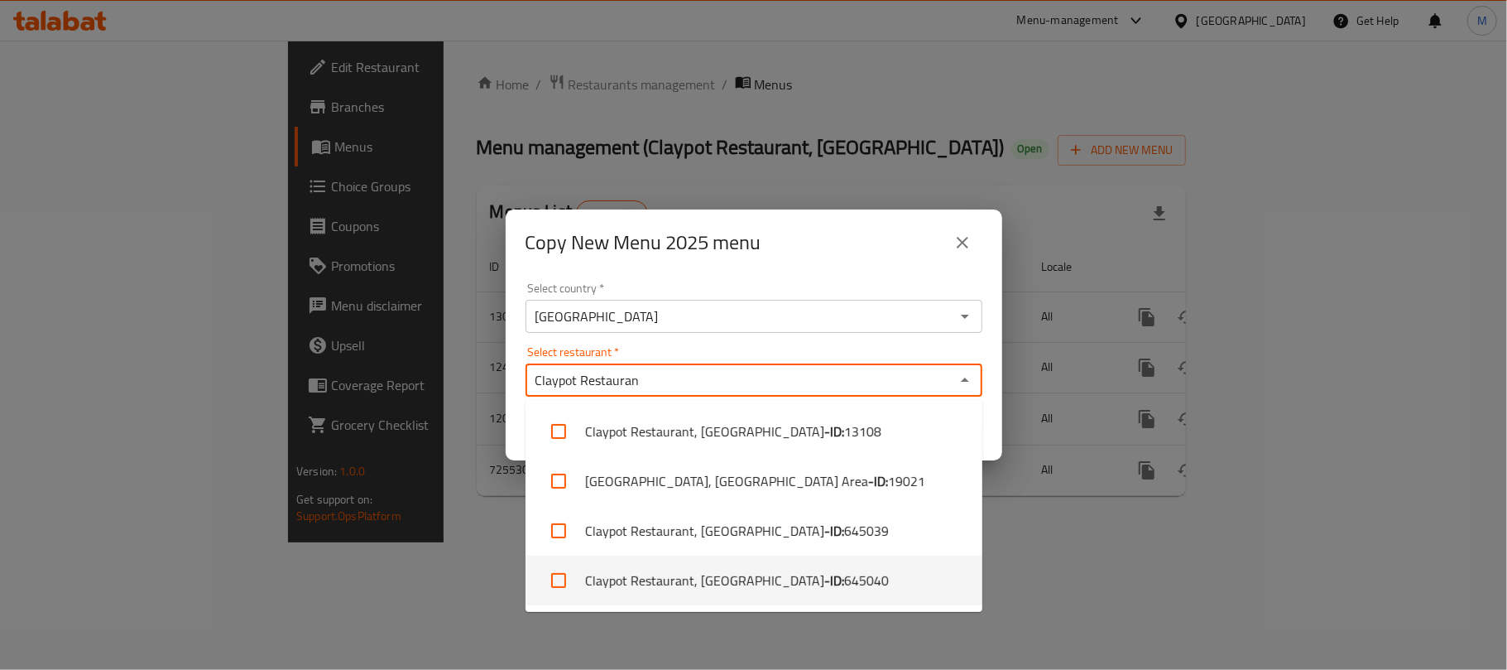
click at [676, 577] on li "Claypot Restaurant, Al Barsha - ID: 645040" at bounding box center [754, 580] width 457 height 50
checkbox input "true"
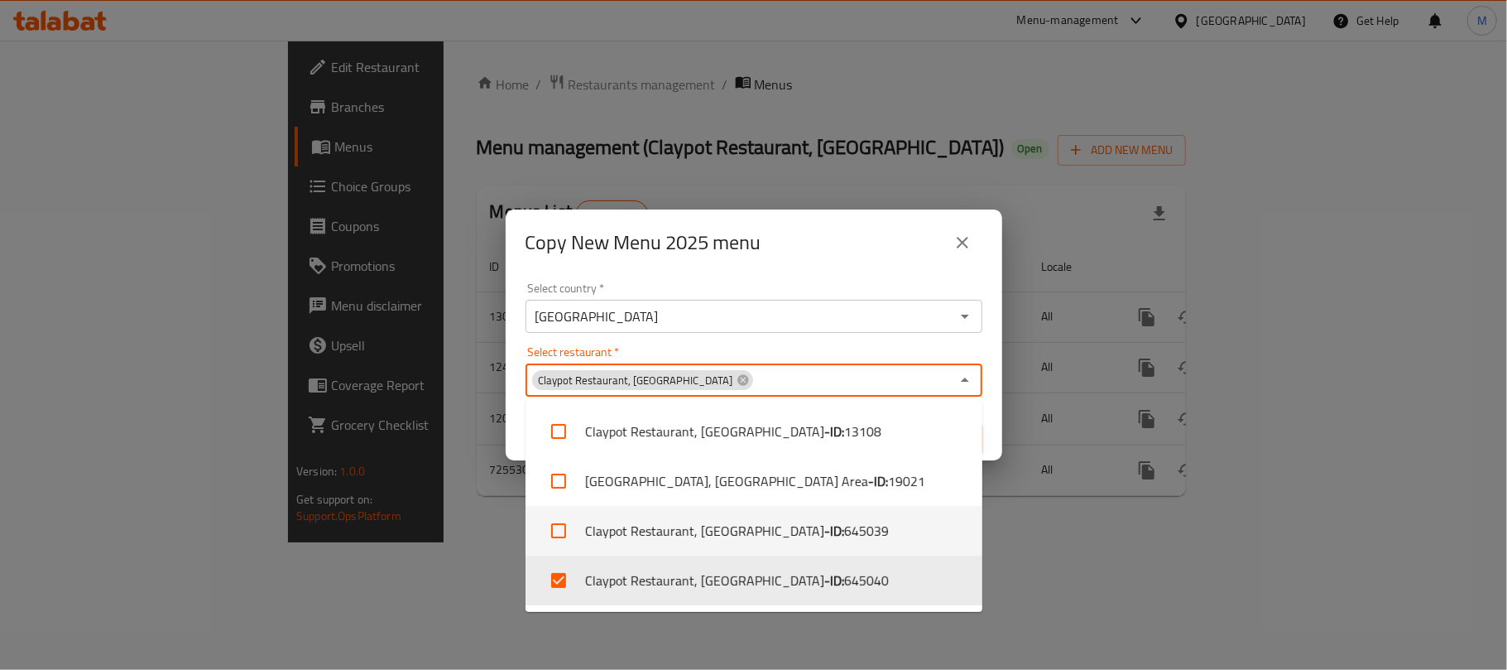
click at [646, 535] on li "Claypot Restaurant, Abu Shagara - ID: 645039" at bounding box center [754, 531] width 457 height 50
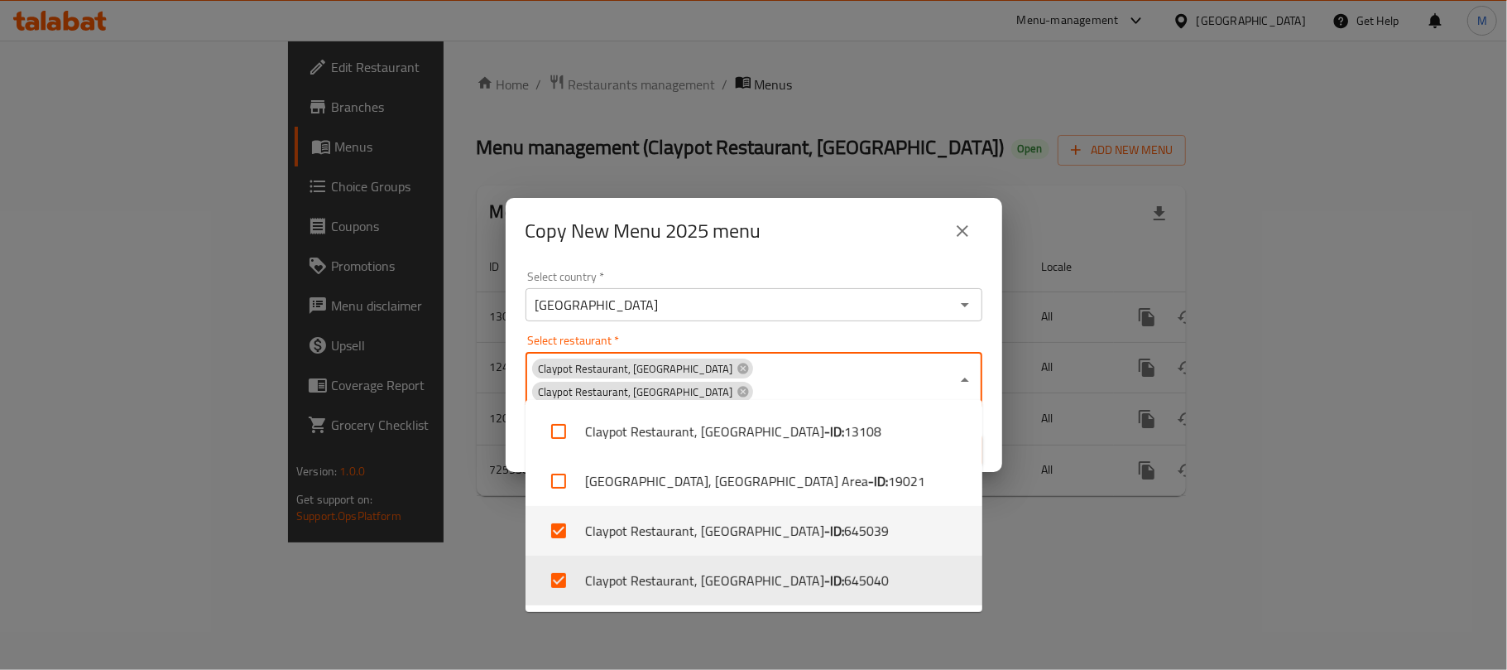
click at [661, 528] on li "Claypot Restaurant, Abu Shagara - ID: 645039" at bounding box center [754, 531] width 457 height 50
checkbox input "false"
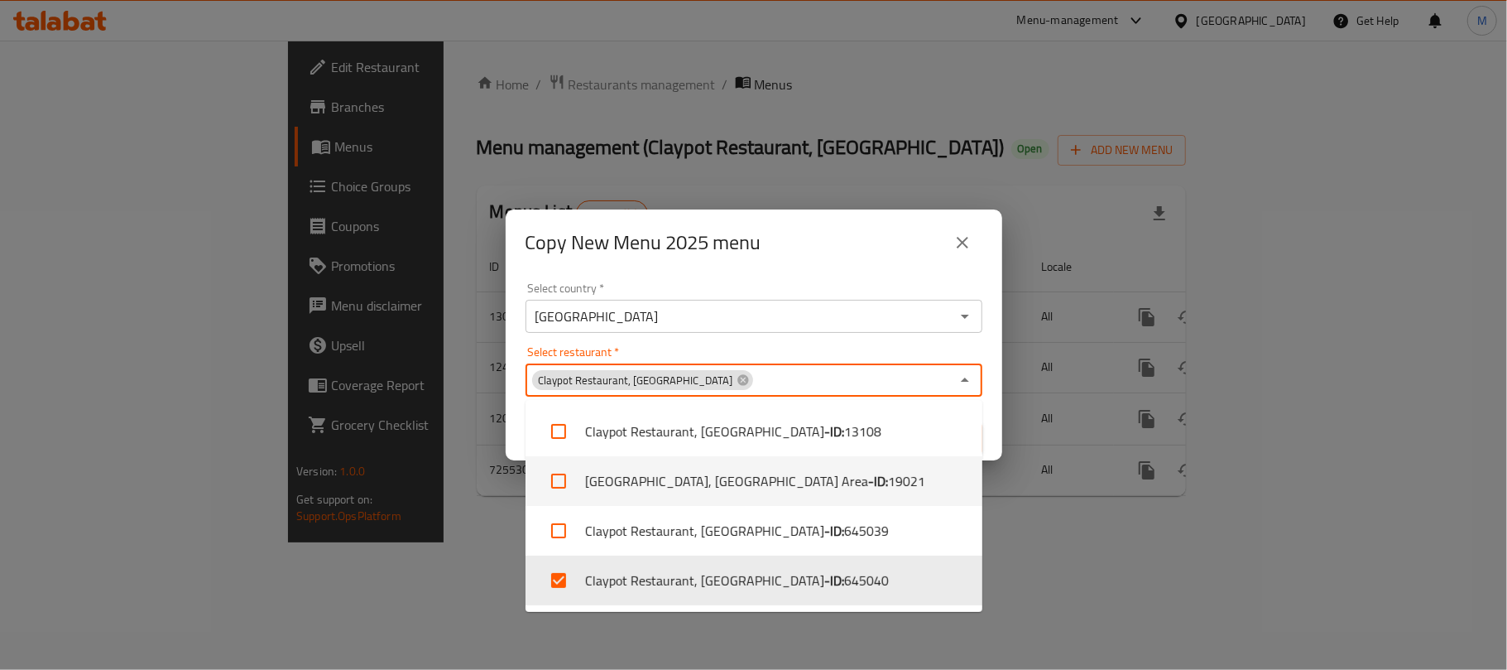
click at [670, 483] on li "Claypot Restaurant, Al Nakheel Area - ID: 19021" at bounding box center [754, 481] width 457 height 50
checkbox input "true"
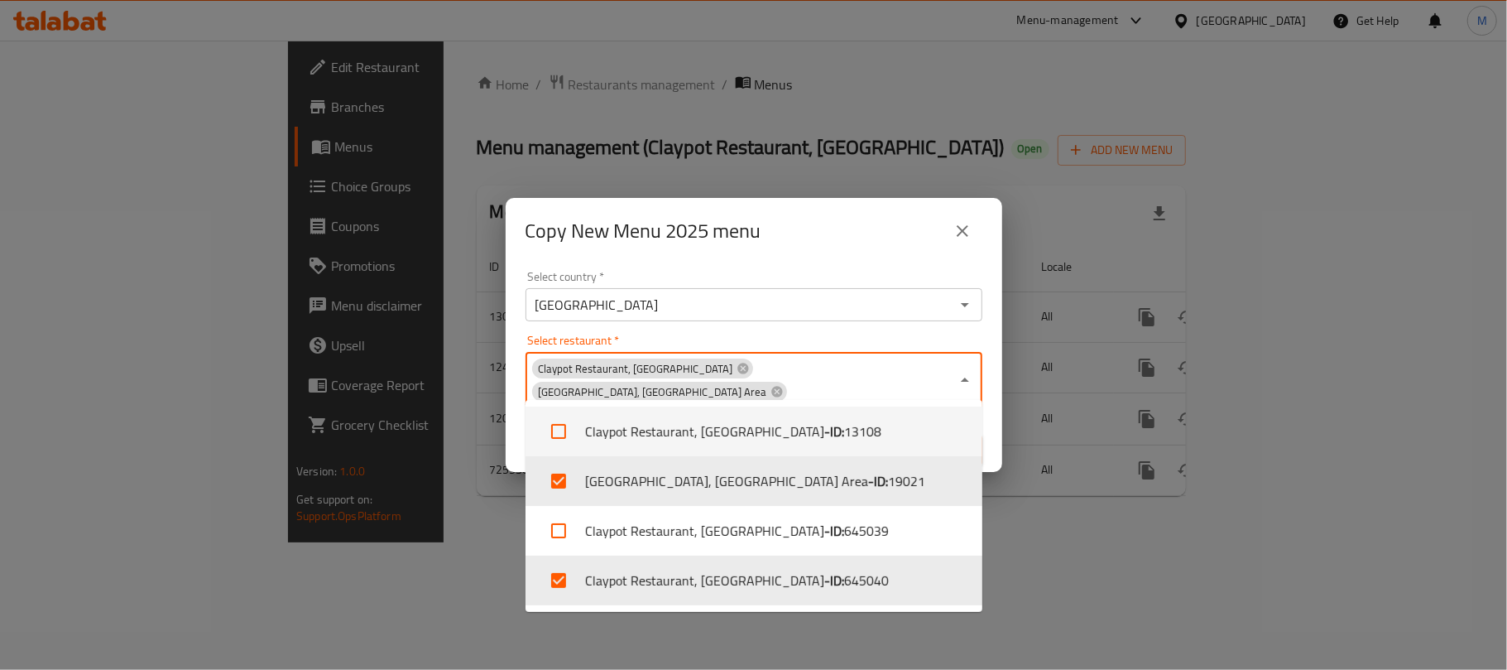
click at [672, 438] on li "Claypot Restaurant, Al Mankhool - ID: 13108" at bounding box center [754, 431] width 457 height 50
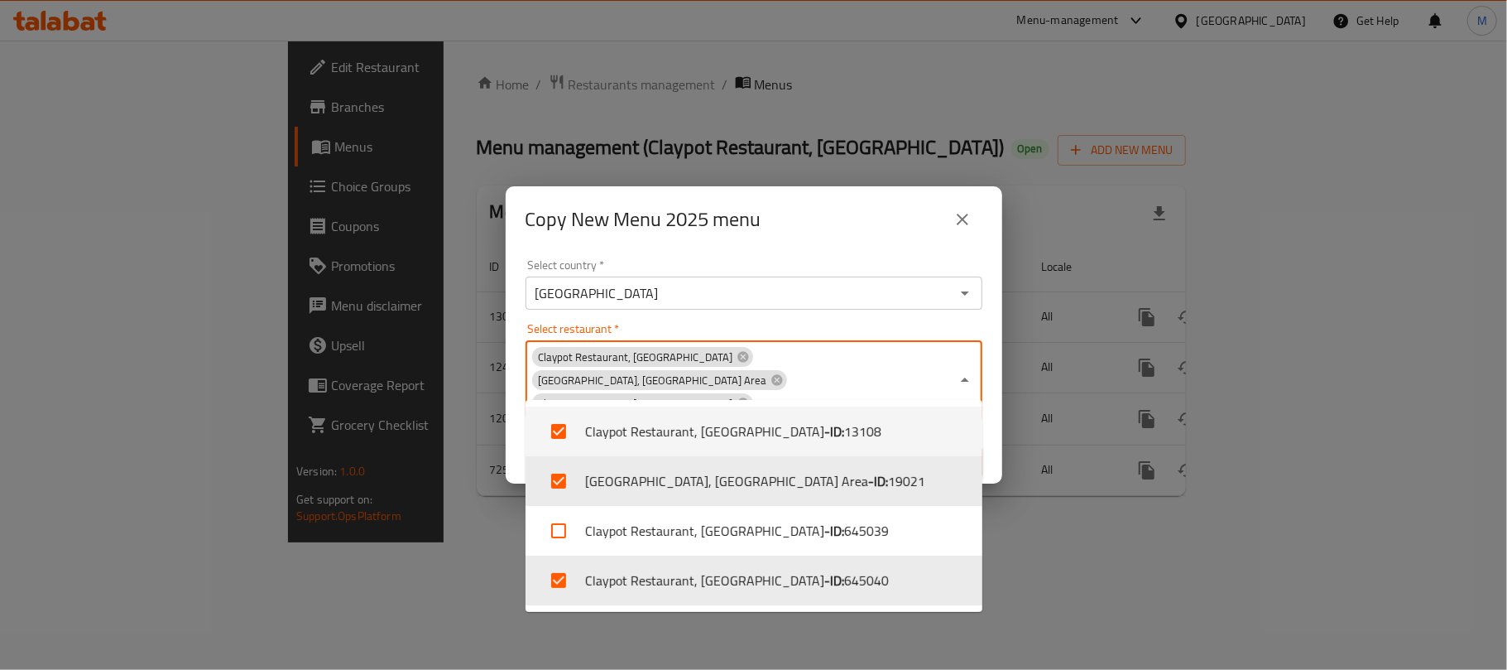
checkbox input "true"
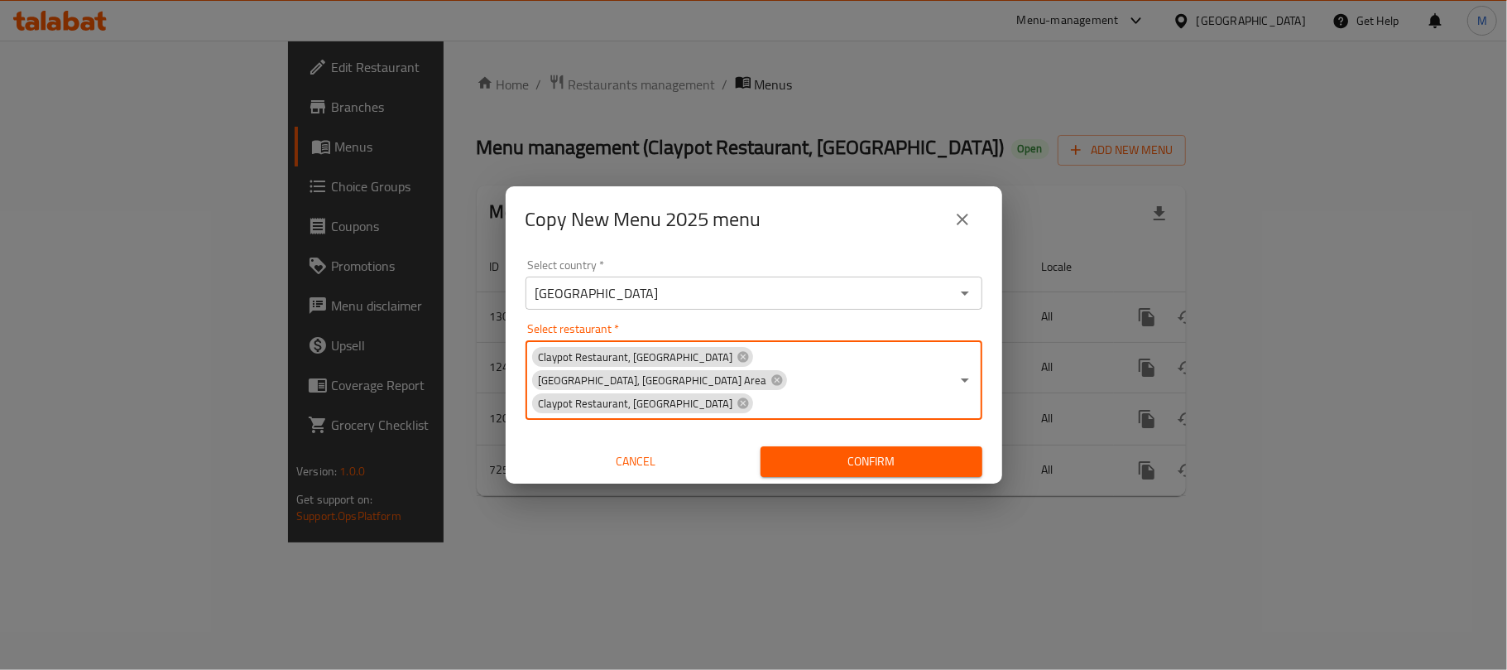
click at [826, 451] on span "Confirm" at bounding box center [871, 461] width 195 height 21
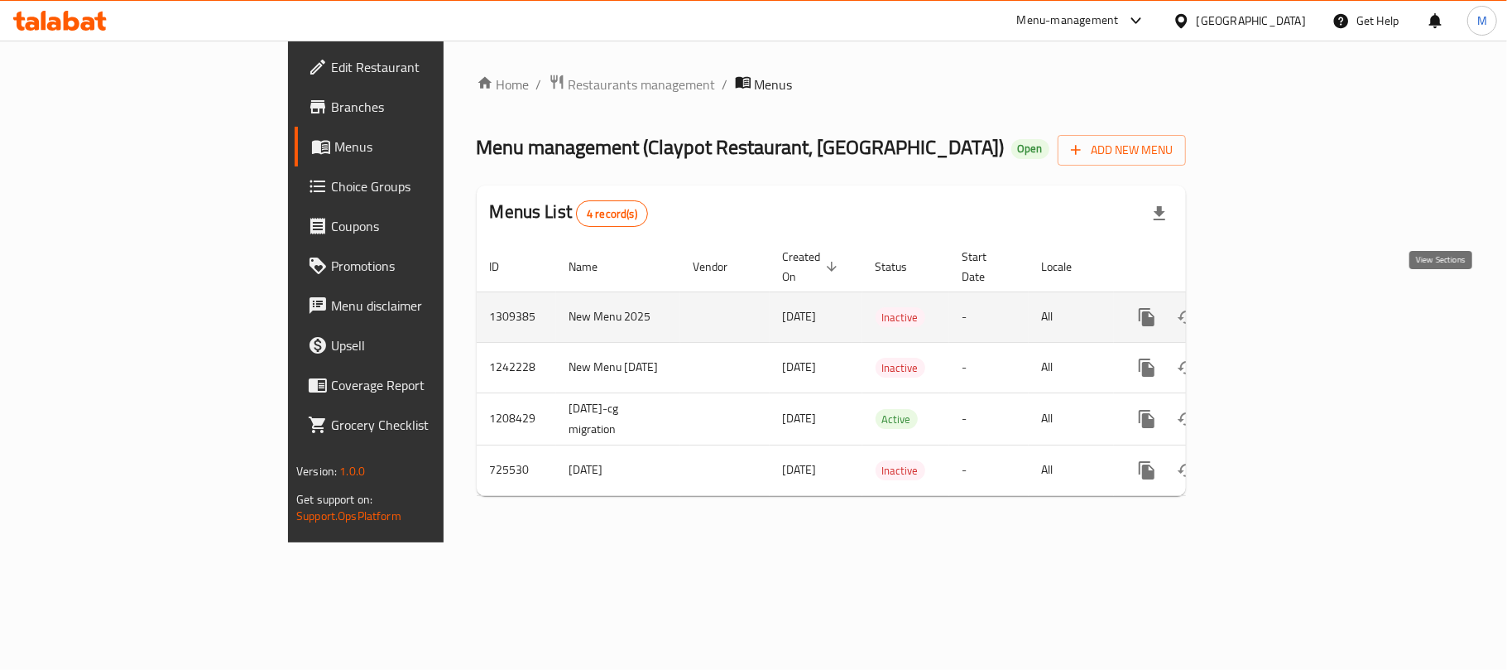
click at [1276, 307] on icon "enhanced table" at bounding box center [1267, 317] width 20 height 20
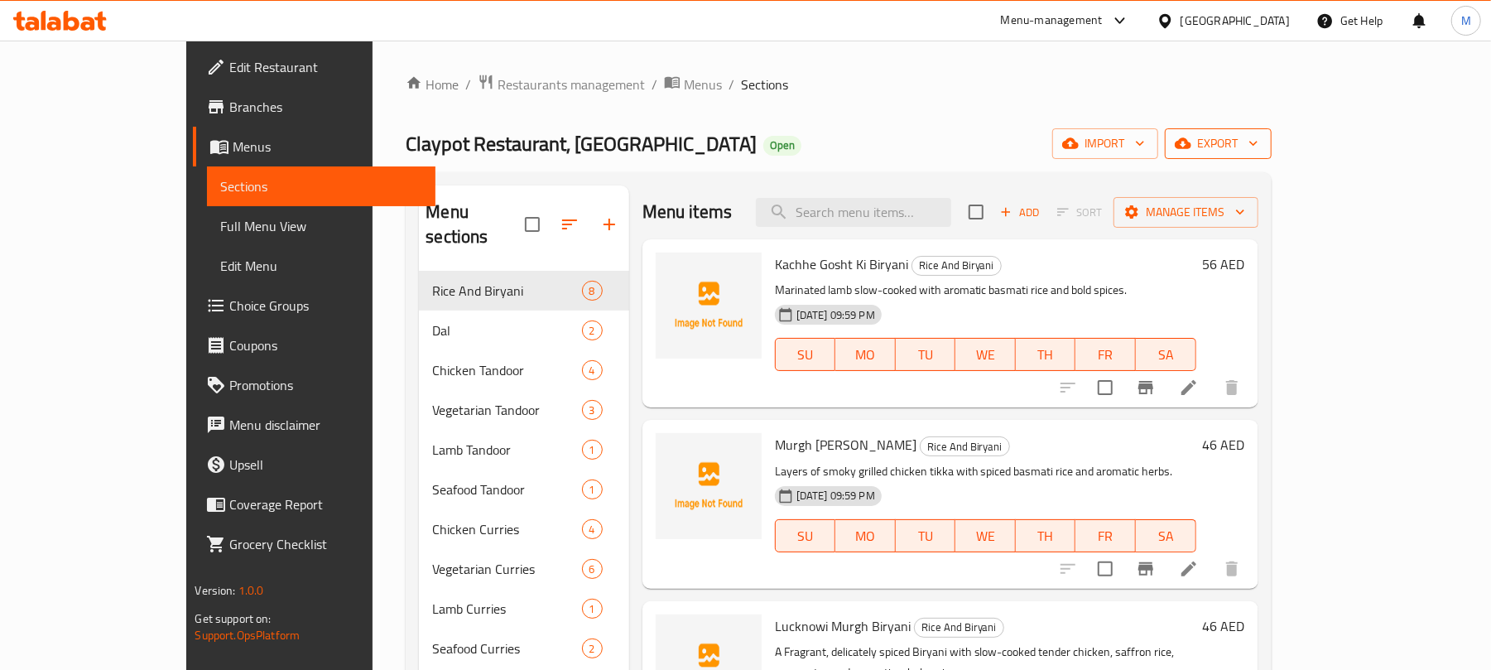
click at [1258, 142] on span "export" at bounding box center [1218, 143] width 80 height 21
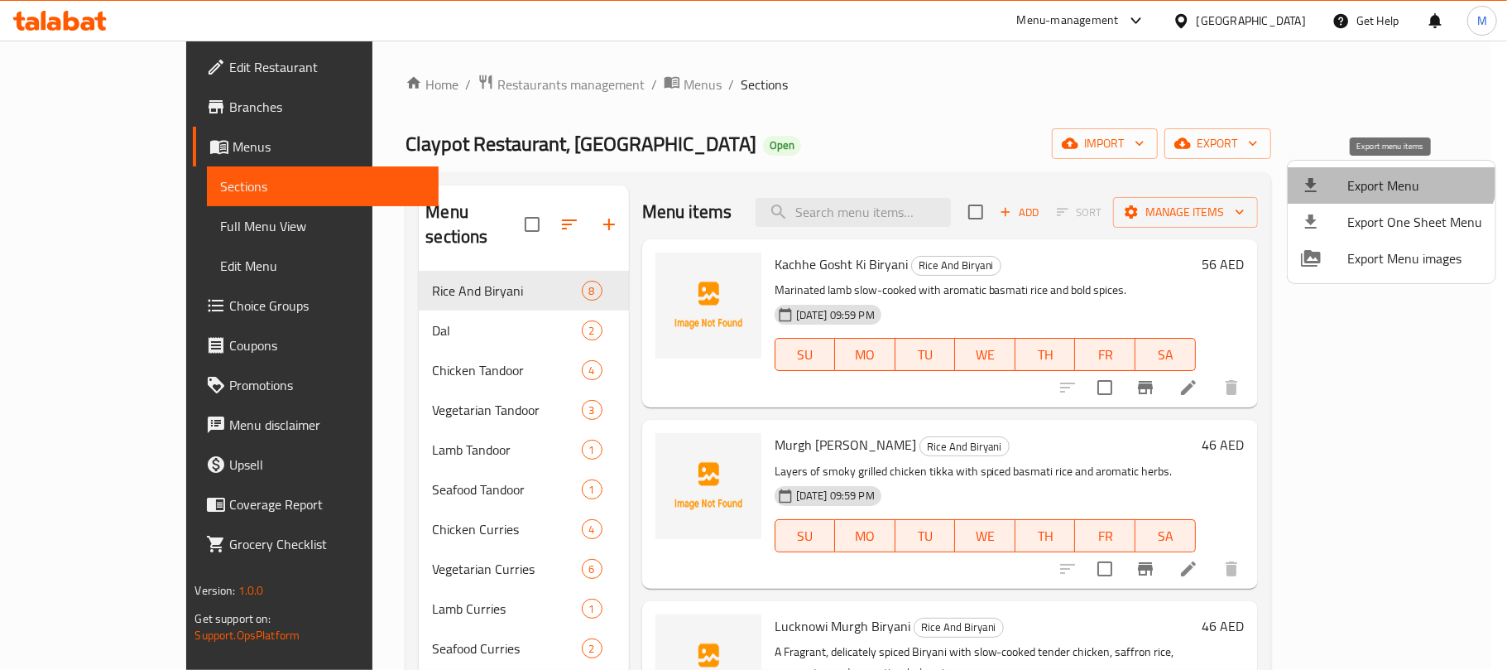
click at [1388, 170] on li "Export Menu" at bounding box center [1392, 185] width 208 height 36
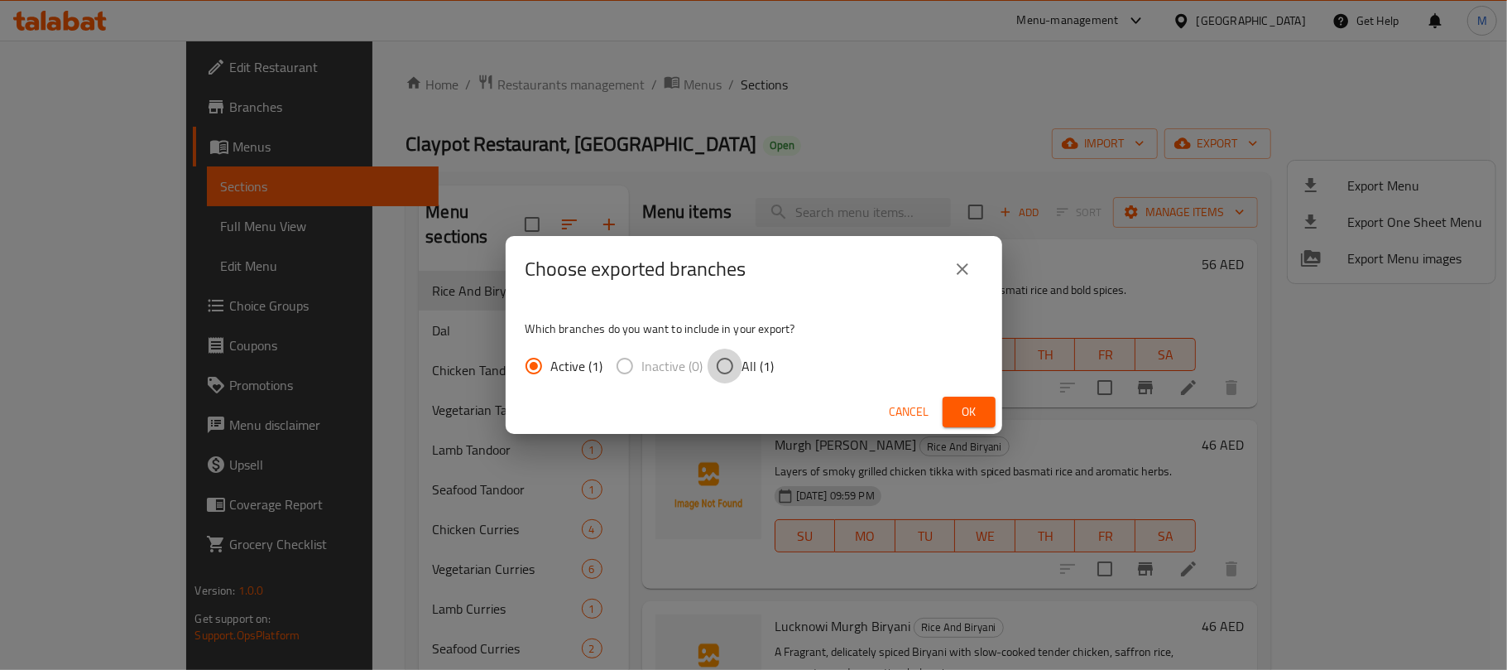
click at [739, 368] on input "All (1)" at bounding box center [725, 365] width 35 height 35
radio input "true"
click at [961, 417] on span "Ok" at bounding box center [969, 411] width 26 height 21
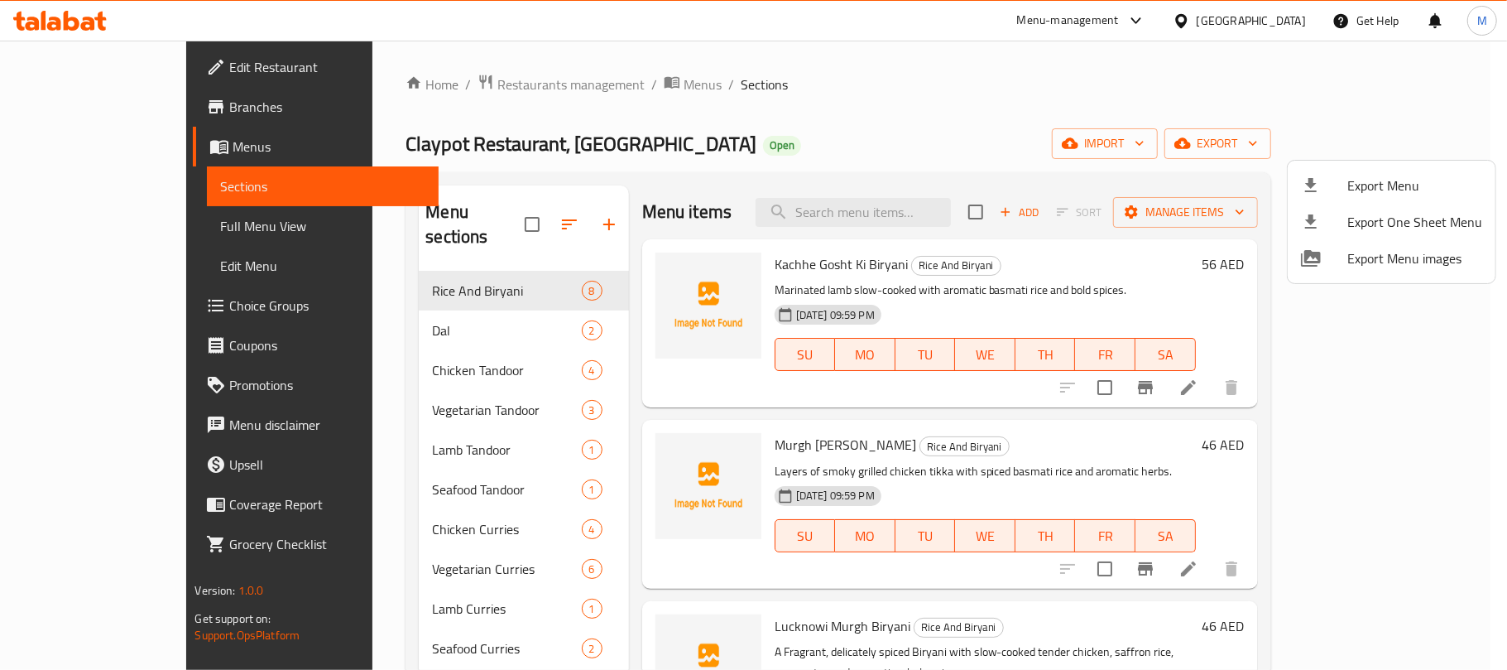
click at [622, 134] on div at bounding box center [753, 335] width 1507 height 670
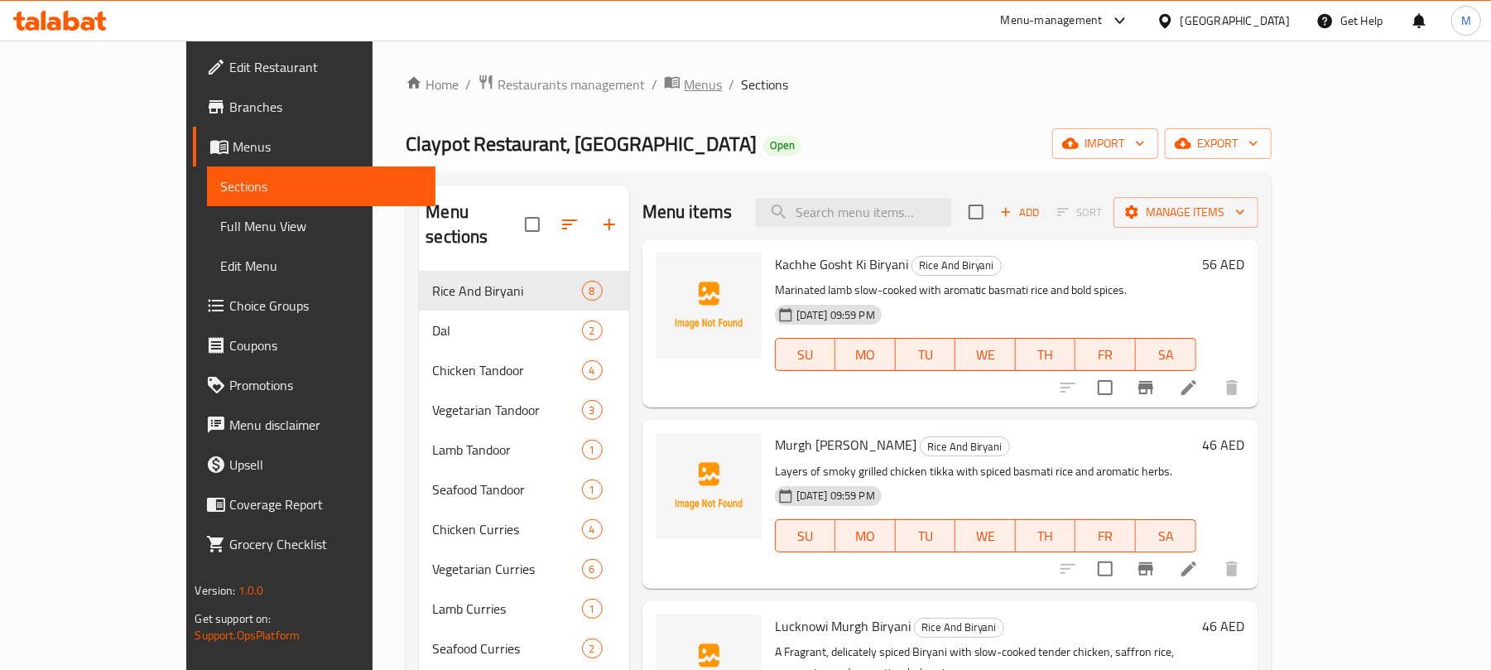
click at [684, 83] on span "Menus" at bounding box center [703, 84] width 38 height 20
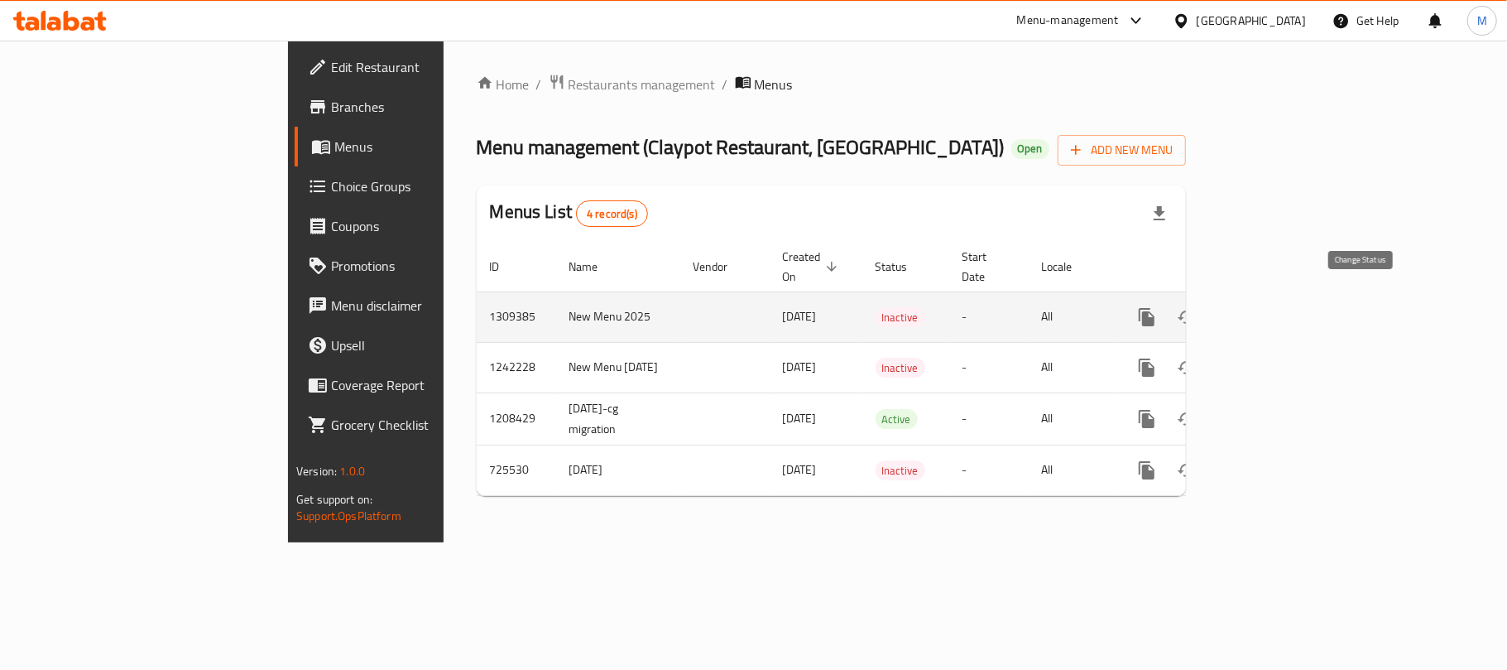
click at [1196, 310] on icon "enhanced table" at bounding box center [1187, 316] width 18 height 13
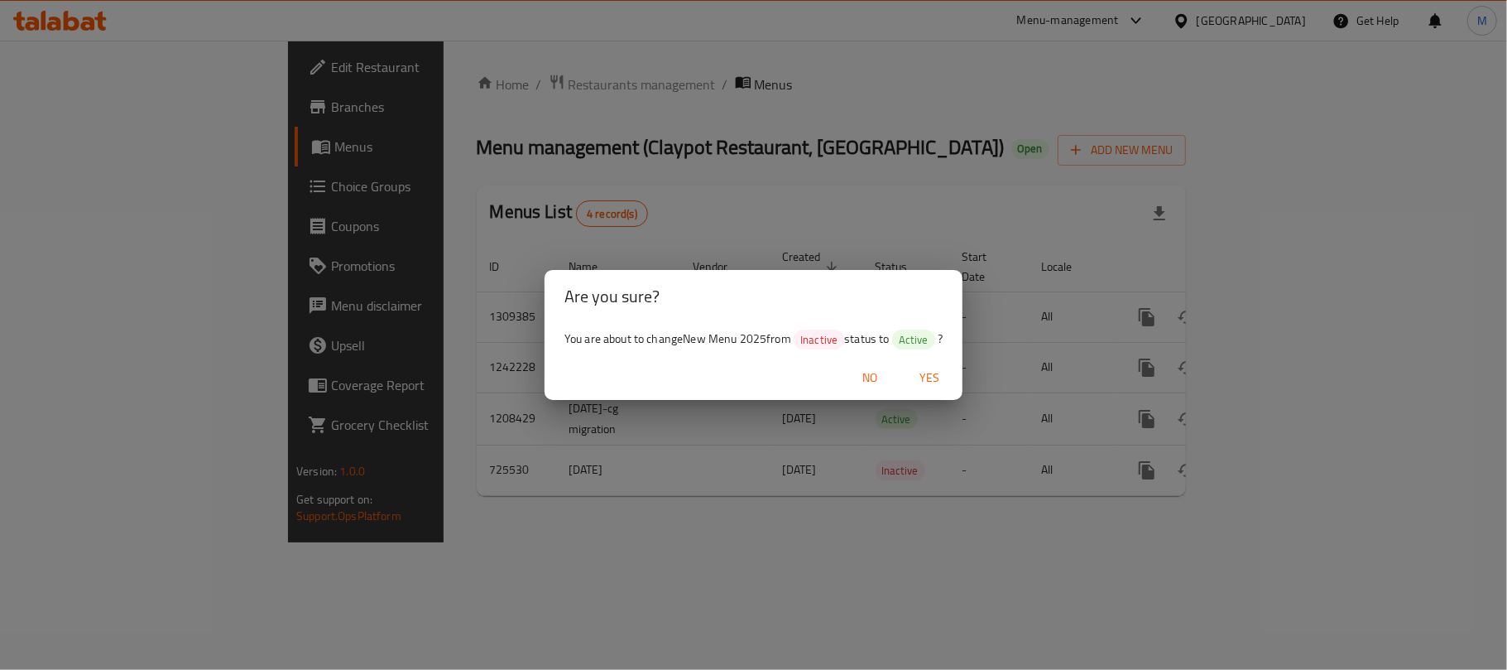
click at [935, 374] on span "Yes" at bounding box center [930, 378] width 40 height 21
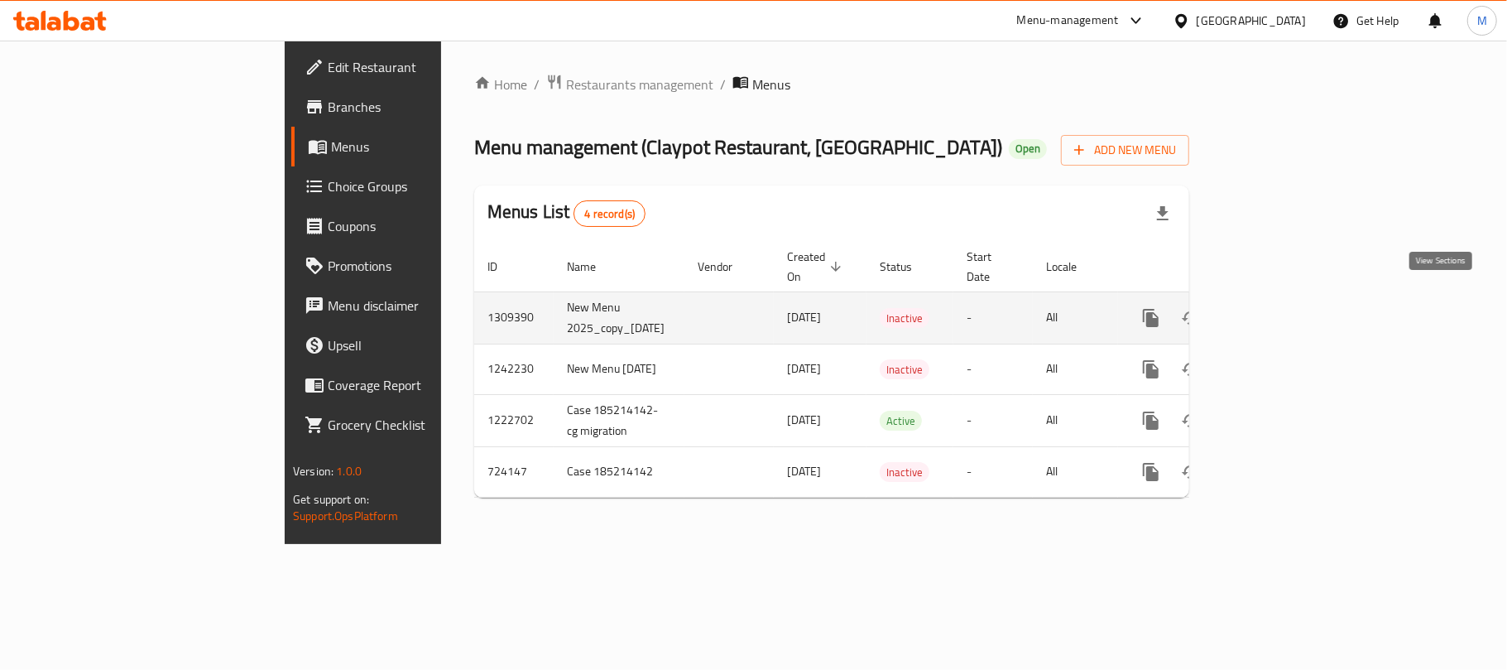
click at [1291, 302] on link "enhanced table" at bounding box center [1271, 318] width 40 height 40
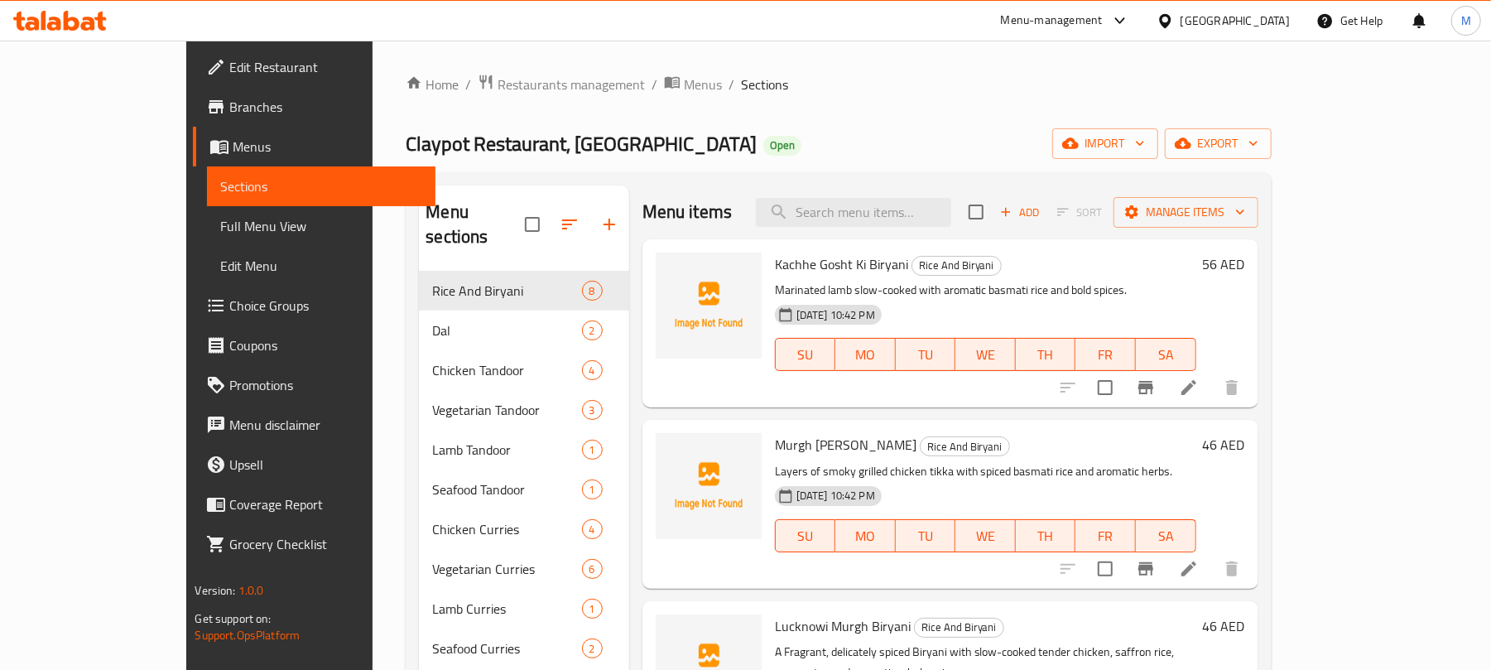
click at [220, 266] on span "Edit Menu" at bounding box center [321, 266] width 202 height 20
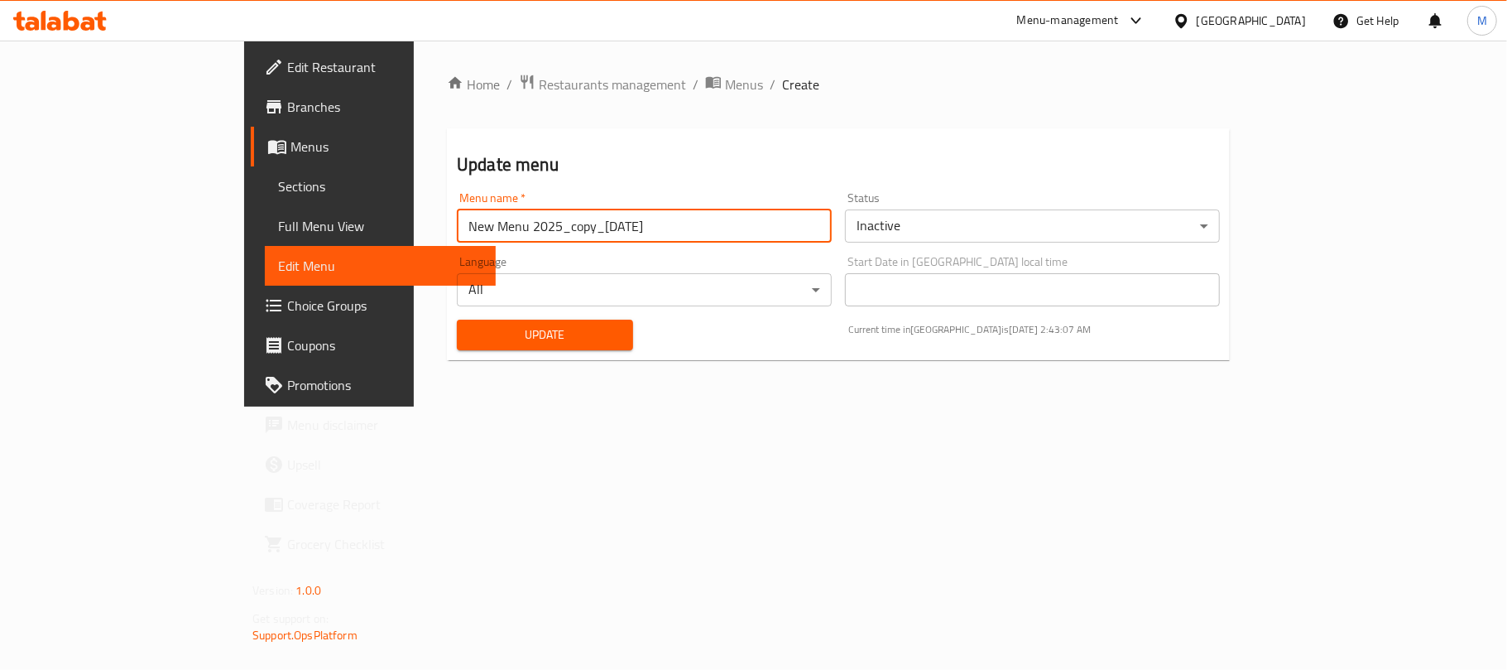
drag, startPoint x: 404, startPoint y: 226, endPoint x: 757, endPoint y: 199, distance: 353.7
click at [757, 199] on div "Menu name   * New Menu 2025_copy_03/09/2025 Menu name *" at bounding box center [644, 217] width 375 height 50
type input "New Menu 2025"
click at [457, 320] on button "Update" at bounding box center [544, 335] width 175 height 31
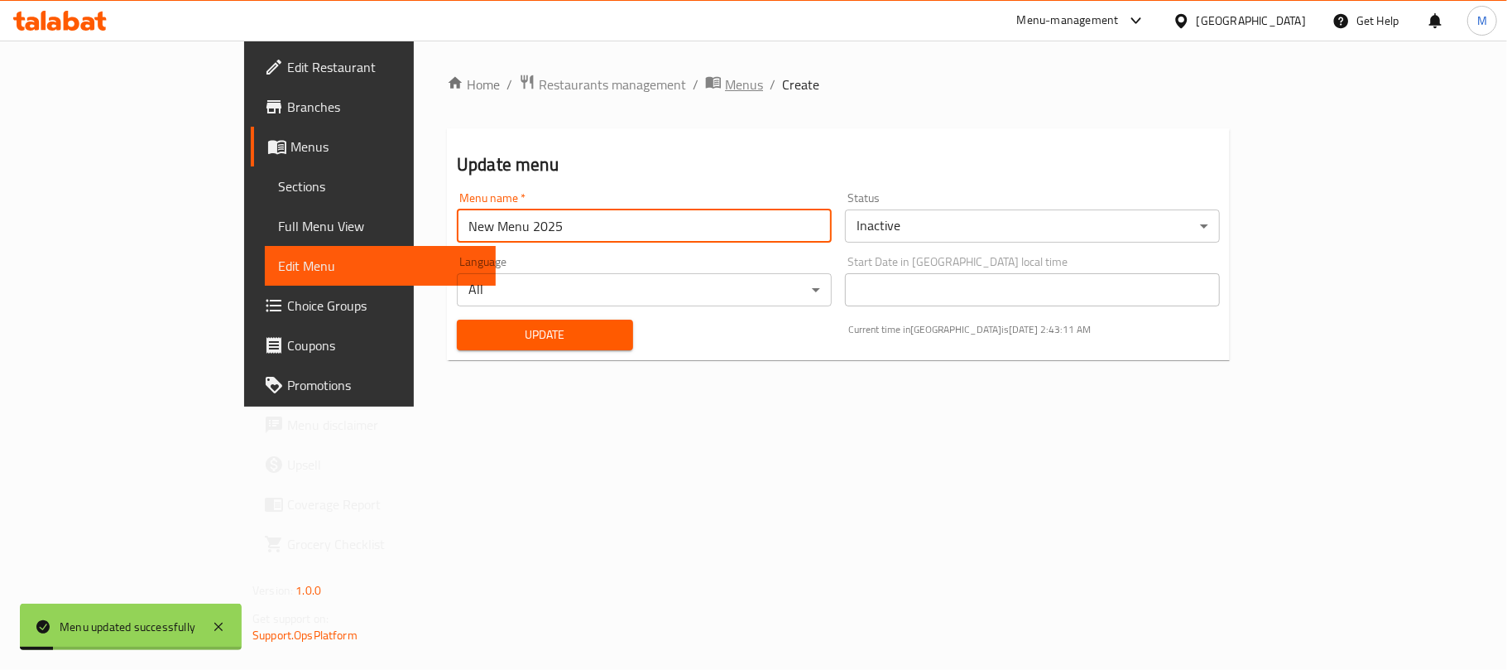
click at [725, 87] on span "Menus" at bounding box center [744, 84] width 38 height 20
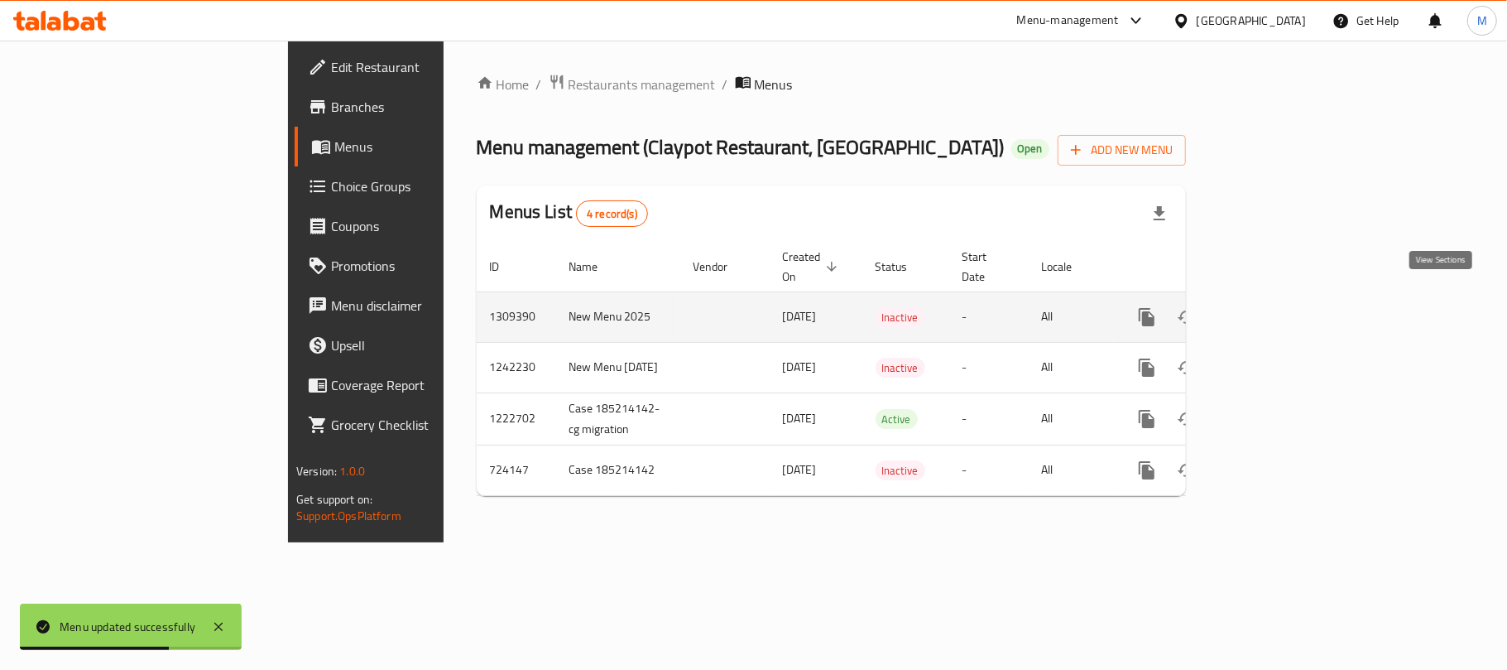
click at [1276, 307] on icon "enhanced table" at bounding box center [1267, 317] width 20 height 20
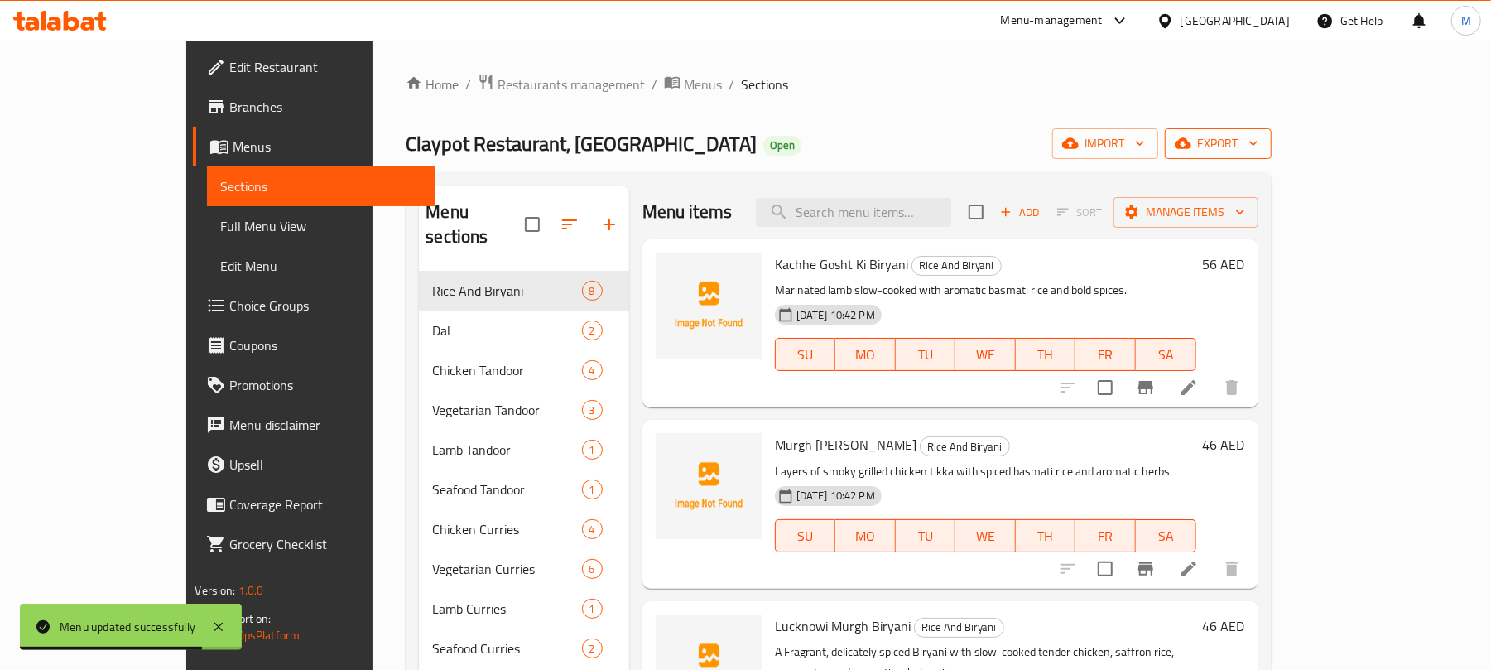
click at [1258, 137] on span "export" at bounding box center [1218, 143] width 80 height 21
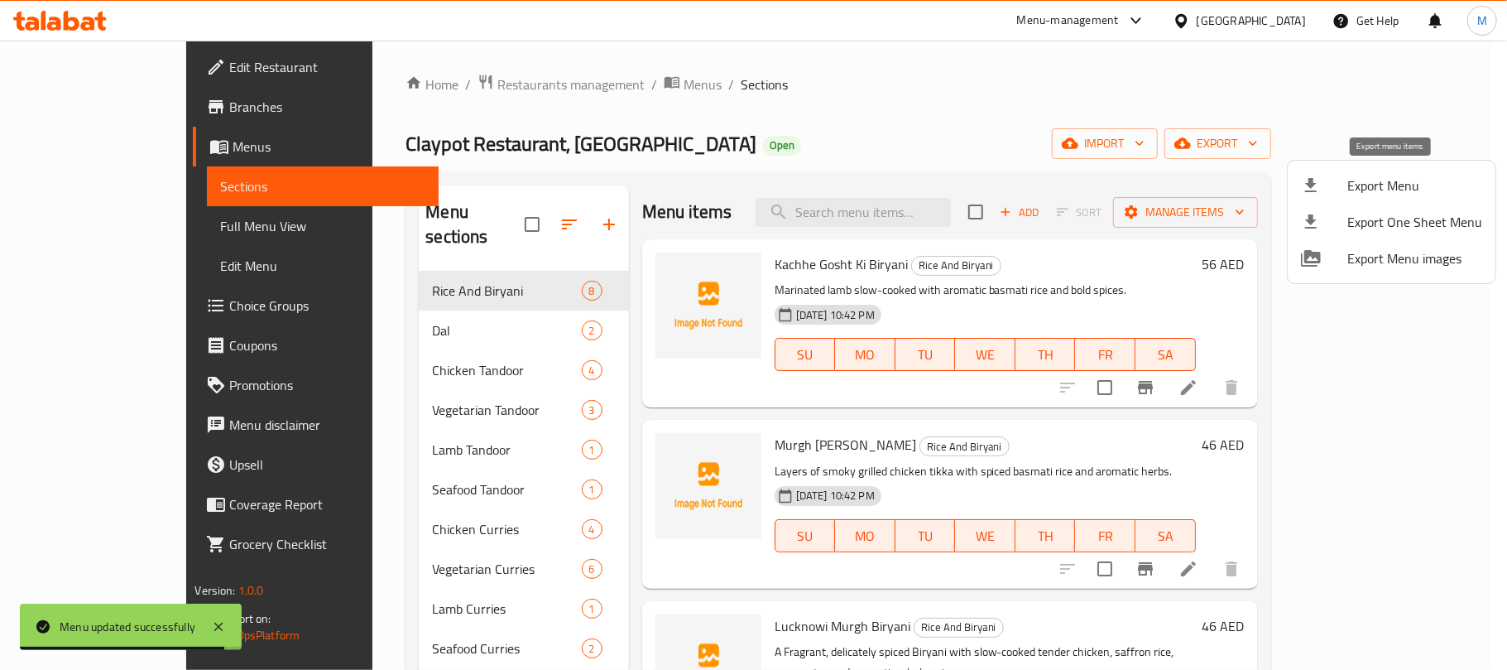
click at [1394, 186] on span "Export Menu" at bounding box center [1415, 185] width 135 height 20
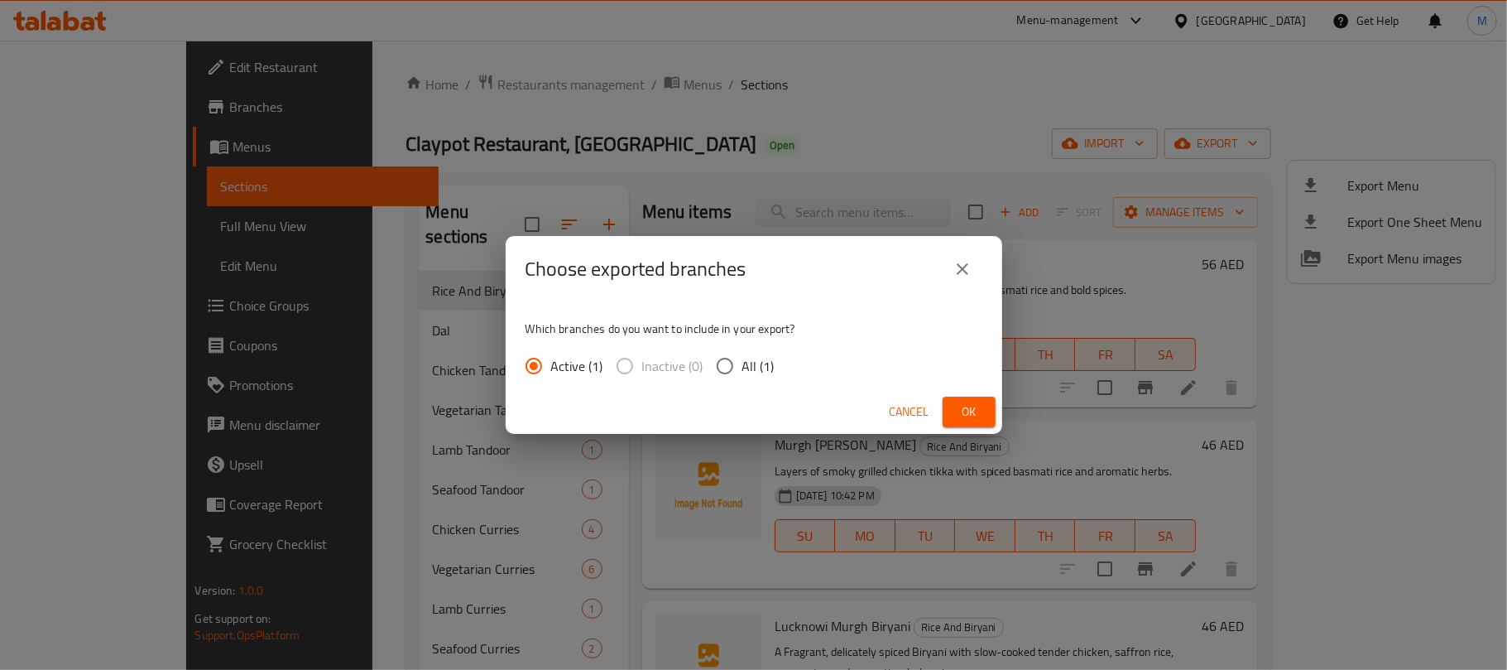
click at [755, 369] on span "All (1)" at bounding box center [759, 366] width 32 height 20
click at [743, 369] on input "All (1)" at bounding box center [725, 365] width 35 height 35
radio input "true"
click at [964, 421] on span "Ok" at bounding box center [969, 411] width 26 height 21
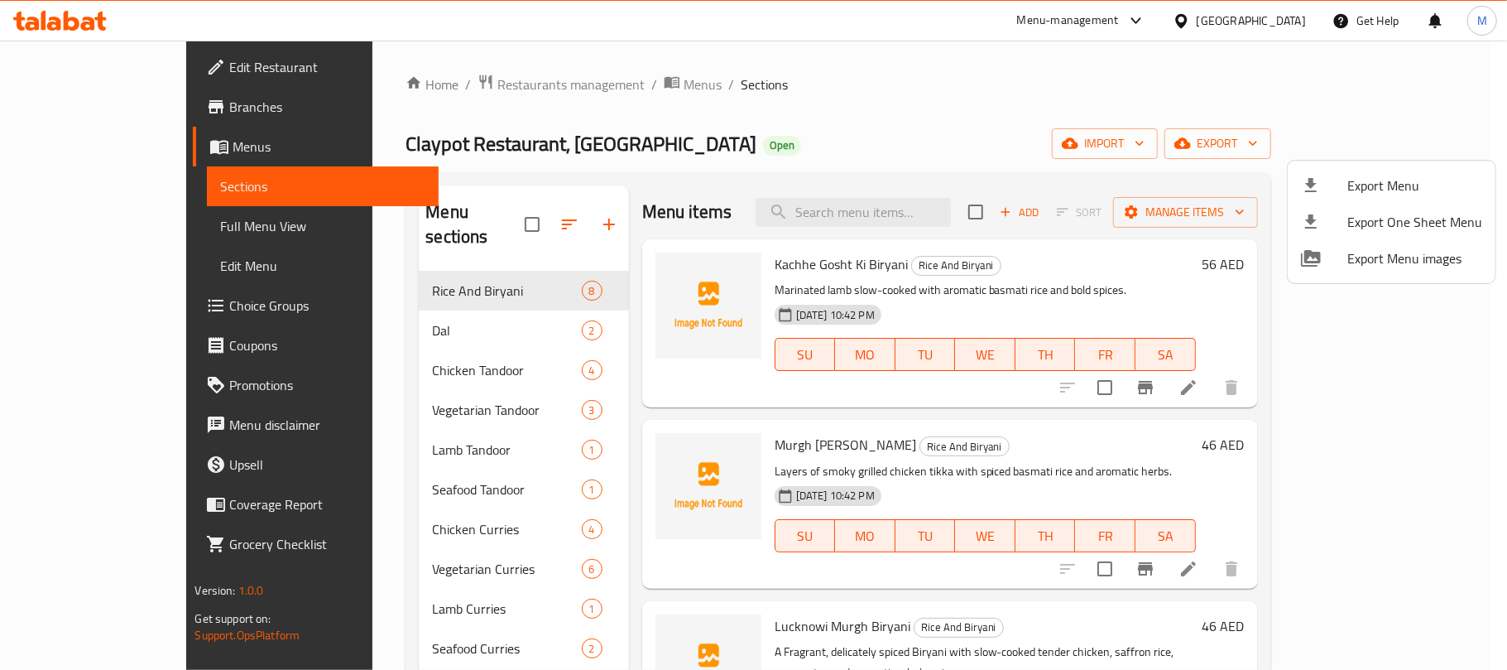
click at [591, 123] on div at bounding box center [753, 335] width 1507 height 670
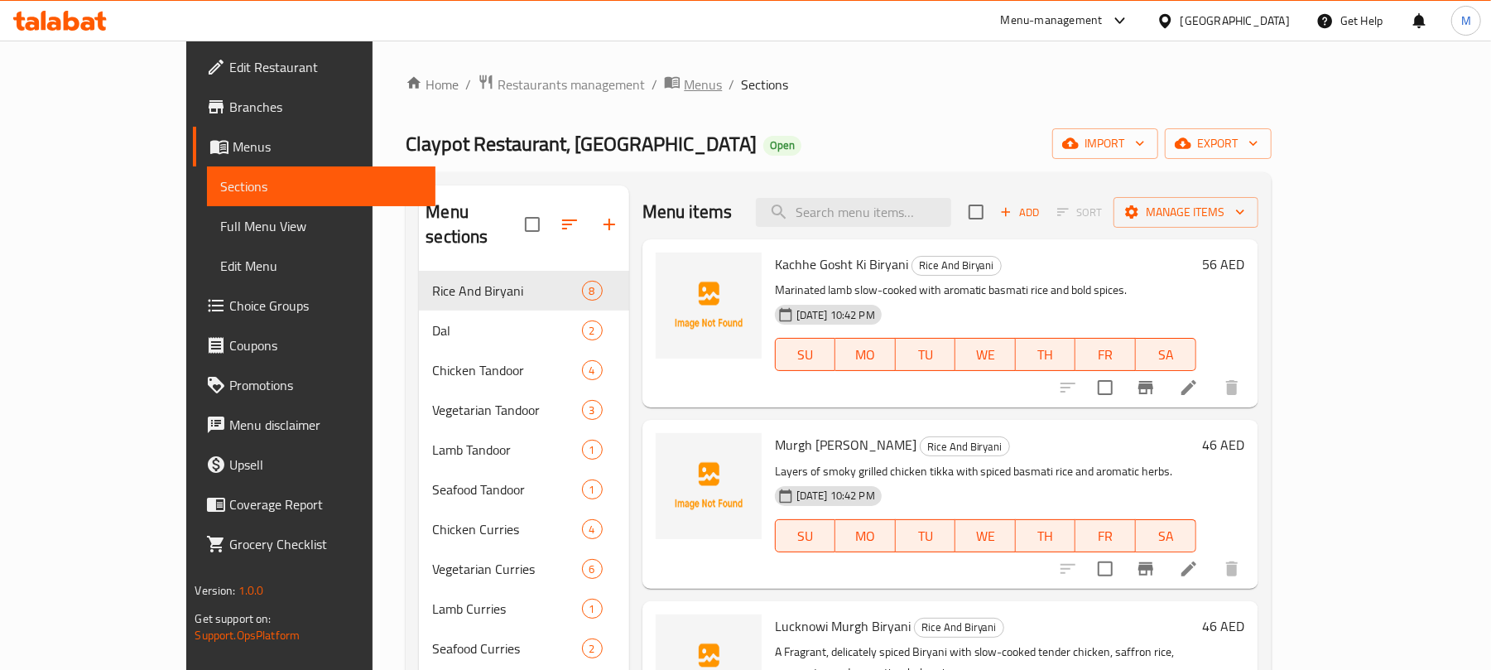
click at [684, 83] on span "Menus" at bounding box center [703, 84] width 38 height 20
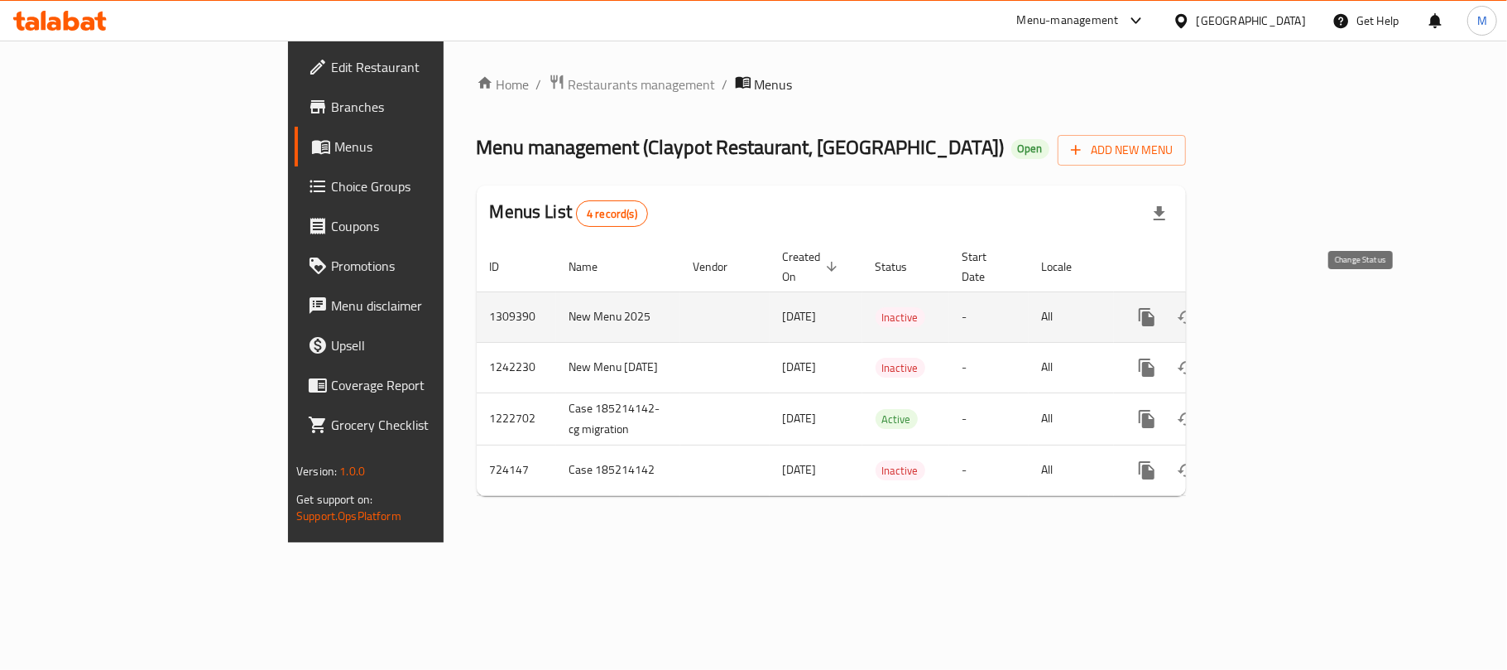
click at [1196, 310] on icon "enhanced table" at bounding box center [1187, 316] width 18 height 13
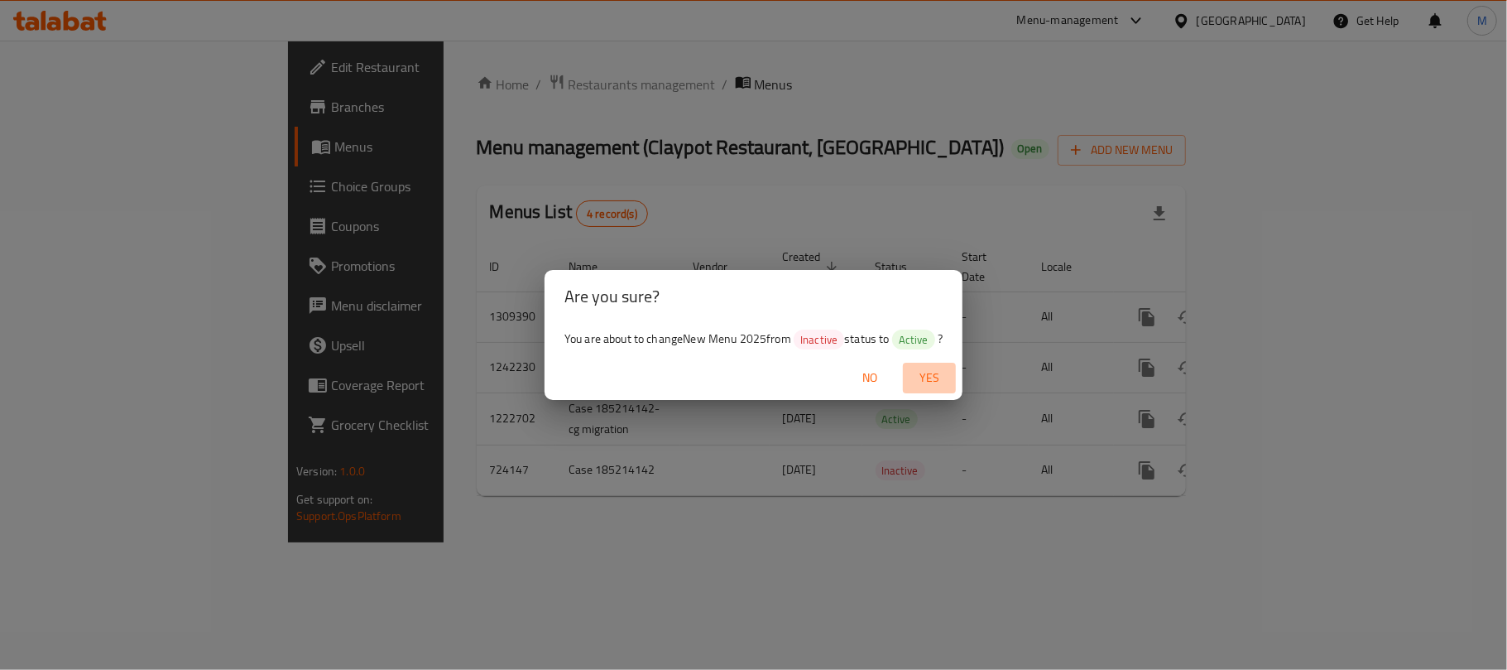
click at [942, 377] on span "Yes" at bounding box center [930, 378] width 40 height 21
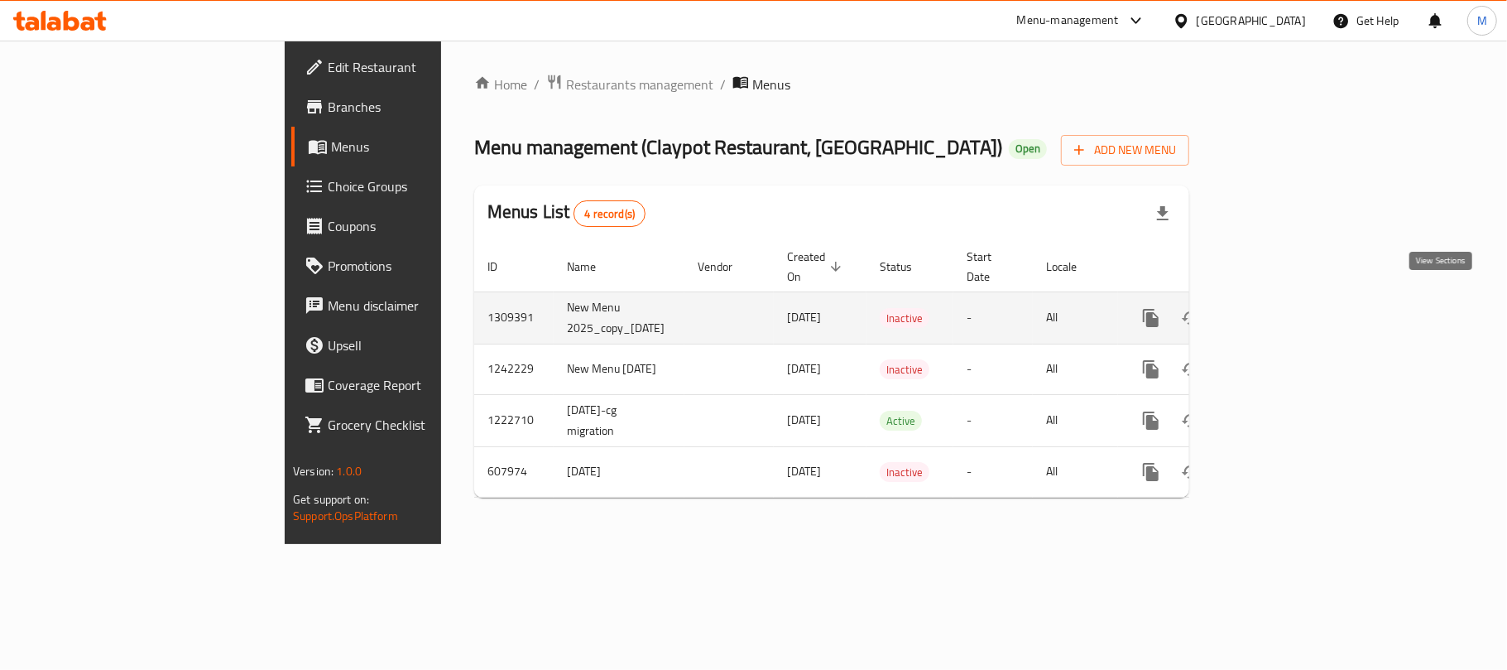
click at [1281, 308] on icon "enhanced table" at bounding box center [1271, 318] width 20 height 20
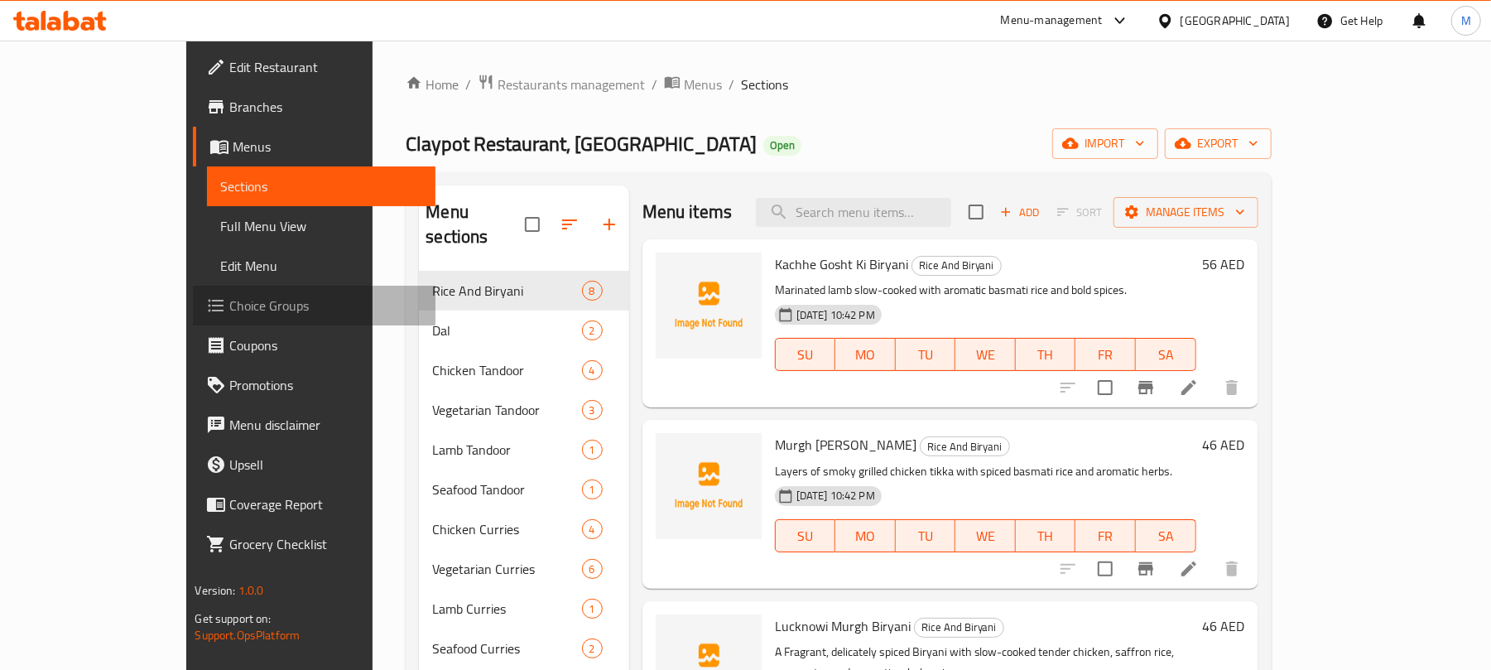
click at [229, 305] on span "Choice Groups" at bounding box center [325, 306] width 193 height 20
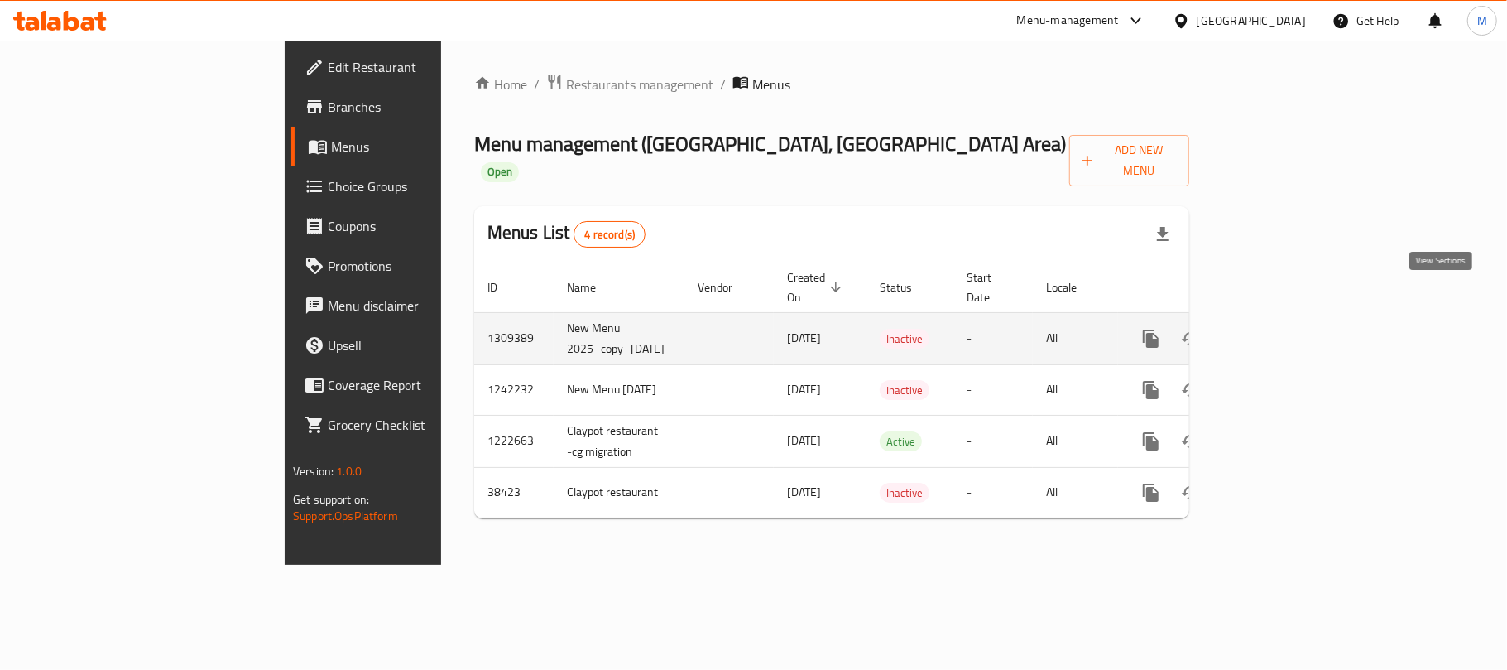
click at [1281, 329] on icon "enhanced table" at bounding box center [1271, 339] width 20 height 20
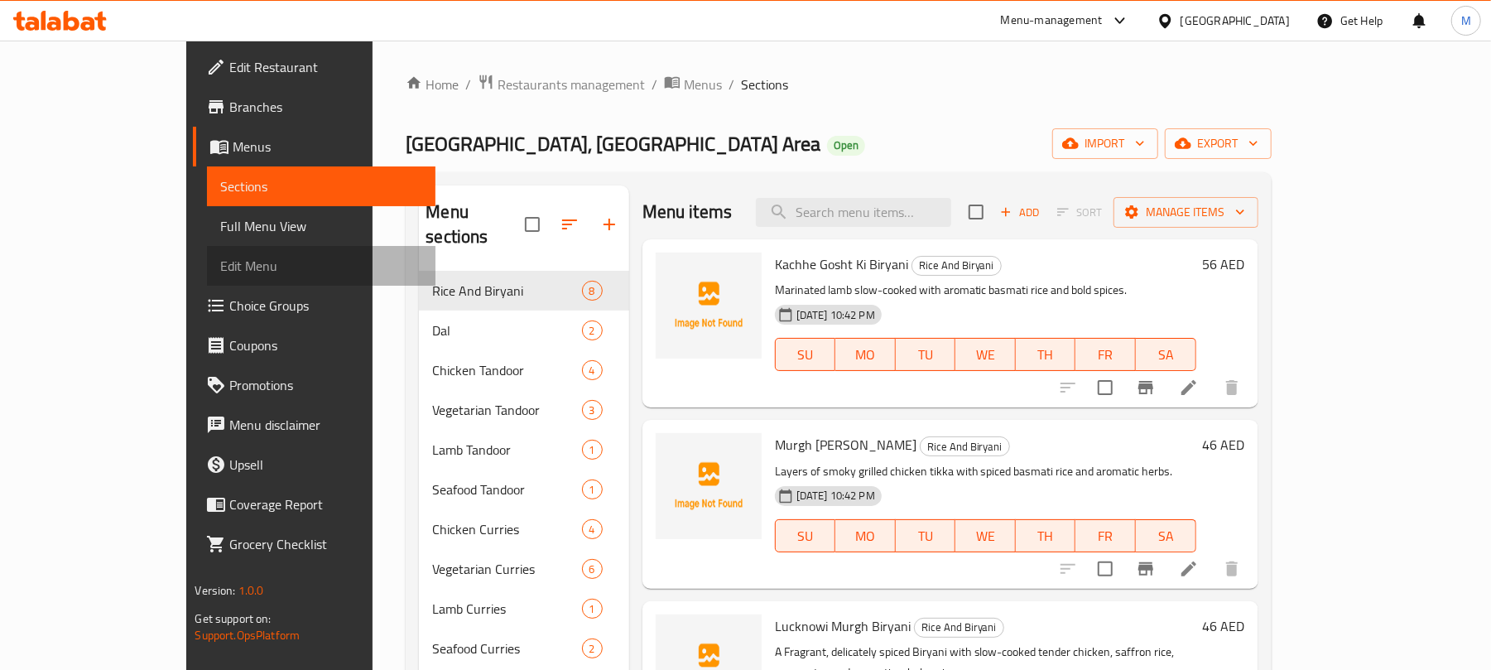
click at [220, 266] on span "Edit Menu" at bounding box center [321, 266] width 202 height 20
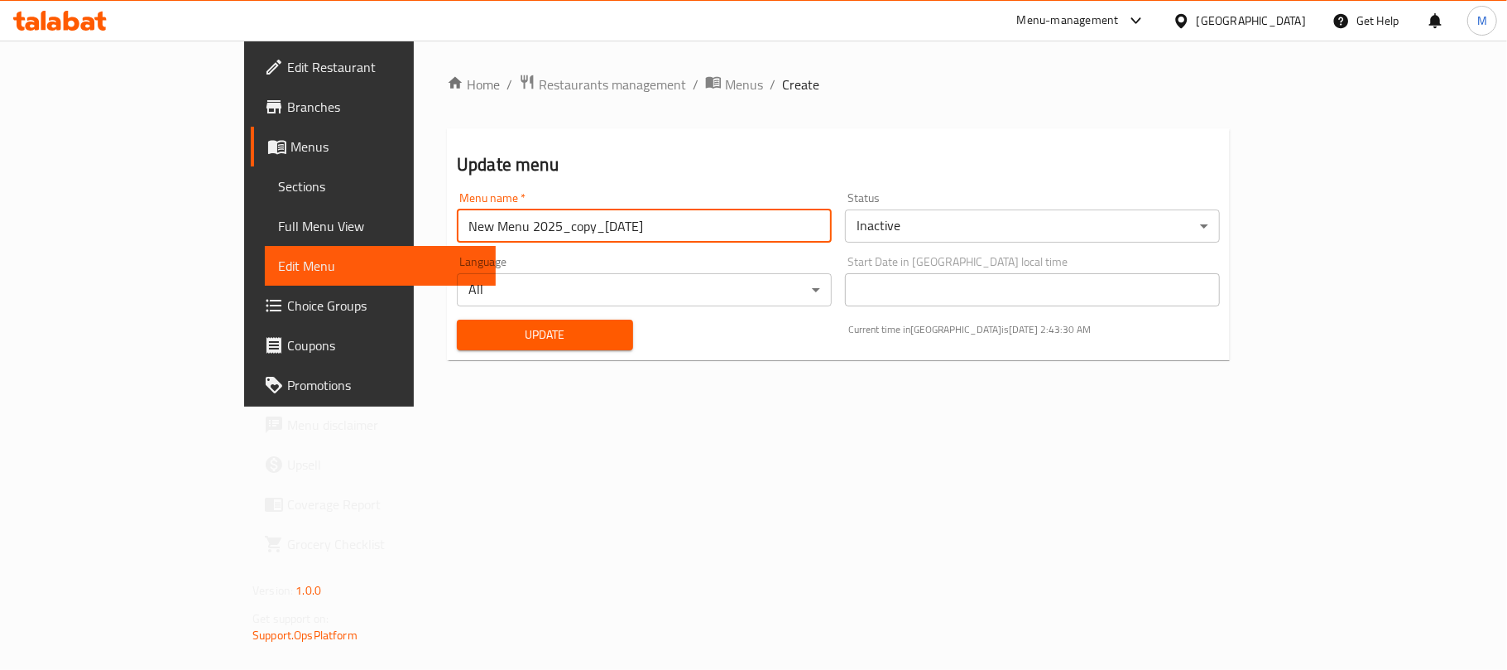
drag, startPoint x: 396, startPoint y: 226, endPoint x: 637, endPoint y: 237, distance: 241.1
click at [637, 237] on input "New Menu 2025_copy_[DATE]" at bounding box center [644, 225] width 375 height 33
type input "New Menu 2025"
click at [457, 320] on button "Update" at bounding box center [544, 335] width 175 height 31
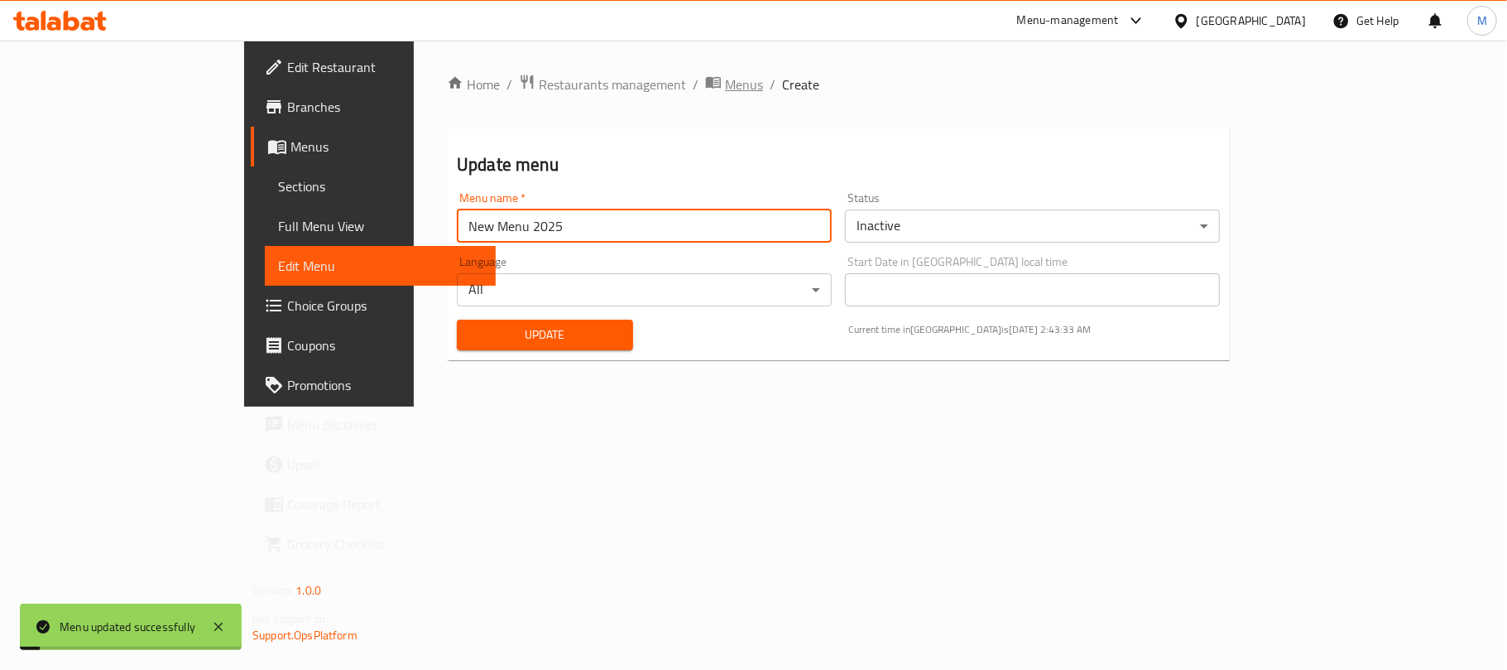
click at [725, 91] on span "Menus" at bounding box center [744, 84] width 38 height 20
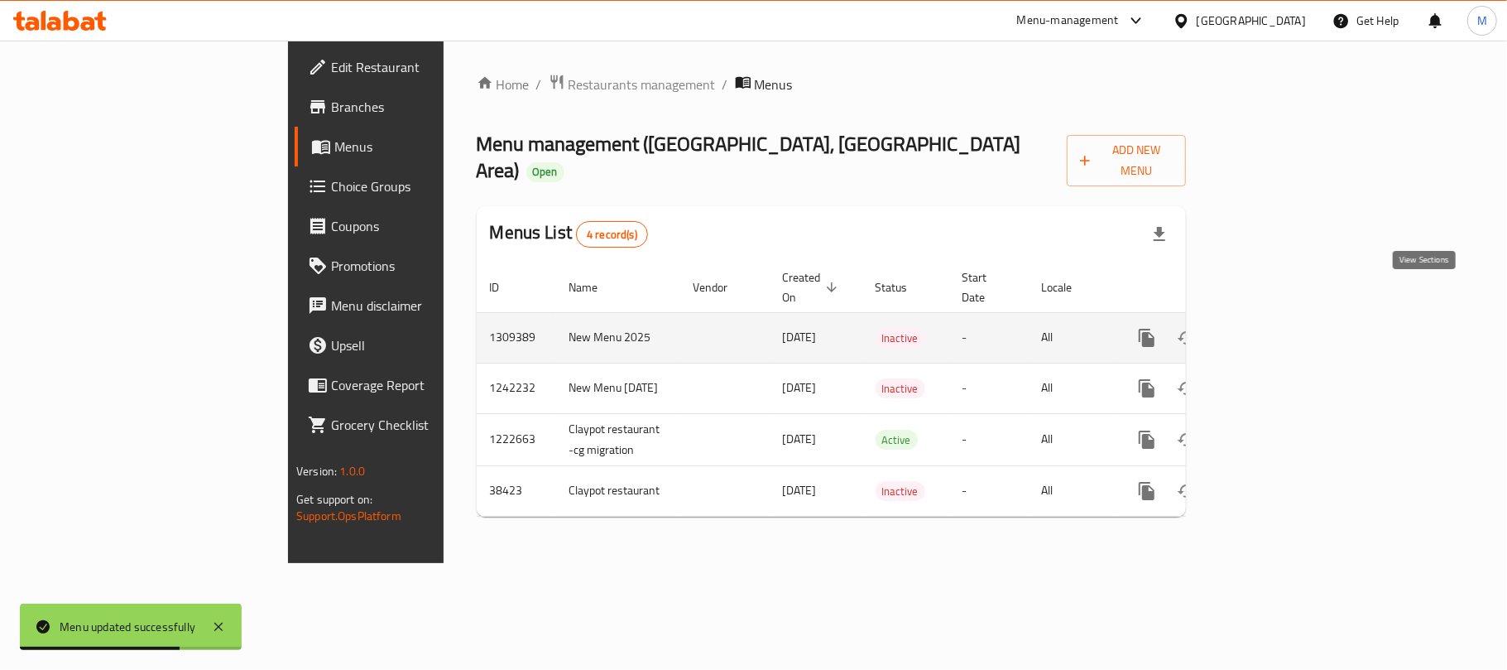
click at [1276, 328] on icon "enhanced table" at bounding box center [1267, 338] width 20 height 20
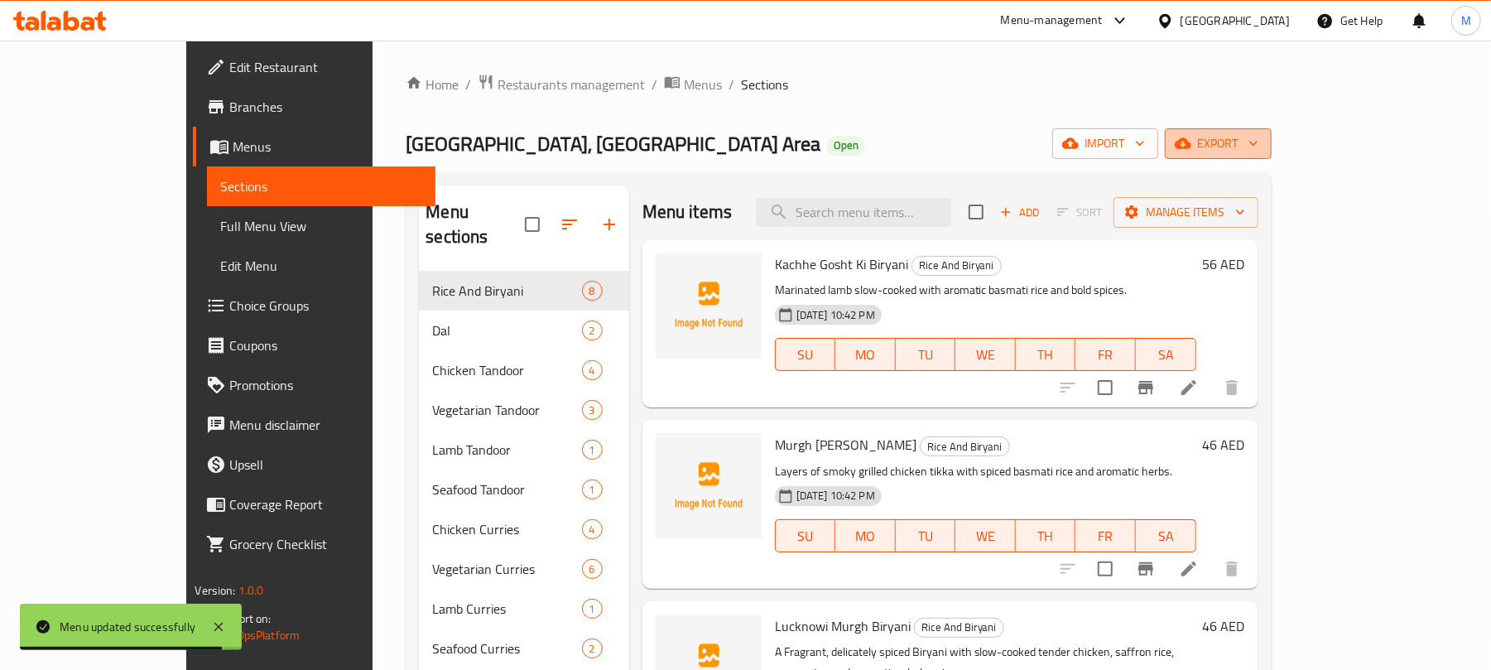
click at [1191, 139] on icon "button" at bounding box center [1183, 143] width 17 height 17
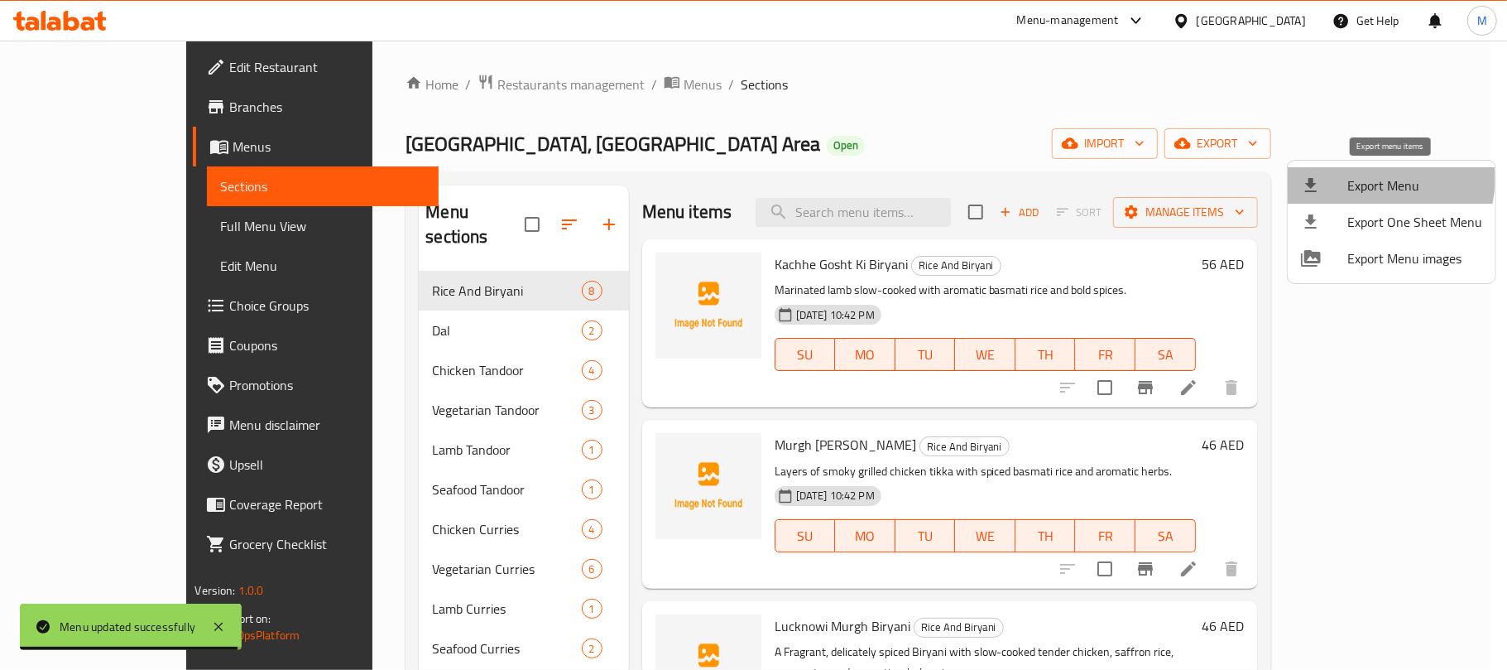
click at [1377, 179] on span "Export Menu" at bounding box center [1415, 185] width 135 height 20
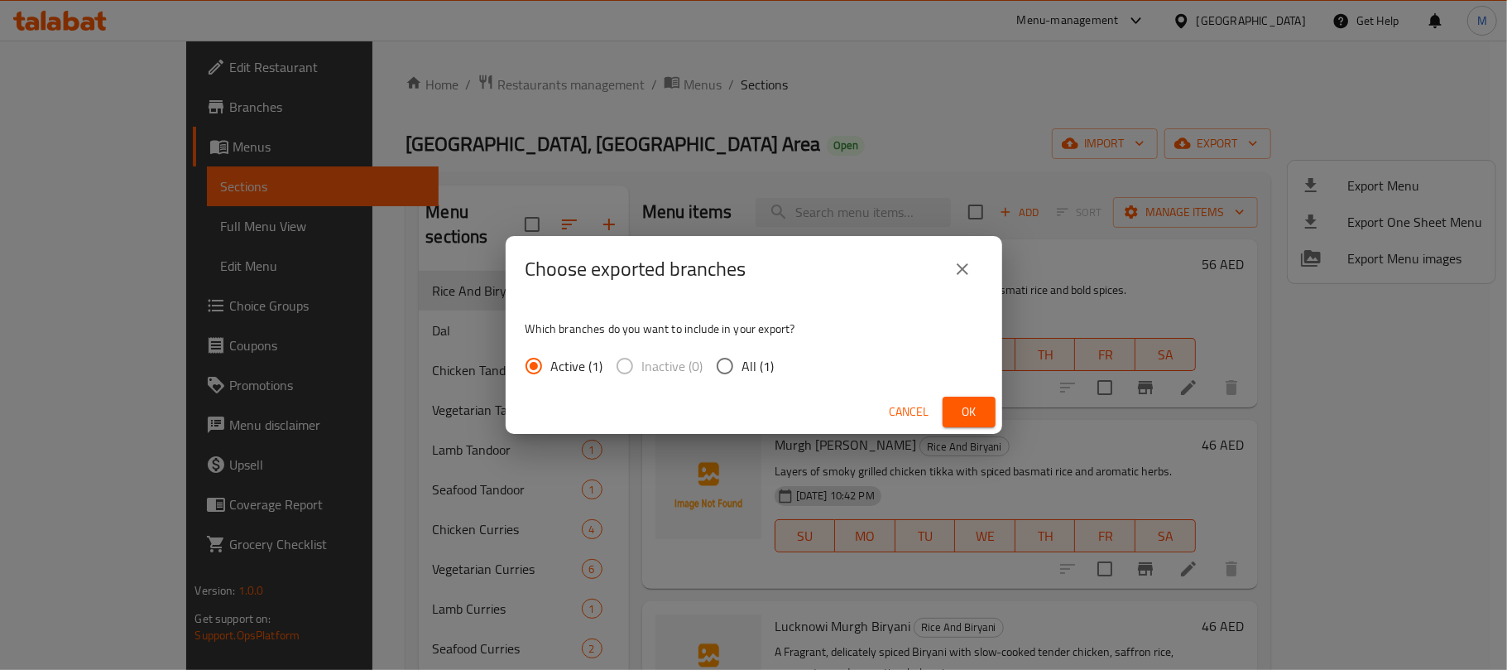
click at [739, 374] on input "All (1)" at bounding box center [725, 365] width 35 height 35
radio input "true"
click at [960, 417] on span "Ok" at bounding box center [969, 411] width 26 height 21
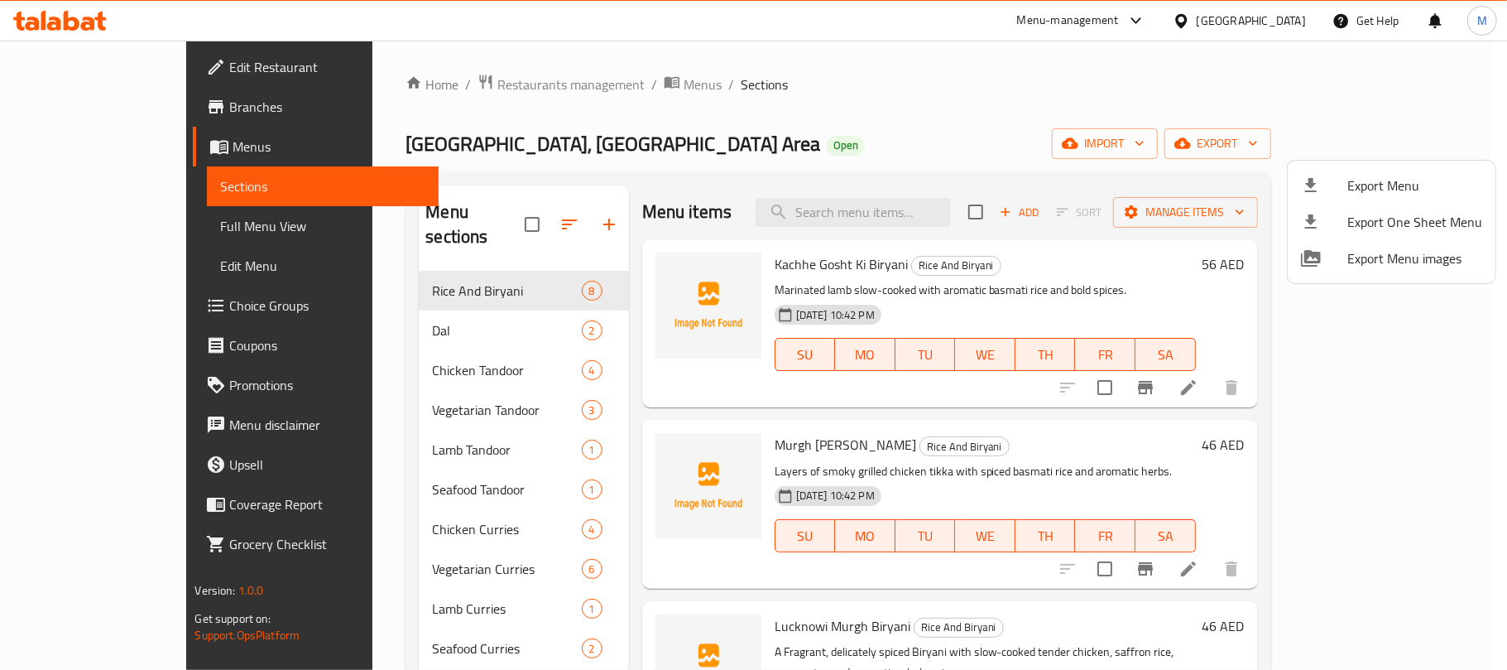
click at [591, 124] on div at bounding box center [753, 335] width 1507 height 670
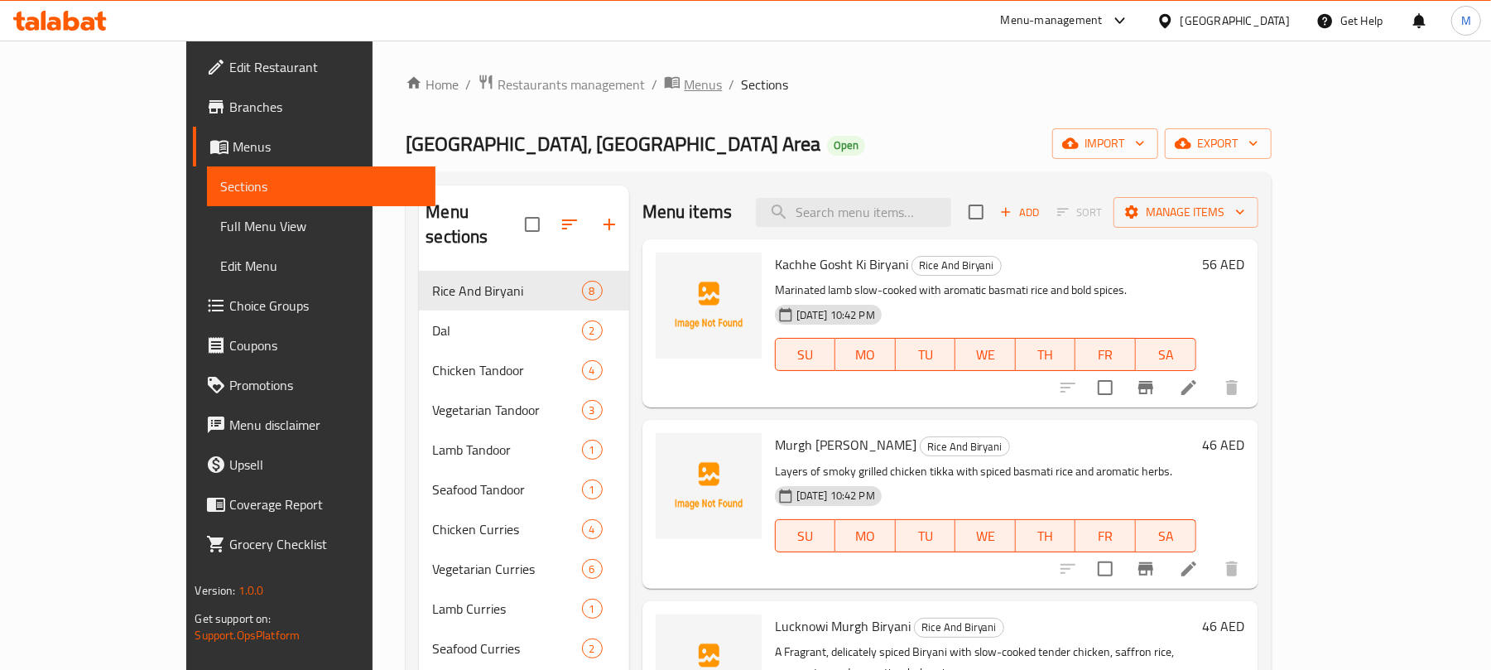
click at [684, 87] on span "Menus" at bounding box center [703, 84] width 38 height 20
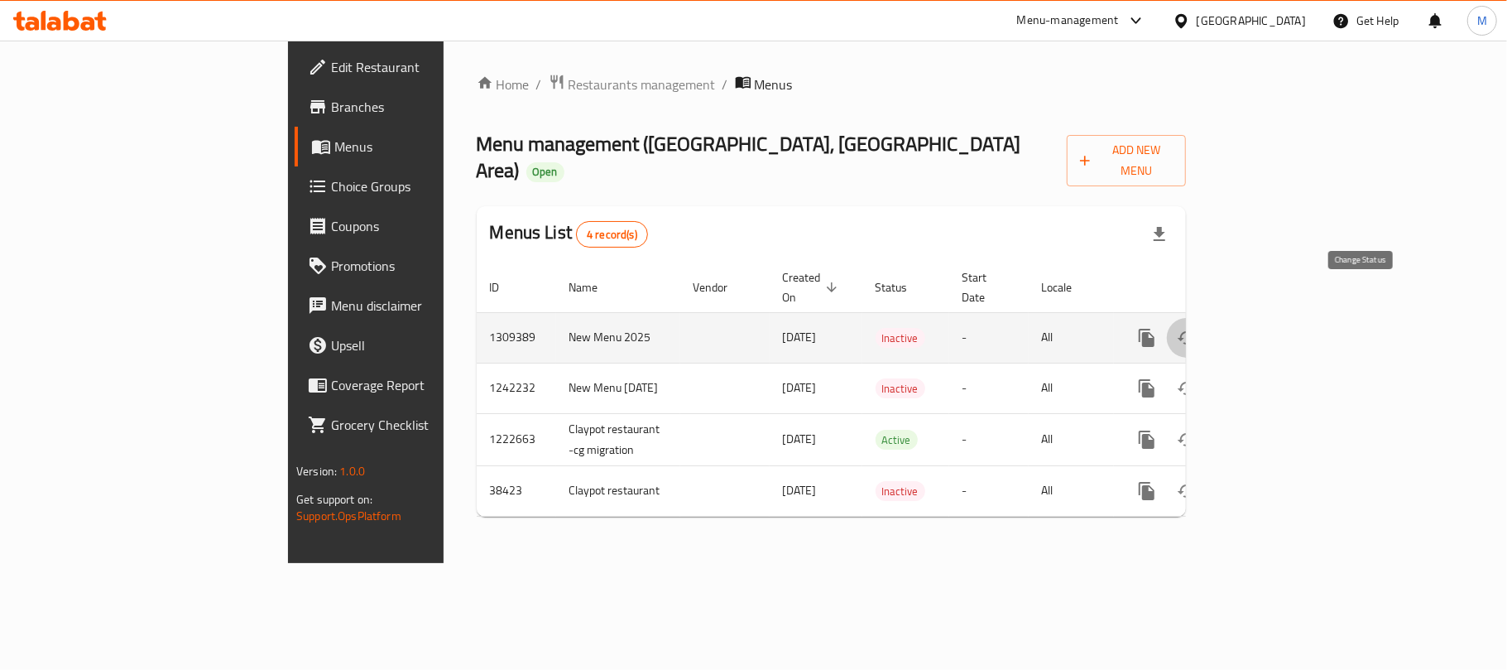
click at [1197, 328] on icon "enhanced table" at bounding box center [1187, 338] width 20 height 20
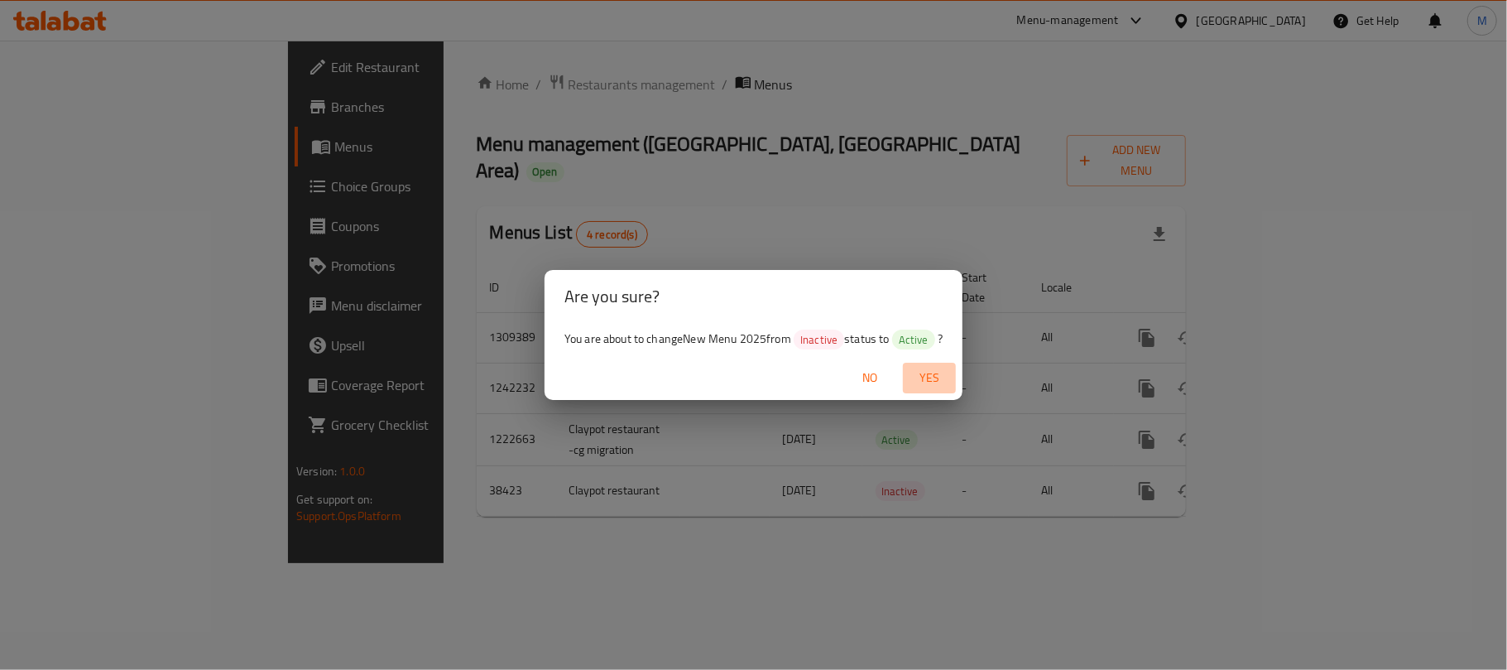
click at [937, 368] on span "Yes" at bounding box center [930, 378] width 40 height 21
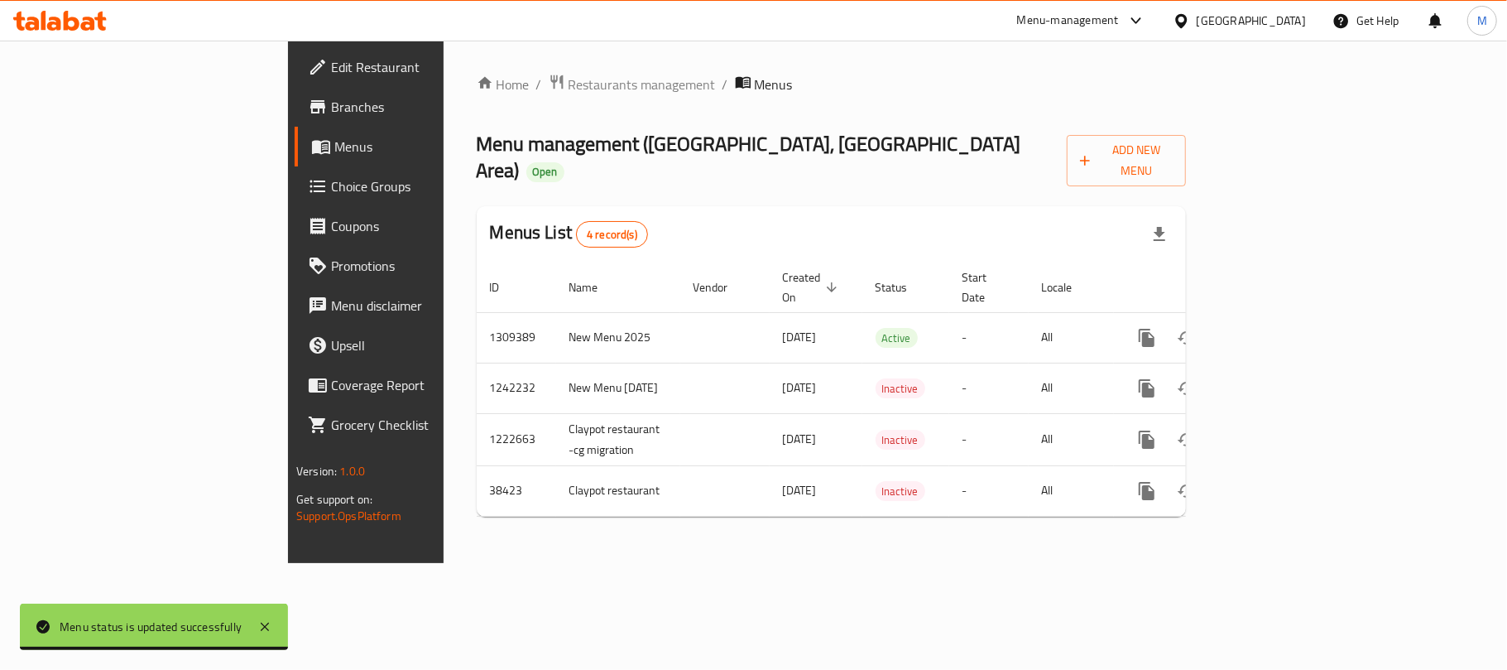
click at [331, 99] on span "Branches" at bounding box center [428, 107] width 195 height 20
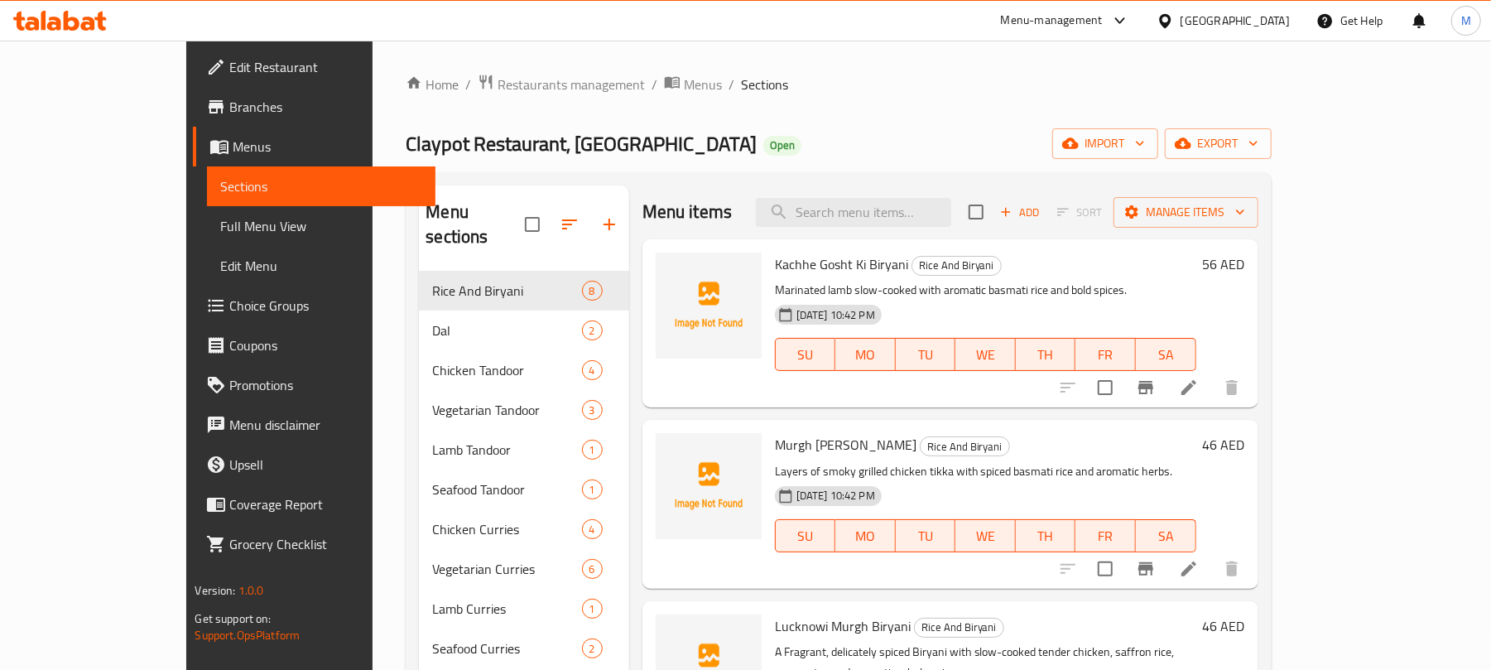
click at [220, 268] on span "Edit Menu" at bounding box center [321, 266] width 202 height 20
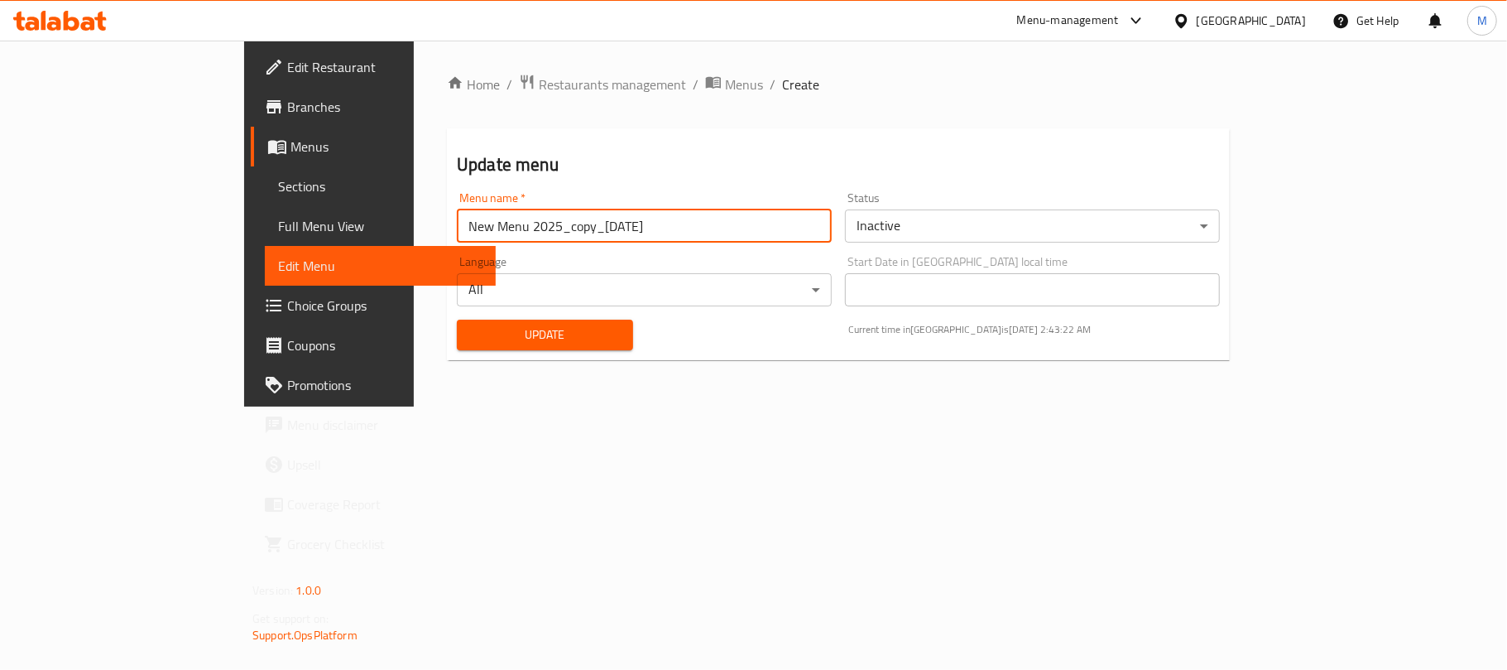
drag, startPoint x: 399, startPoint y: 223, endPoint x: 937, endPoint y: 249, distance: 538.7
click at [935, 249] on div "Menu name   * New Menu 2025_copy_[DATE] Menu name * Status Inactive ​ Language …" at bounding box center [838, 270] width 776 height 171
type input "New Menu 2025"
click at [457, 320] on button "Update" at bounding box center [544, 335] width 175 height 31
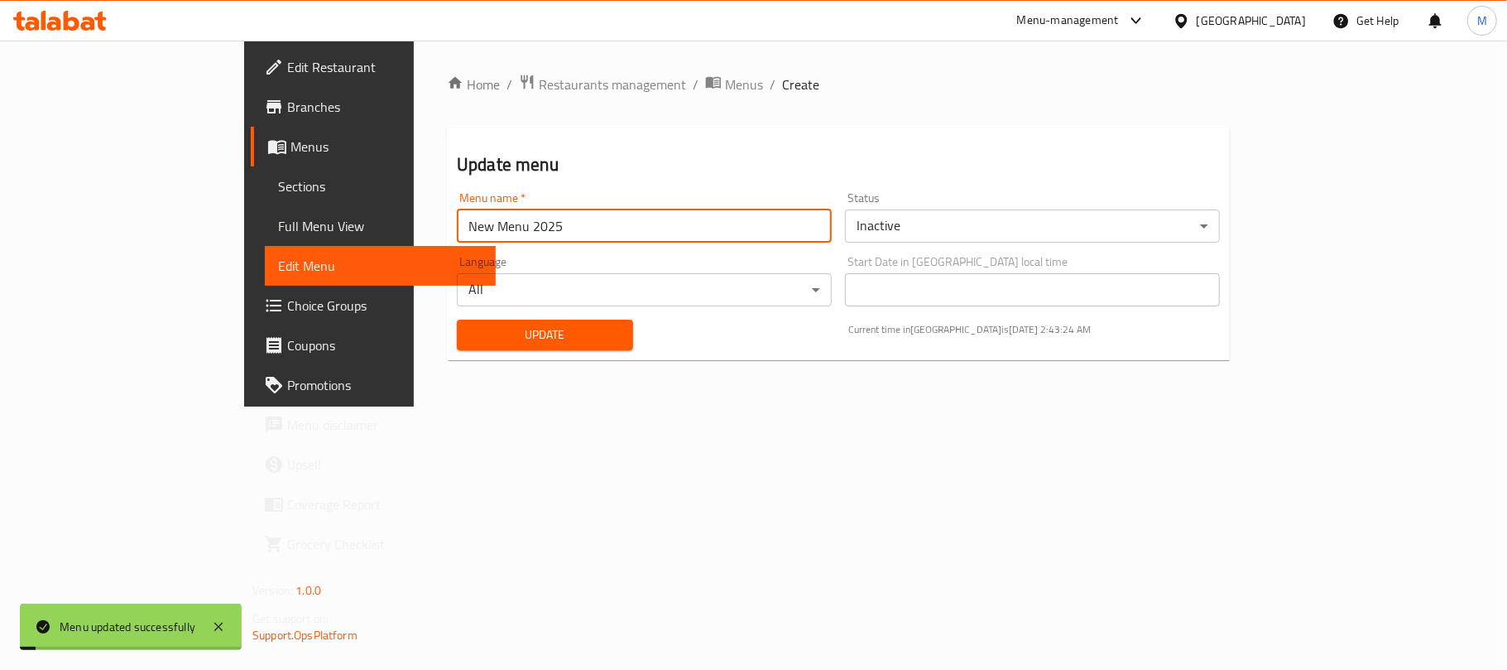
drag, startPoint x: 574, startPoint y: 87, endPoint x: 735, endPoint y: 0, distance: 183.3
click at [725, 87] on span "Menus" at bounding box center [744, 84] width 38 height 20
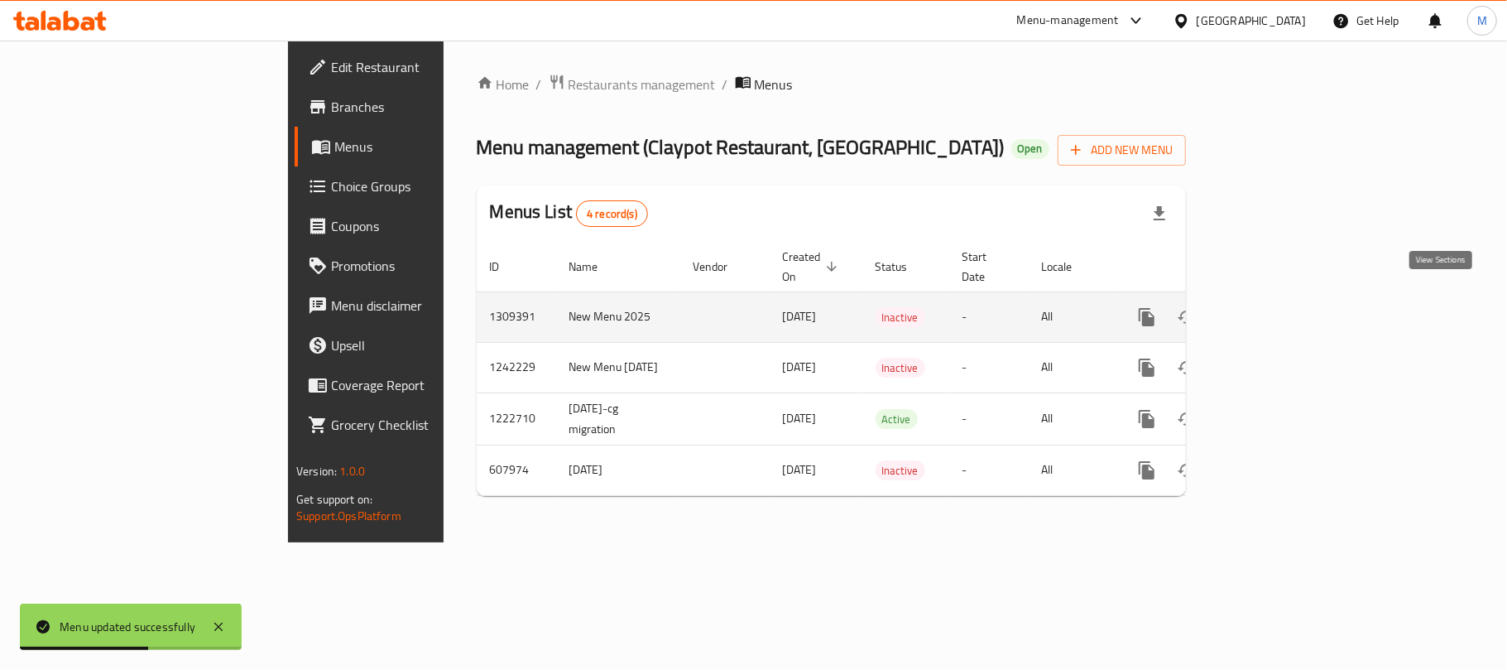
click at [1276, 307] on icon "enhanced table" at bounding box center [1267, 317] width 20 height 20
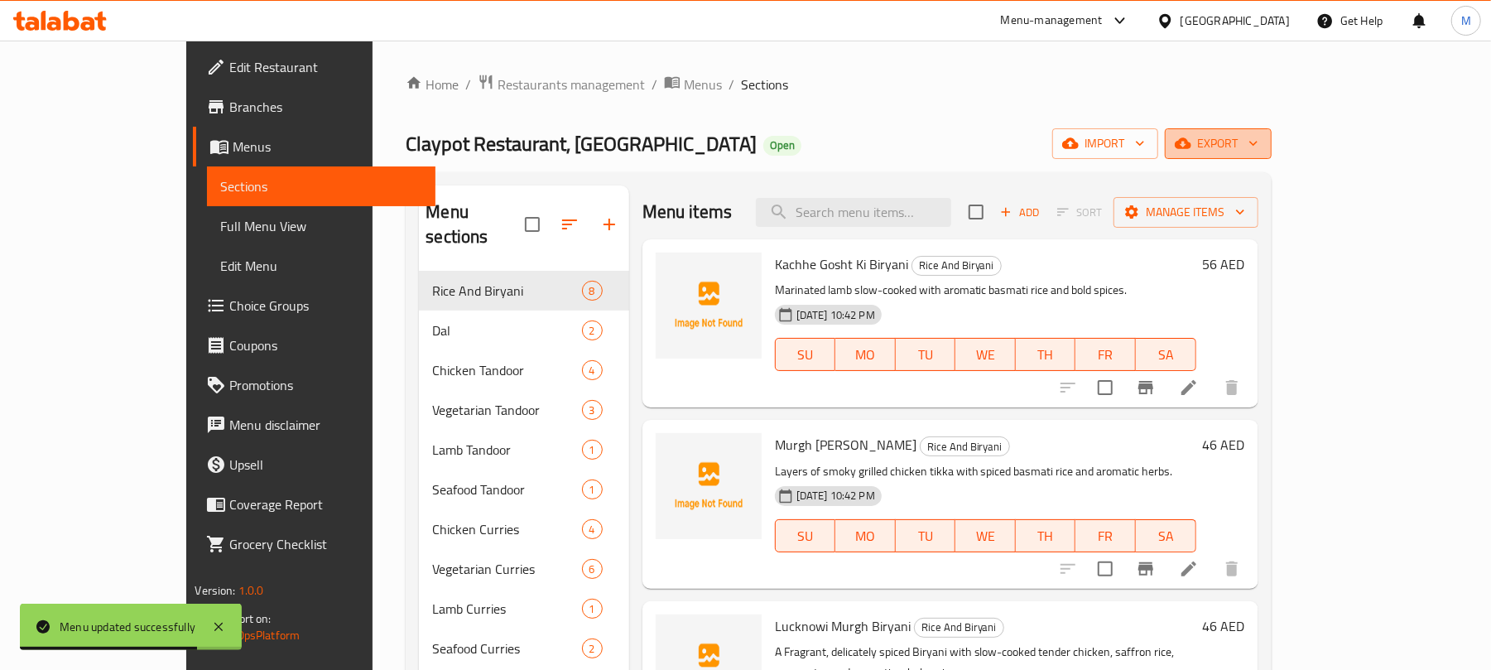
click at [1258, 147] on span "export" at bounding box center [1218, 143] width 80 height 21
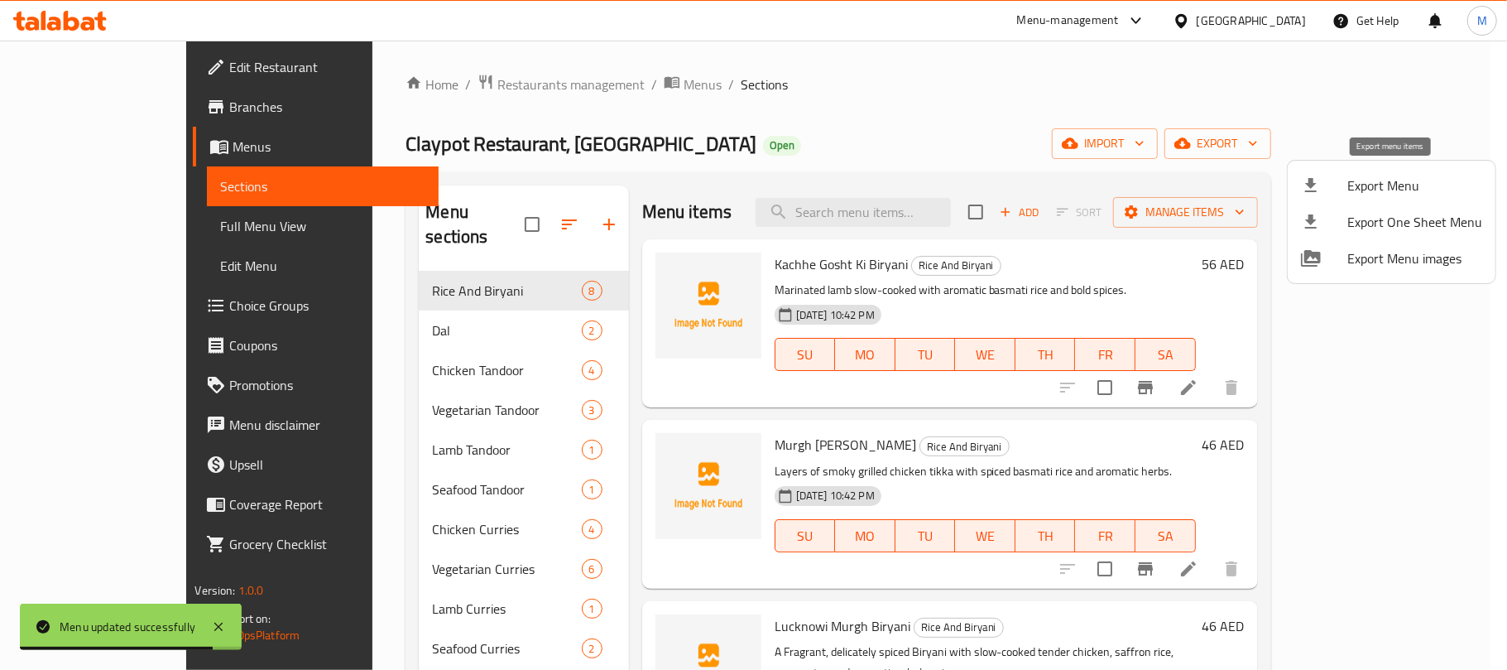
click at [1385, 180] on span "Export Menu" at bounding box center [1415, 185] width 135 height 20
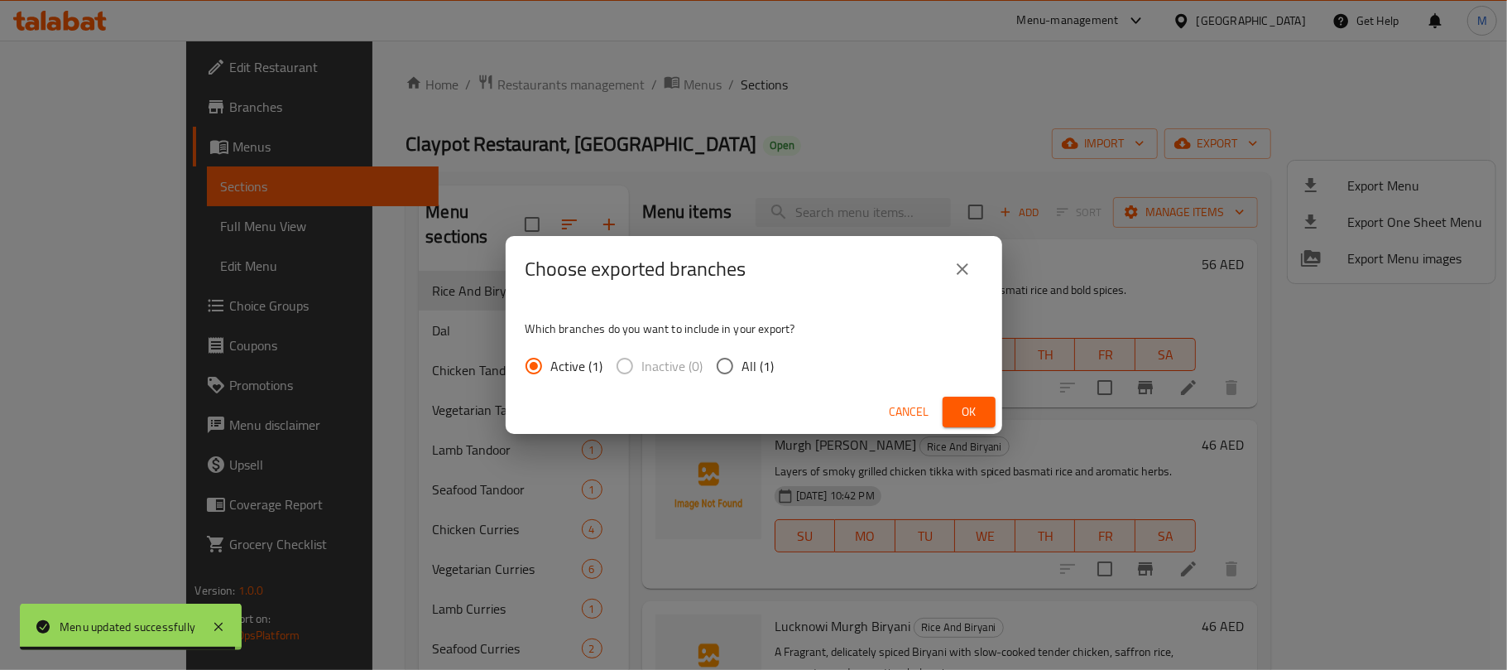
click at [749, 369] on span "All (1)" at bounding box center [759, 366] width 32 height 20
click at [743, 369] on input "All (1)" at bounding box center [725, 365] width 35 height 35
radio input "true"
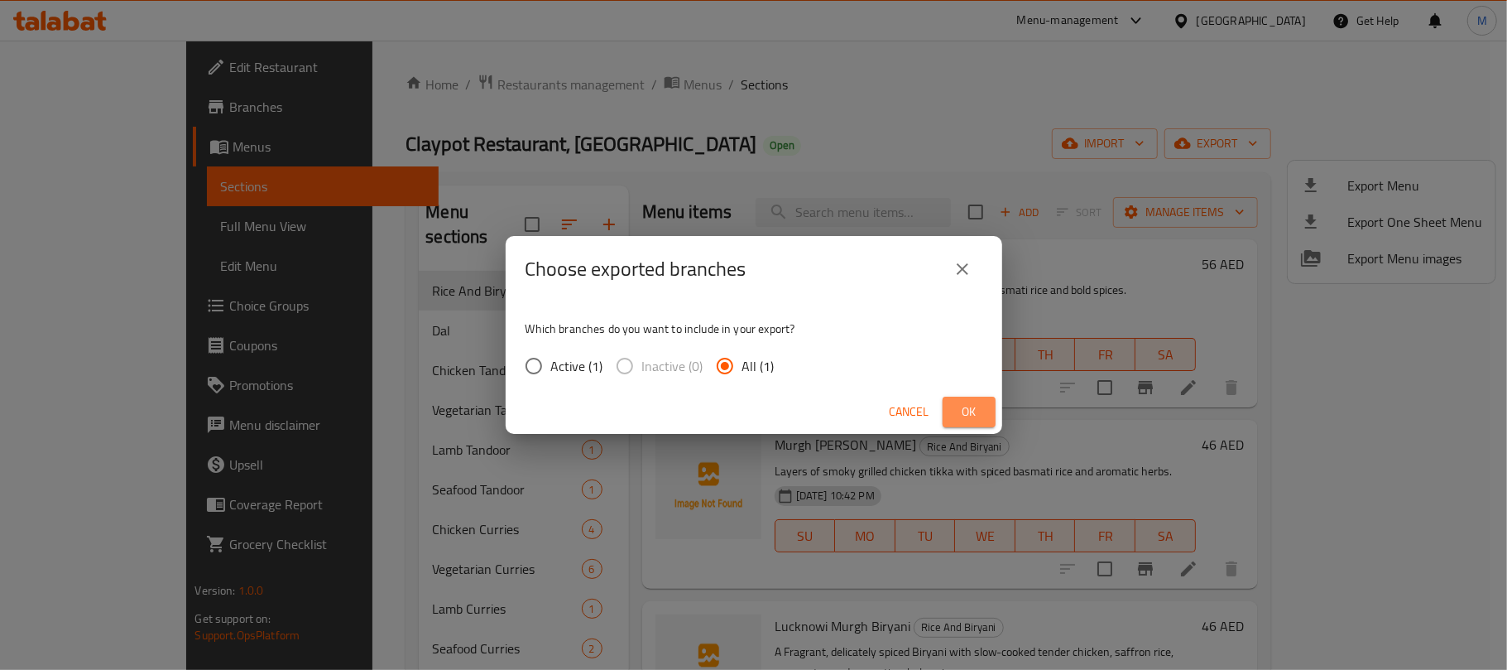
click at [991, 409] on button "Ok" at bounding box center [969, 412] width 53 height 31
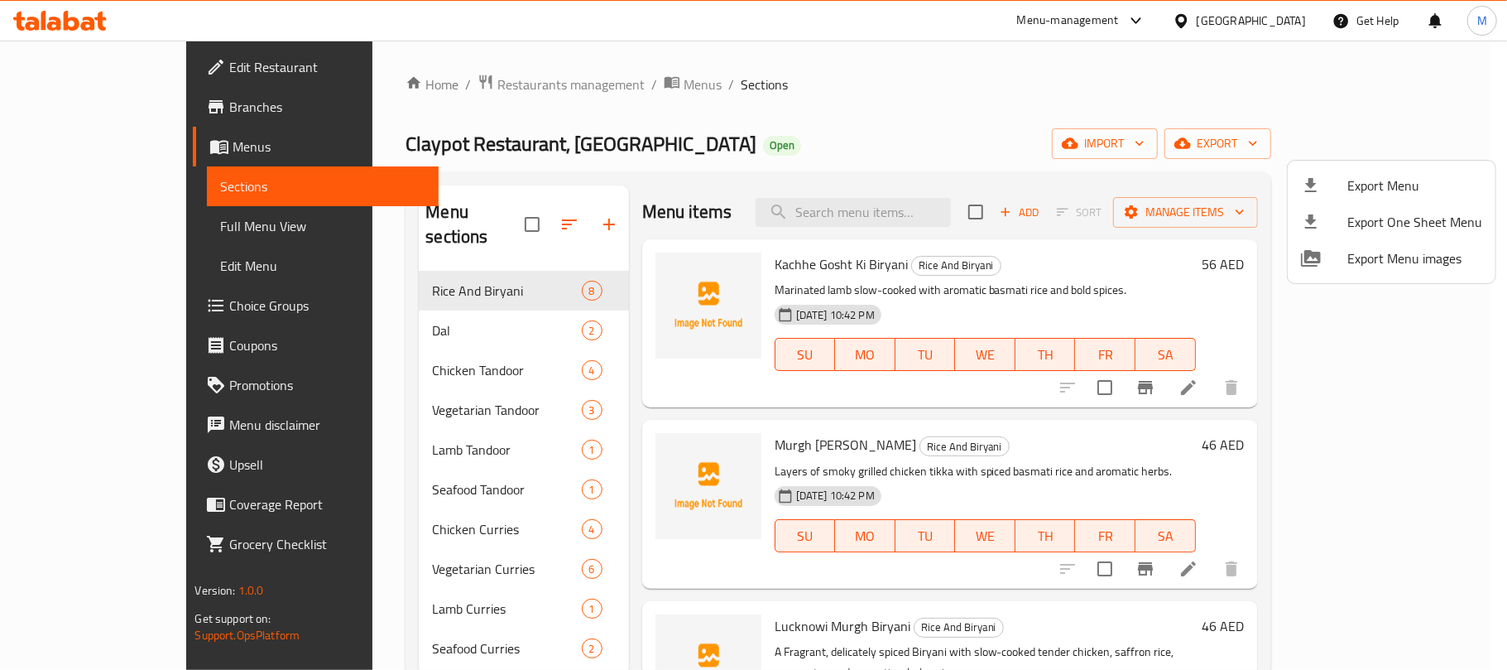
click at [594, 113] on div at bounding box center [753, 335] width 1507 height 670
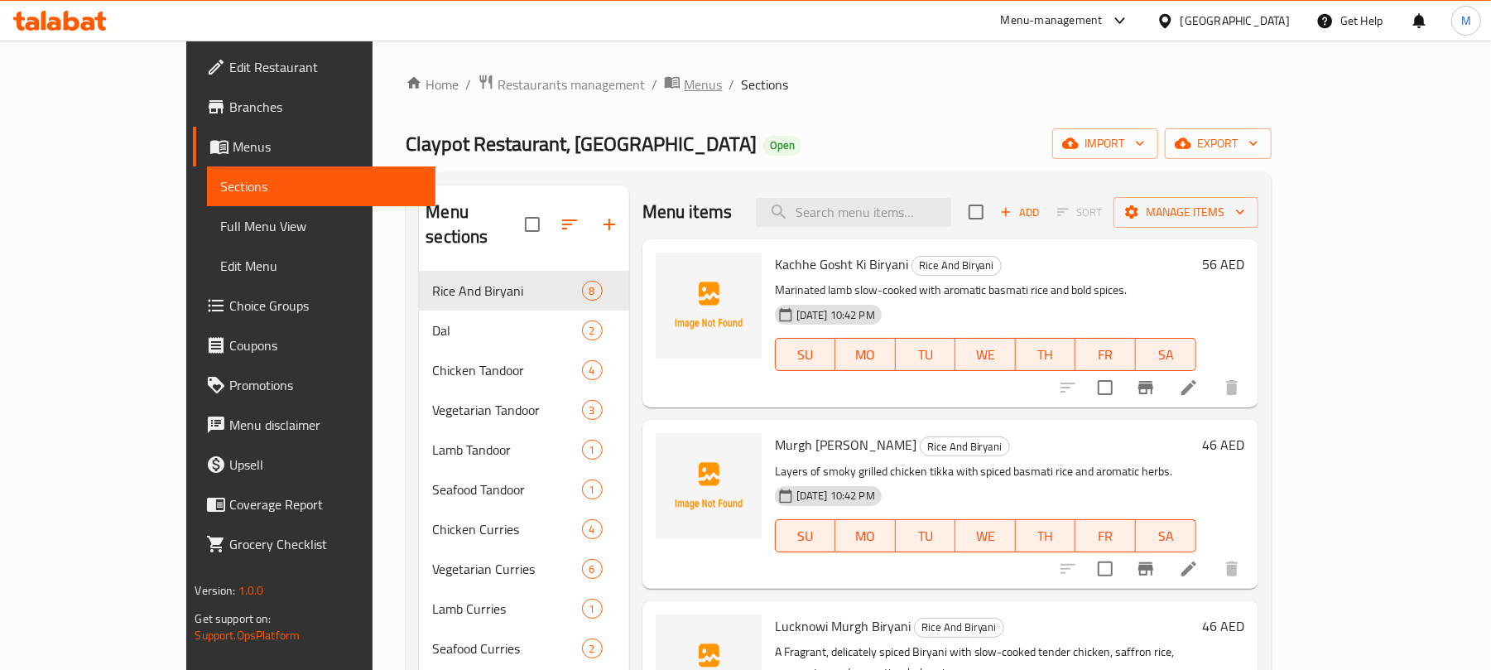
click at [684, 91] on span "Menus" at bounding box center [703, 84] width 38 height 20
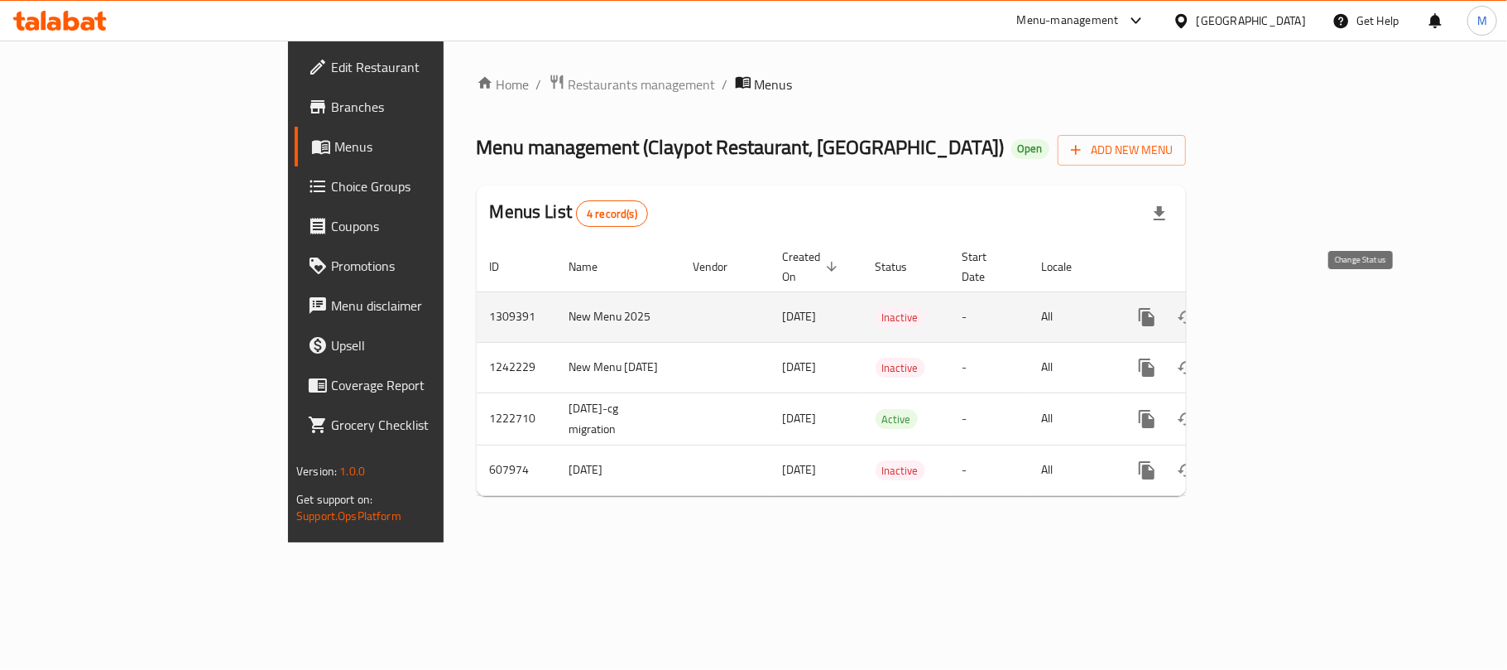
click at [1197, 307] on icon "enhanced table" at bounding box center [1187, 317] width 20 height 20
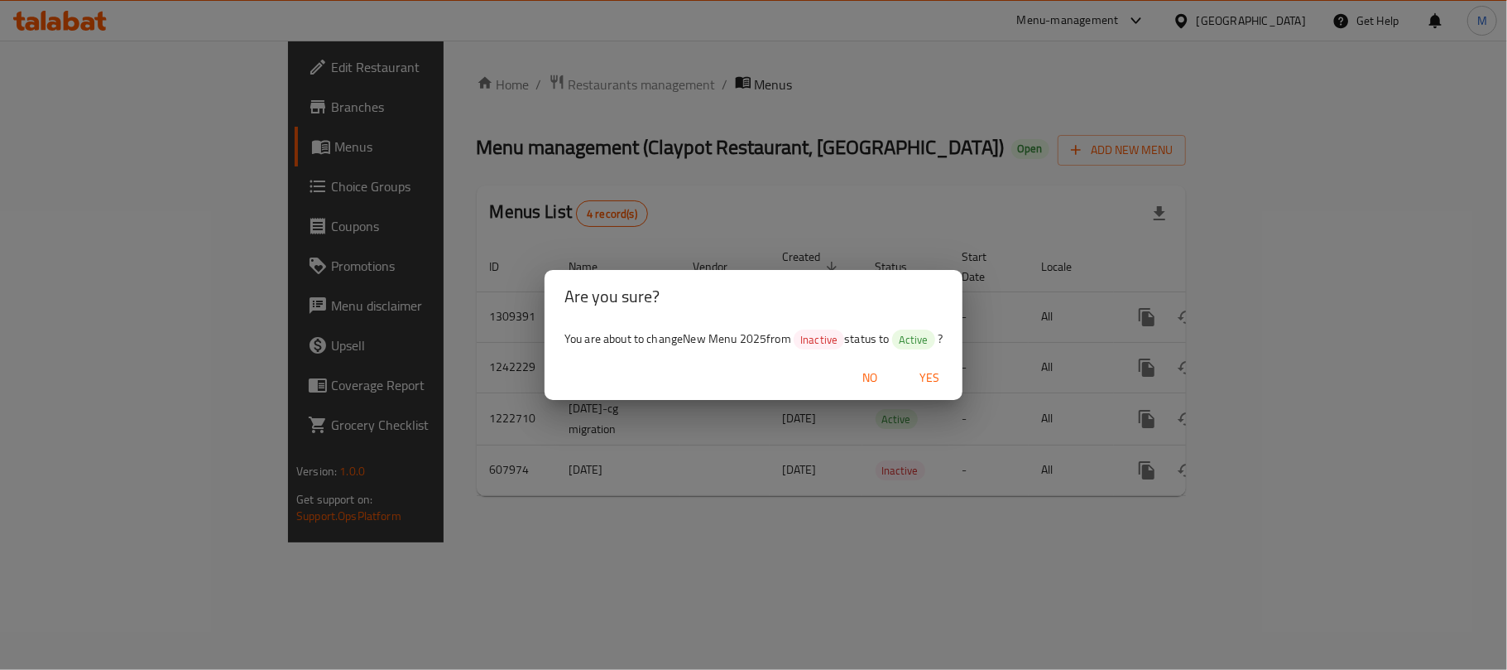
click at [939, 376] on span "Yes" at bounding box center [930, 378] width 40 height 21
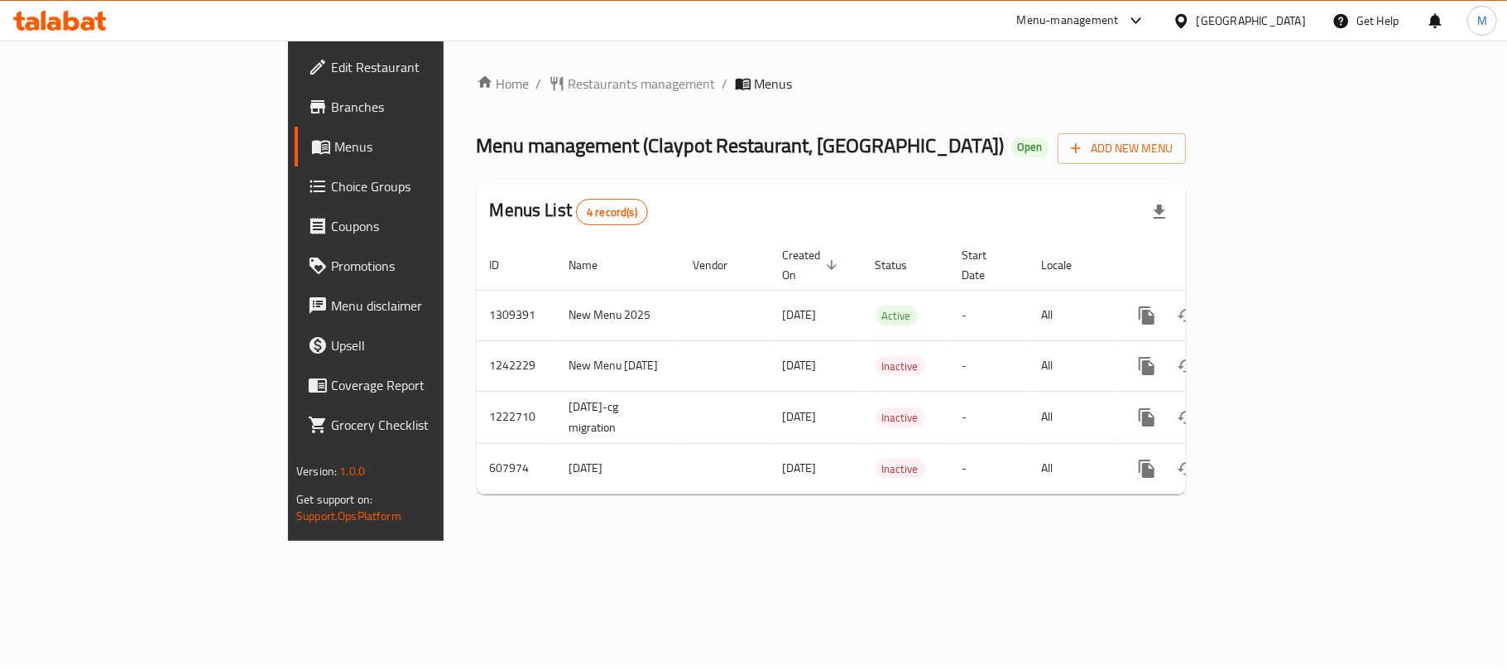
click at [955, 129] on div "Menu management ( Claypot Restaurant, [GEOGRAPHIC_DATA] ) Open Add New Menu" at bounding box center [831, 145] width 709 height 37
click at [569, 77] on span "Restaurants management" at bounding box center [642, 84] width 147 height 20
